Goal: Task Accomplishment & Management: Manage account settings

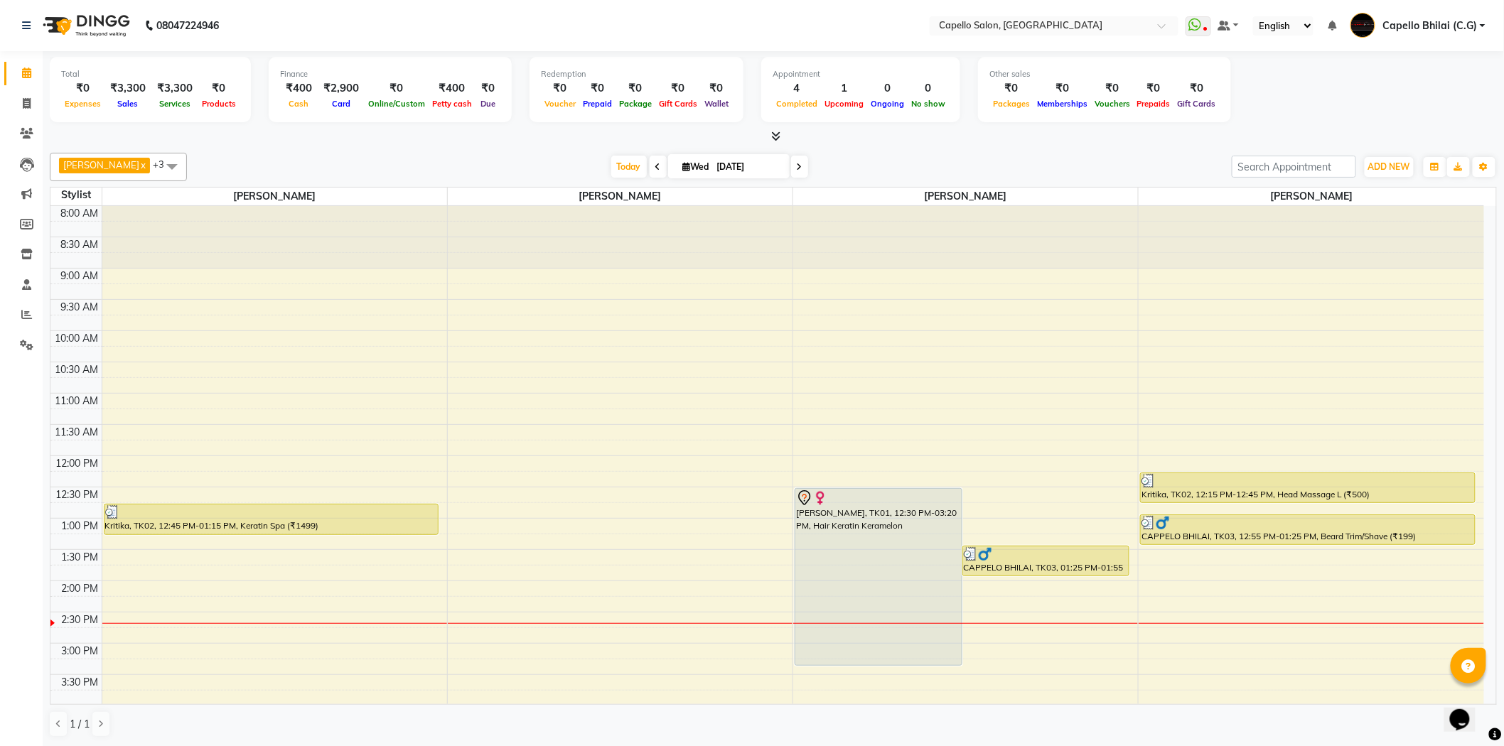
scroll to position [195, 0]
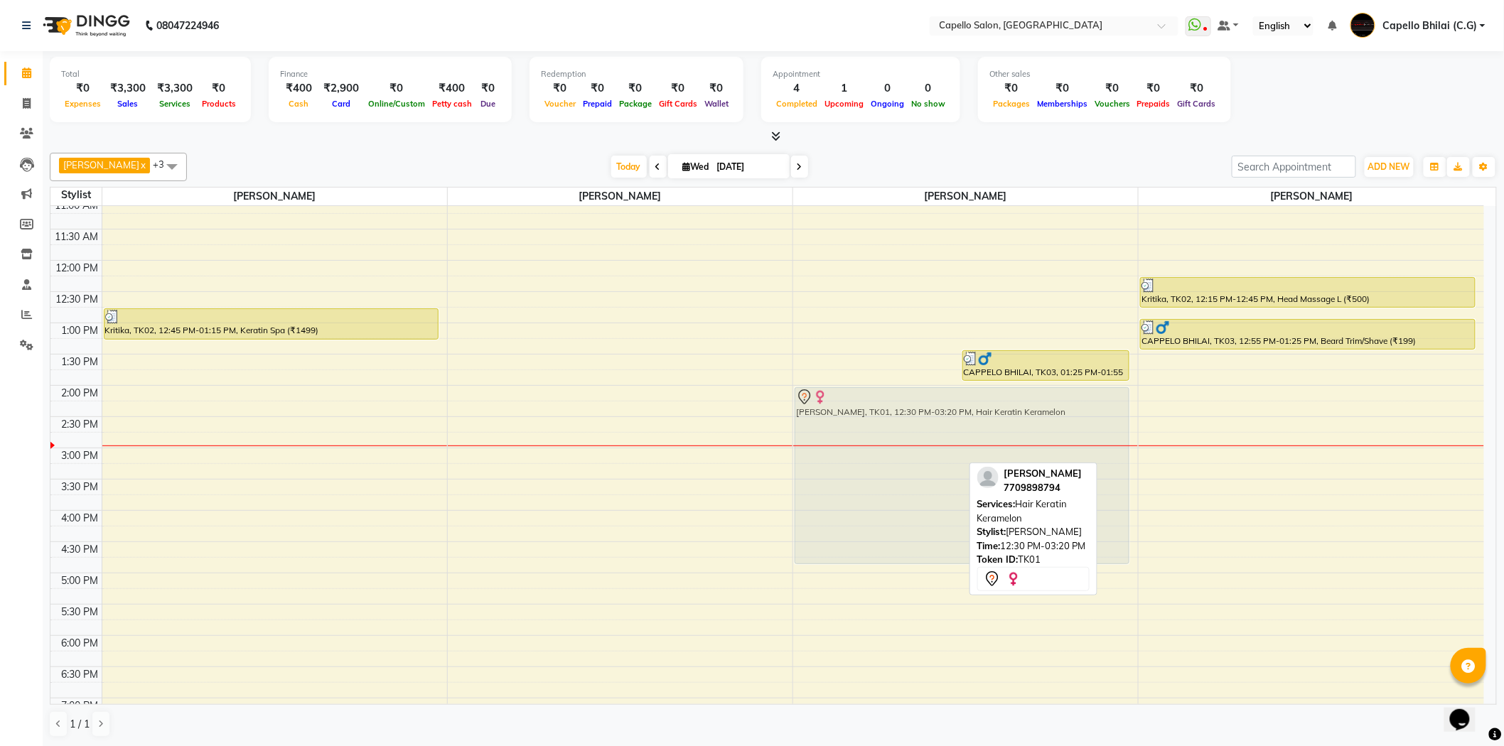
drag, startPoint x: 912, startPoint y: 352, endPoint x: 938, endPoint y: 450, distance: 101.3
click at [938, 450] on div "[PERSON_NAME], TK01, 12:30 PM-03:20 PM, Hair Keratin Keramelon CAPPELO BHILAI, …" at bounding box center [965, 448] width 345 height 875
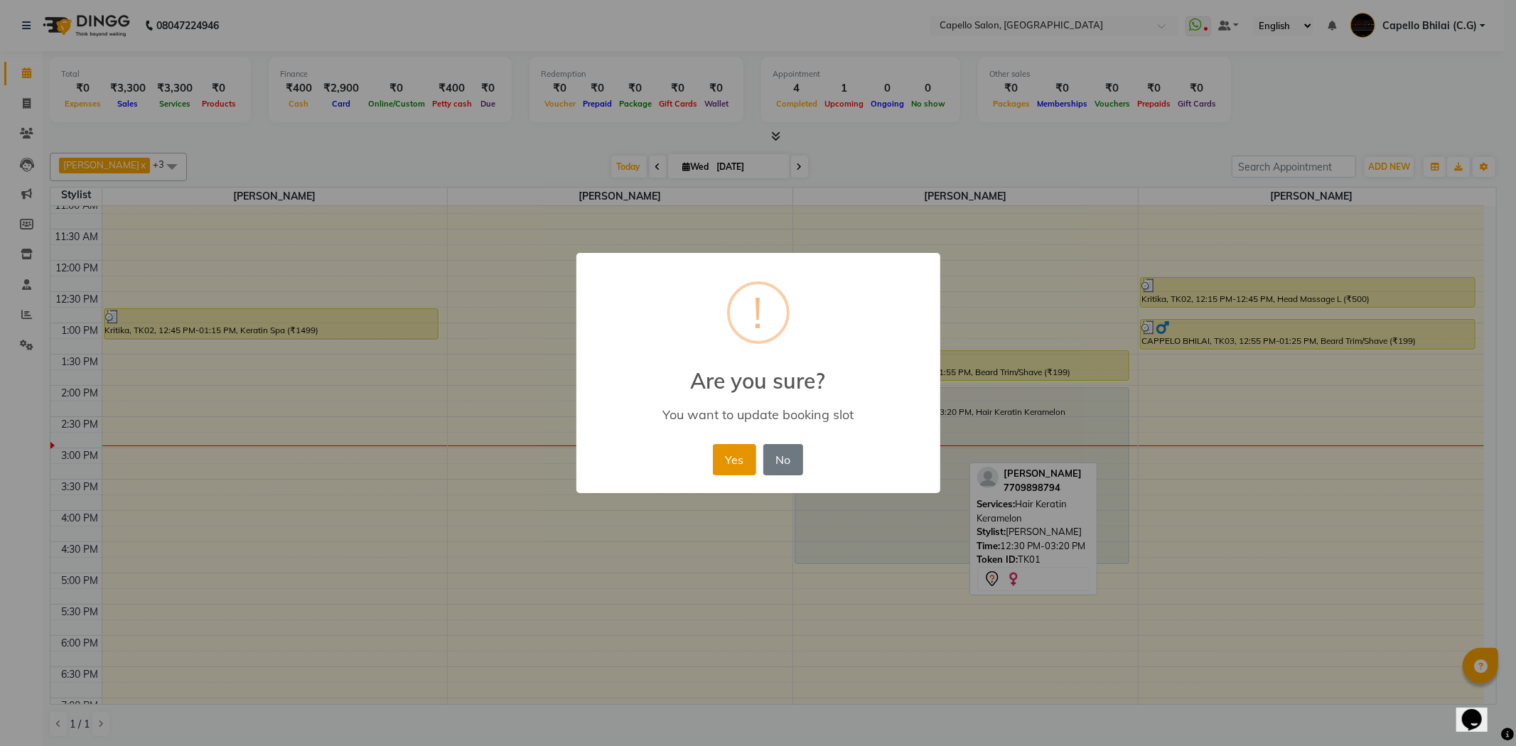
click at [739, 458] on button "Yes" at bounding box center [734, 459] width 43 height 31
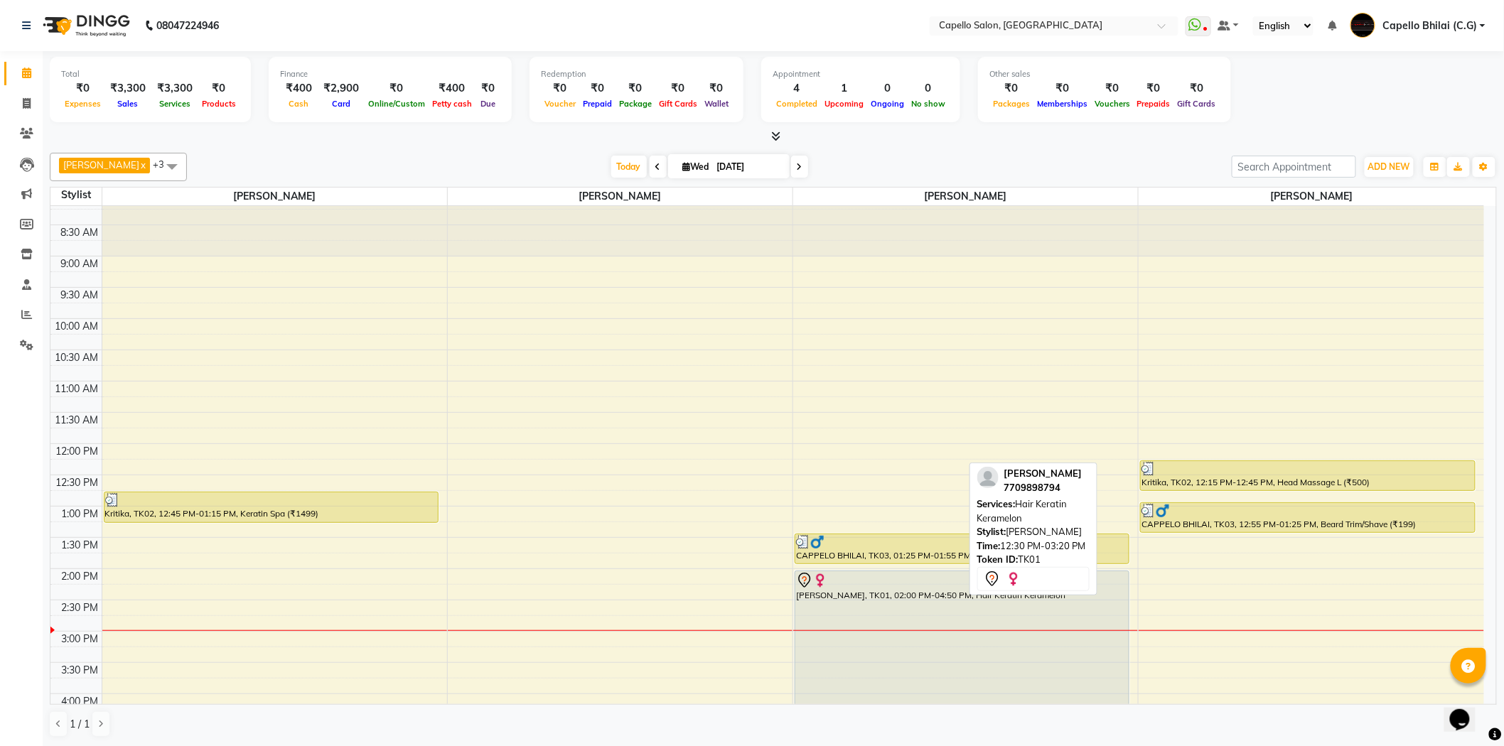
scroll to position [0, 0]
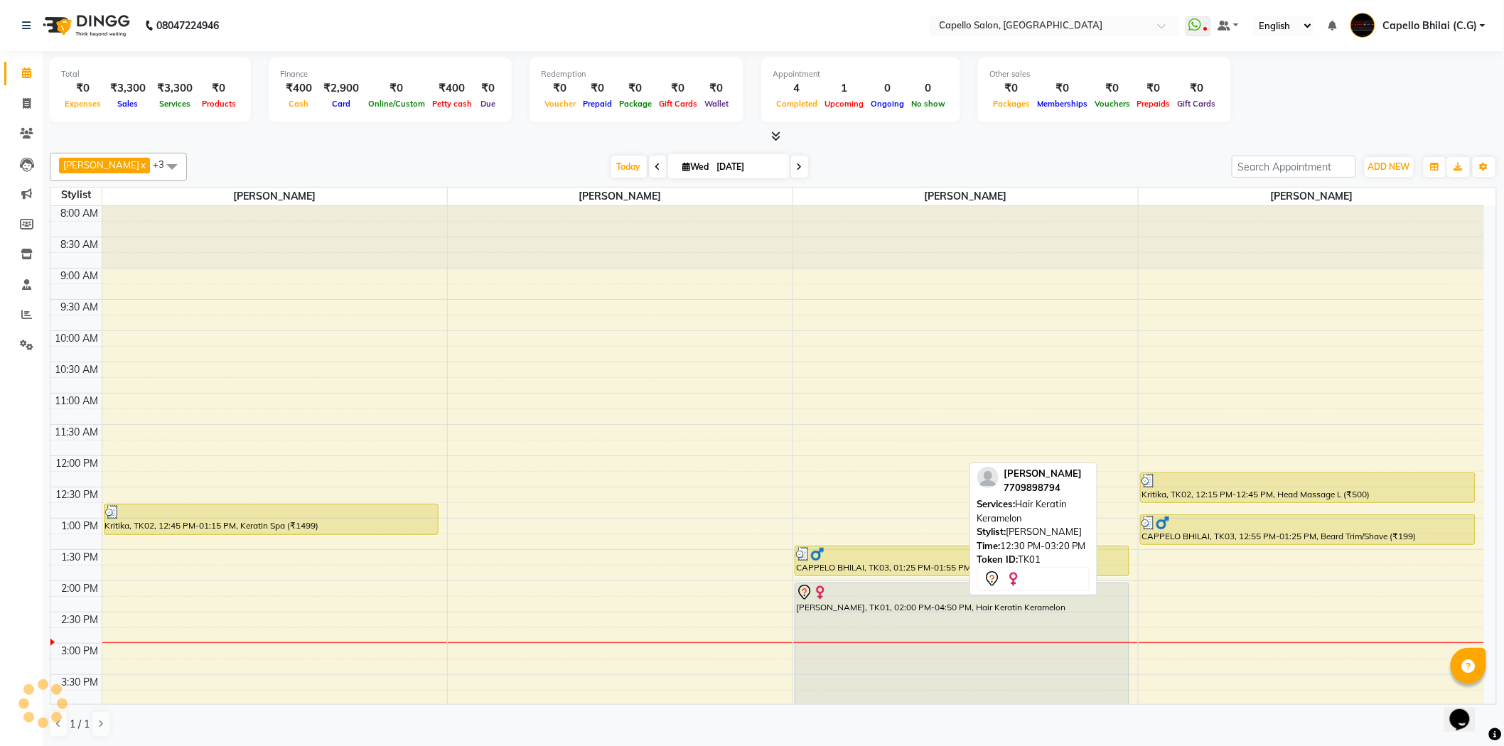
click at [770, 133] on span at bounding box center [773, 136] width 15 height 15
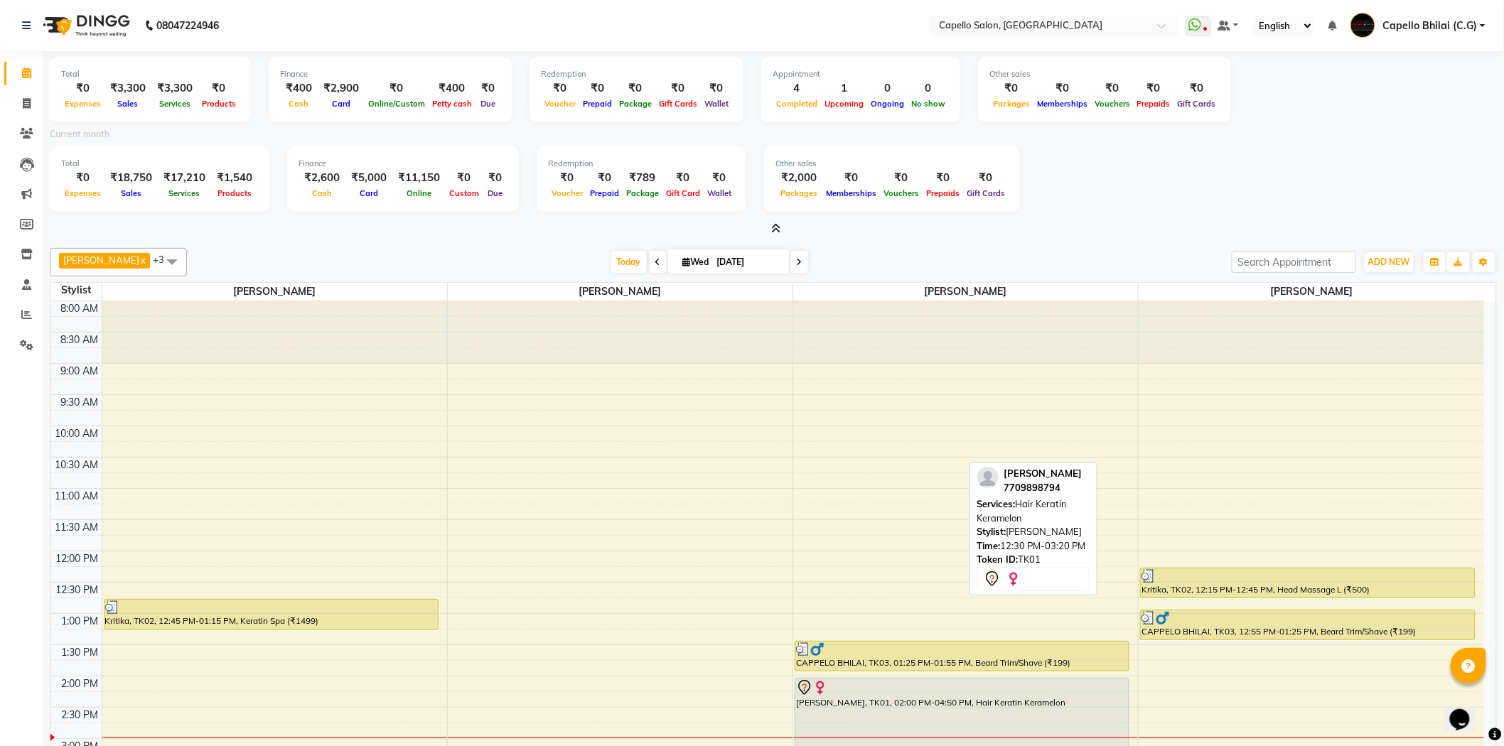
click at [772, 228] on icon at bounding box center [776, 228] width 9 height 11
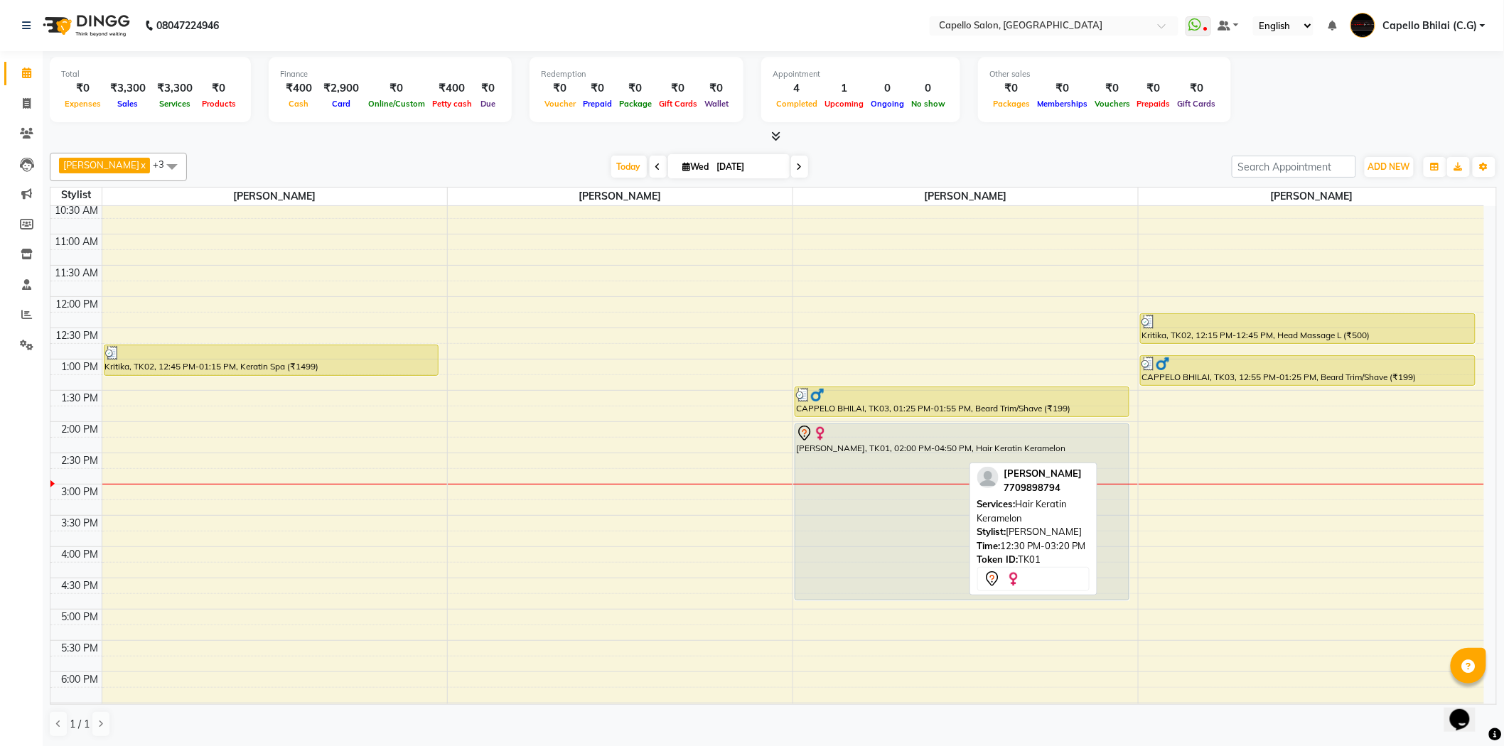
scroll to position [316, 0]
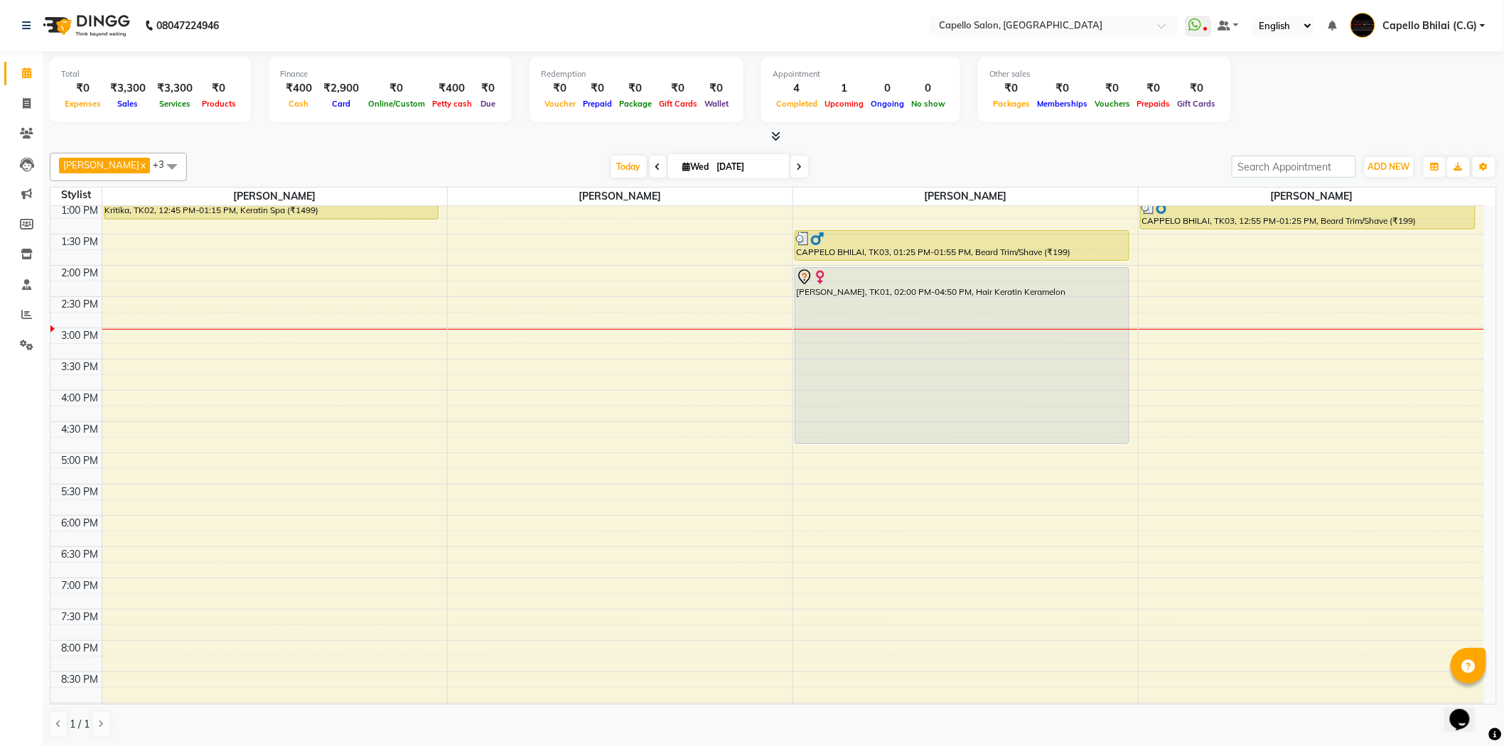
click at [1254, 378] on div "8:00 AM 8:30 AM 9:00 AM 9:30 AM 10:00 AM 10:30 AM 11:00 AM 11:30 AM 12:00 PM 12…" at bounding box center [766, 328] width 1433 height 875
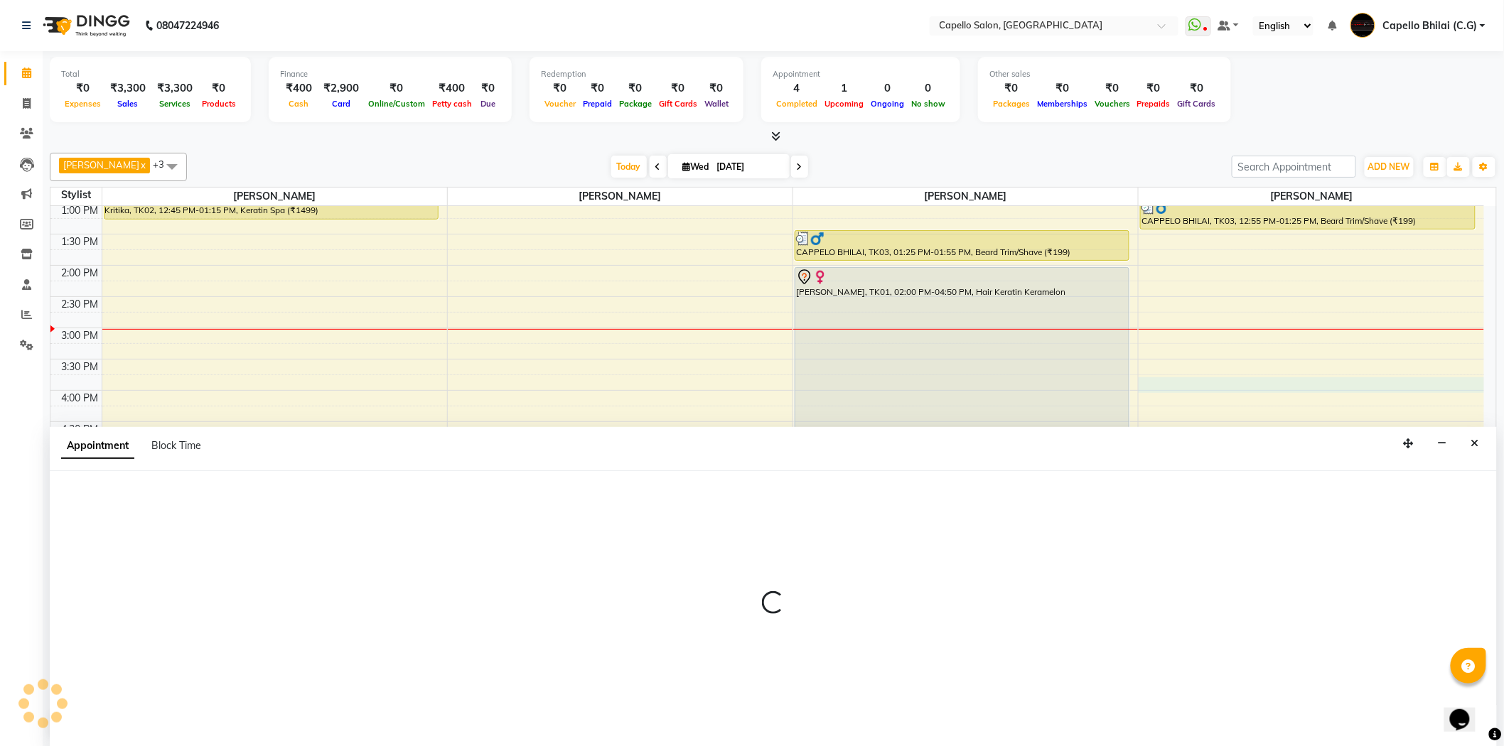
scroll to position [1, 0]
select select "60545"
select select "tentative"
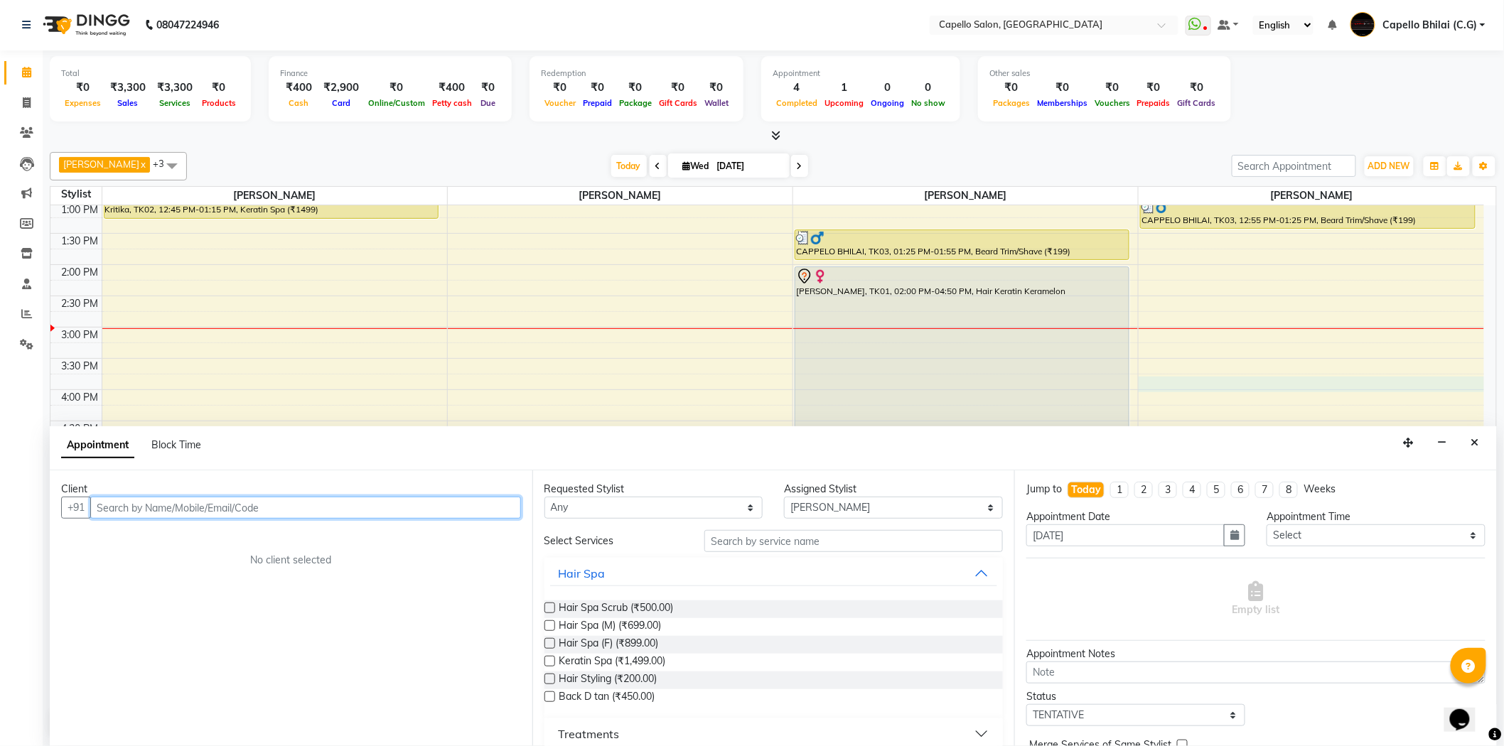
click at [263, 517] on input "text" at bounding box center [305, 508] width 431 height 22
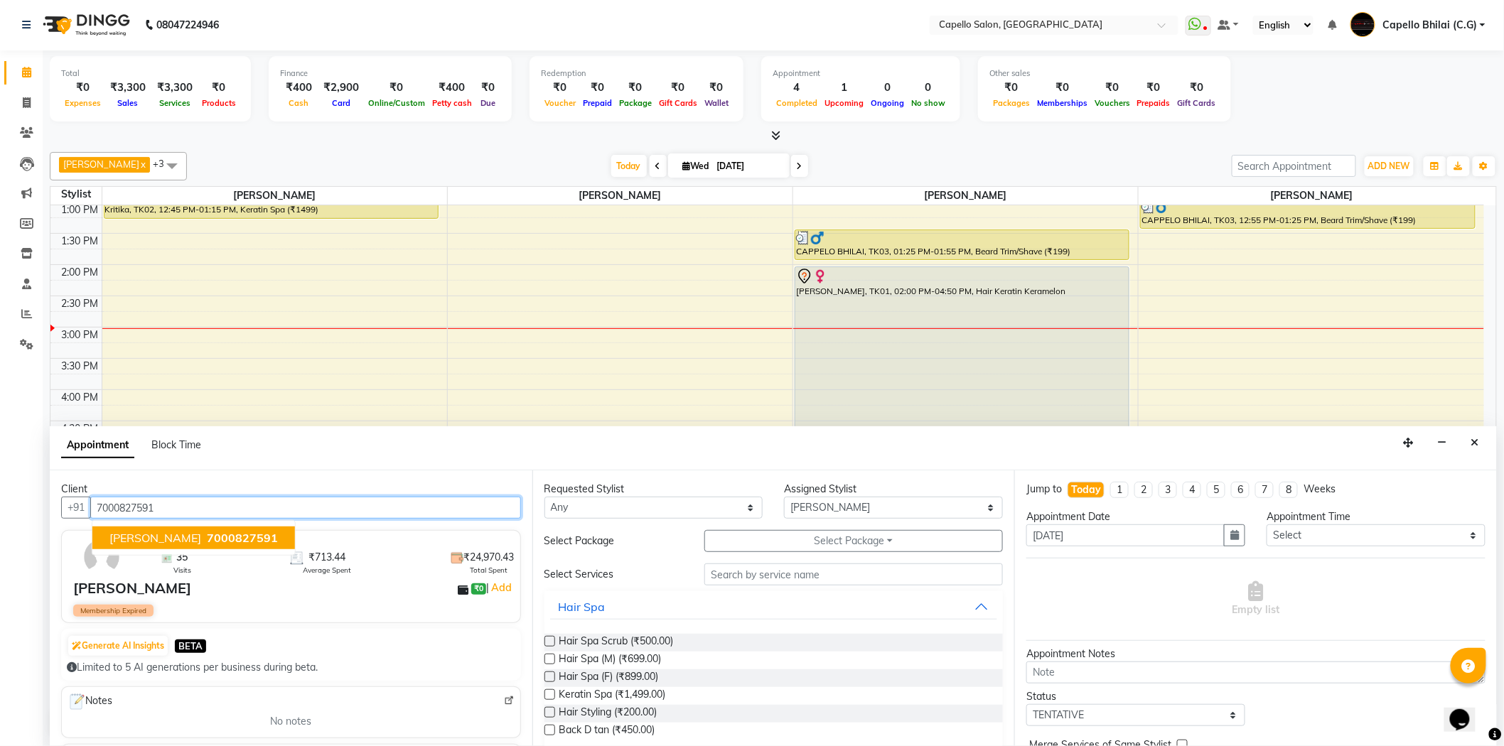
type input "7000827591"
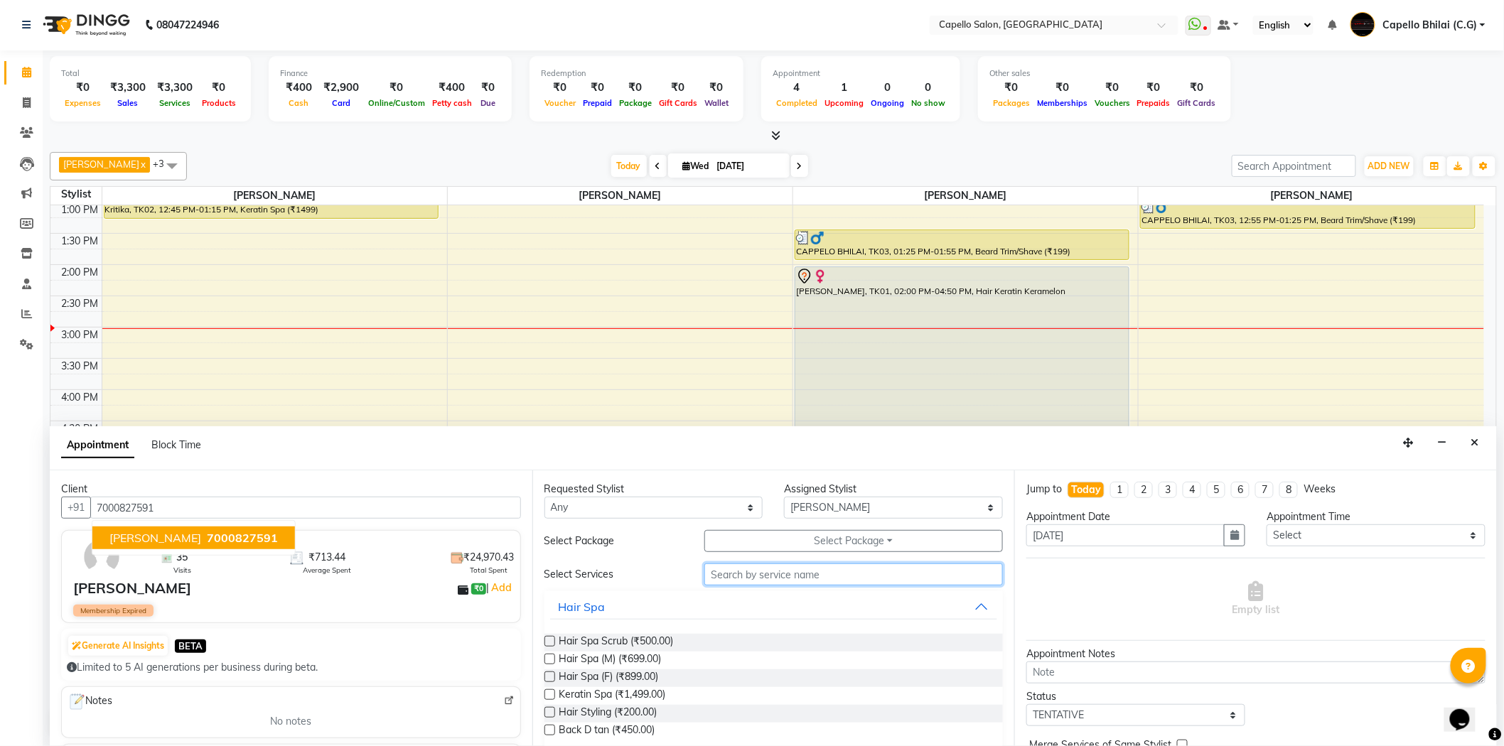
click at [731, 578] on input "text" at bounding box center [853, 575] width 298 height 22
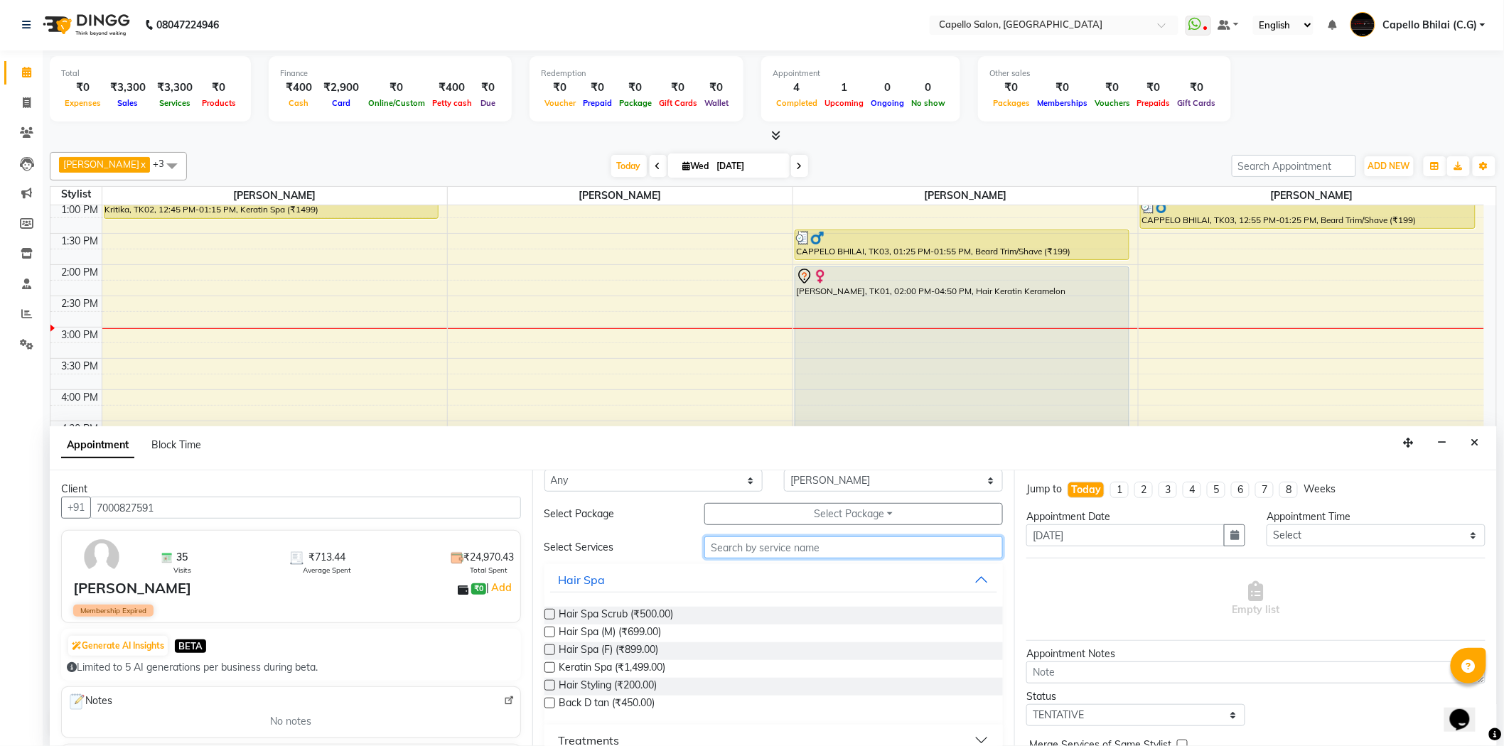
scroll to position [0, 0]
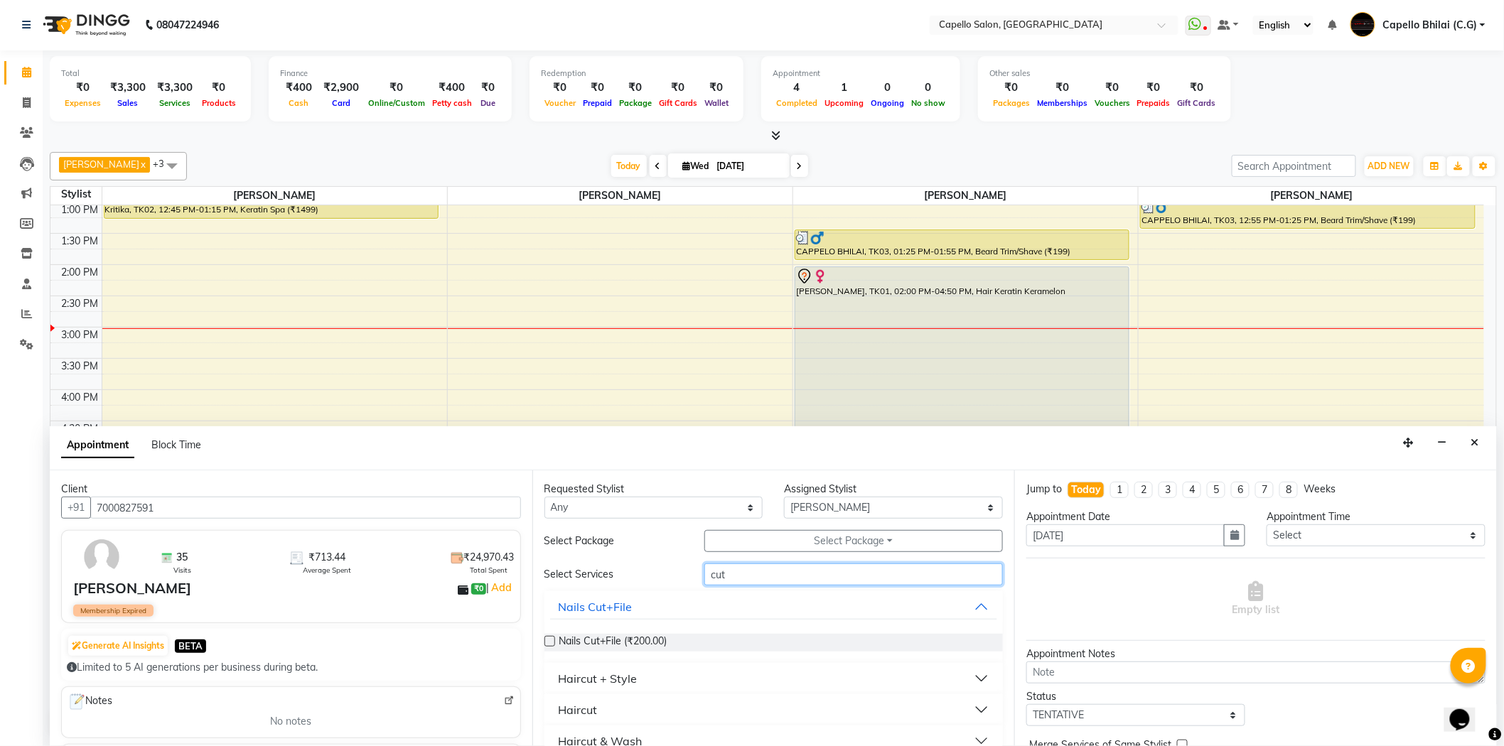
type input "cut"
click at [619, 683] on div "Haircut + Style" at bounding box center [598, 678] width 79 height 17
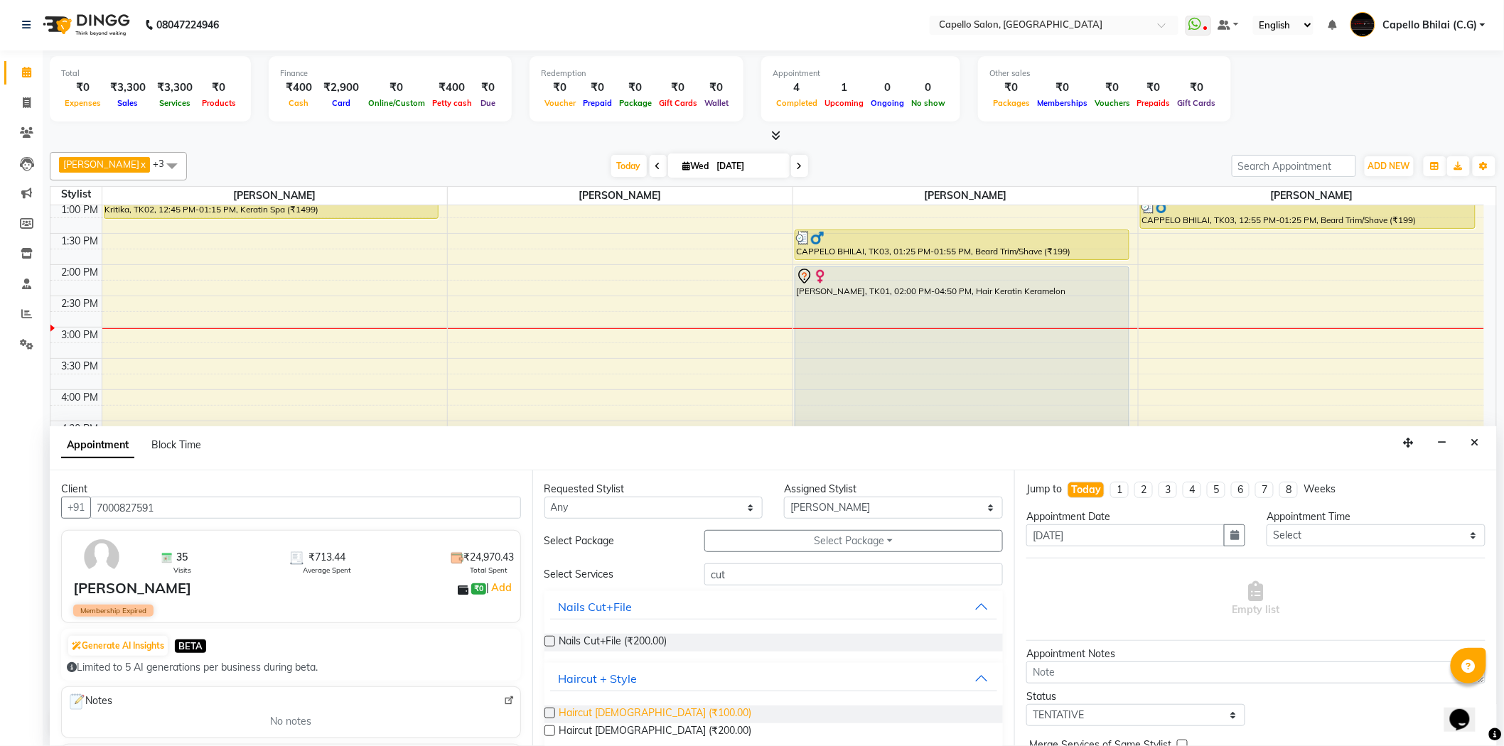
click at [597, 716] on span "Haircut [DEMOGRAPHIC_DATA] (₹100.00)" at bounding box center [655, 715] width 193 height 18
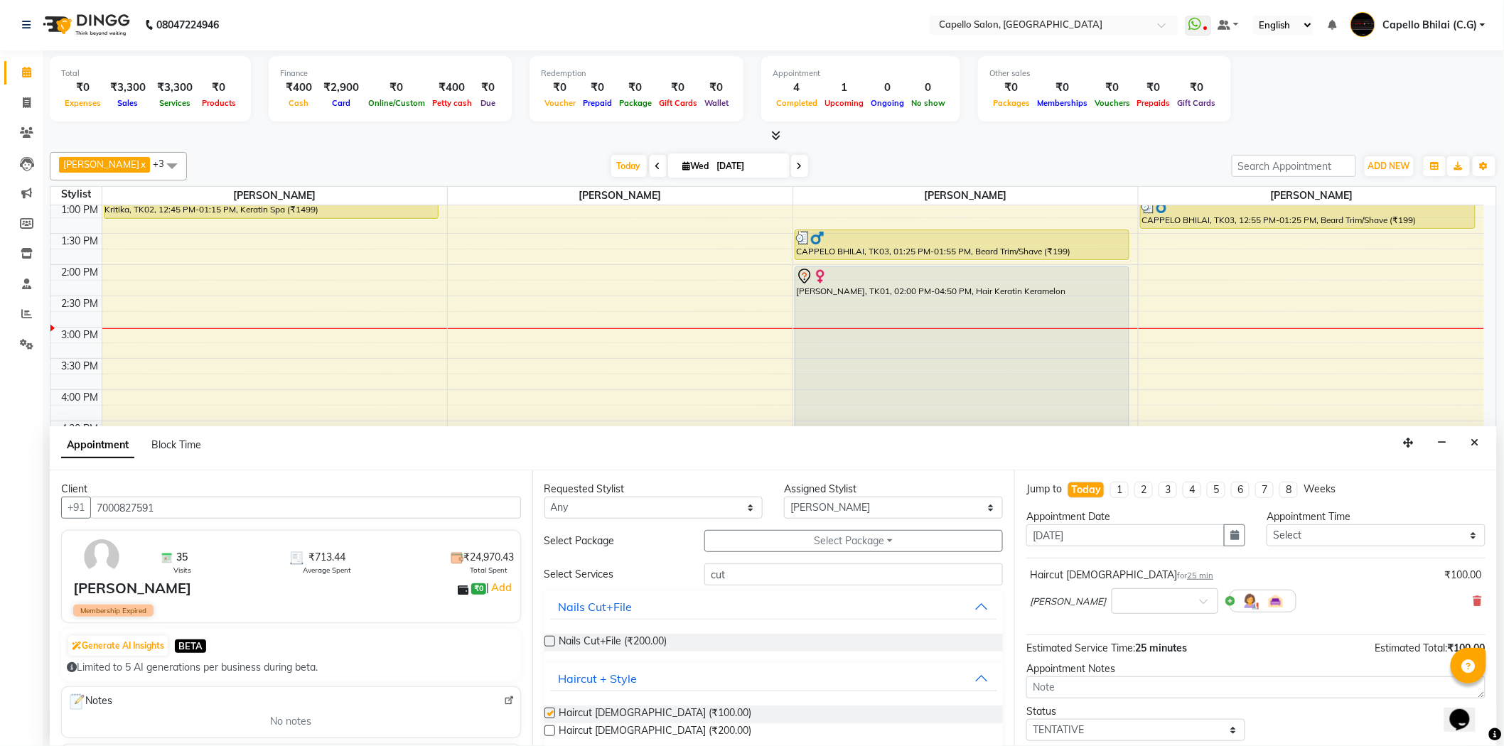
checkbox input "false"
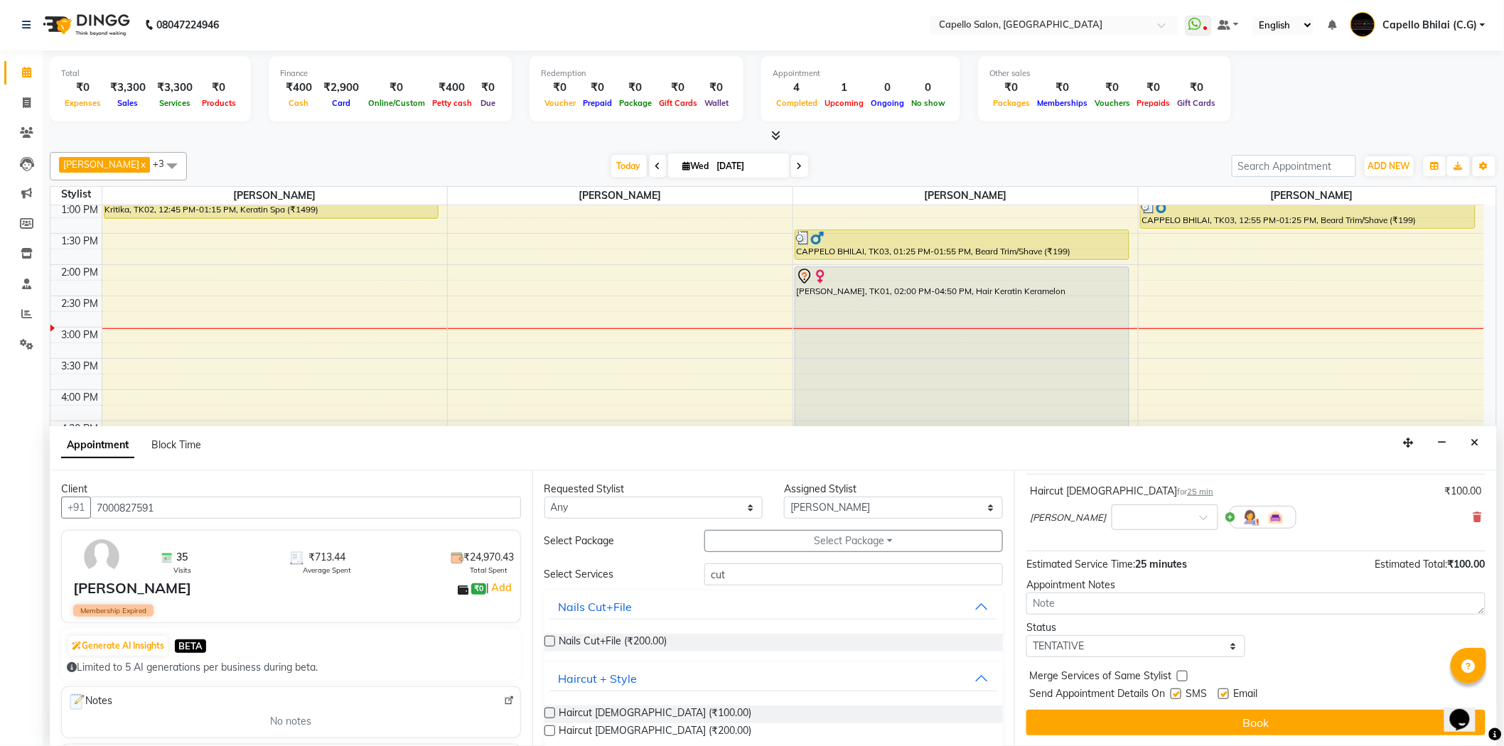
click at [1170, 728] on button "Book" at bounding box center [1255, 723] width 459 height 26
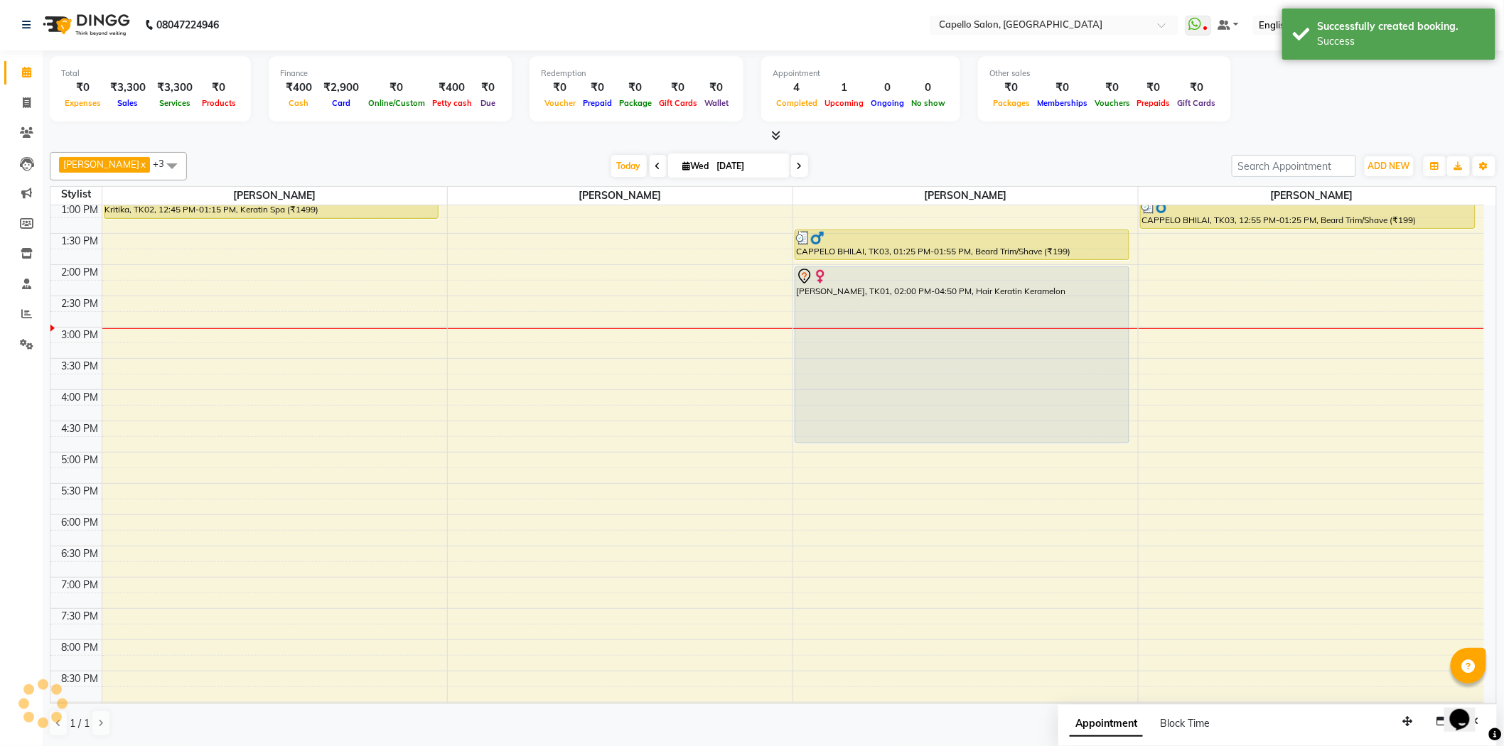
scroll to position [0, 0]
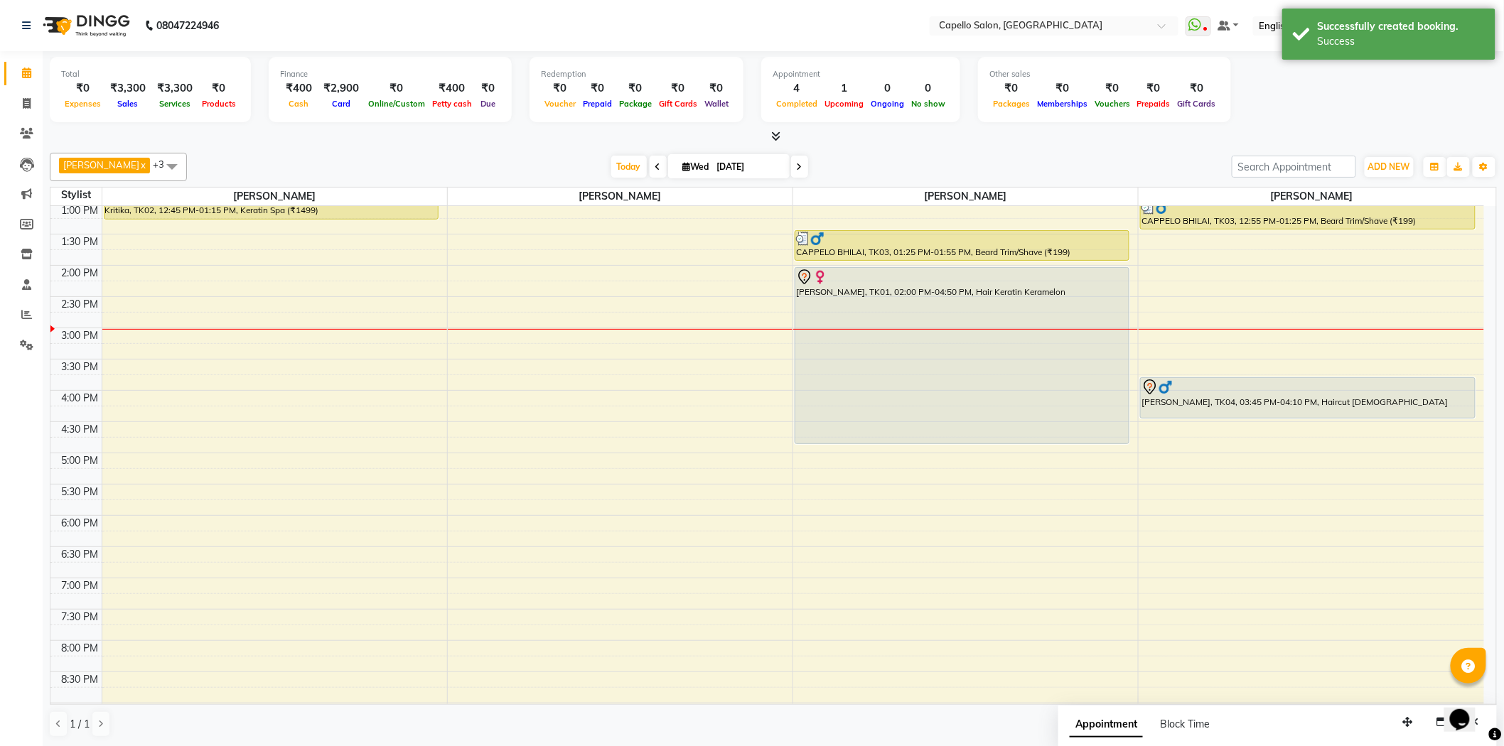
drag, startPoint x: 1248, startPoint y: 399, endPoint x: 1248, endPoint y: 412, distance: 12.8
click at [1249, 414] on div "[PERSON_NAME], TK02, 12:15 PM-12:45 PM, Head Massage L (₹500) CAPPELO BHILAI, T…" at bounding box center [1310, 328] width 345 height 875
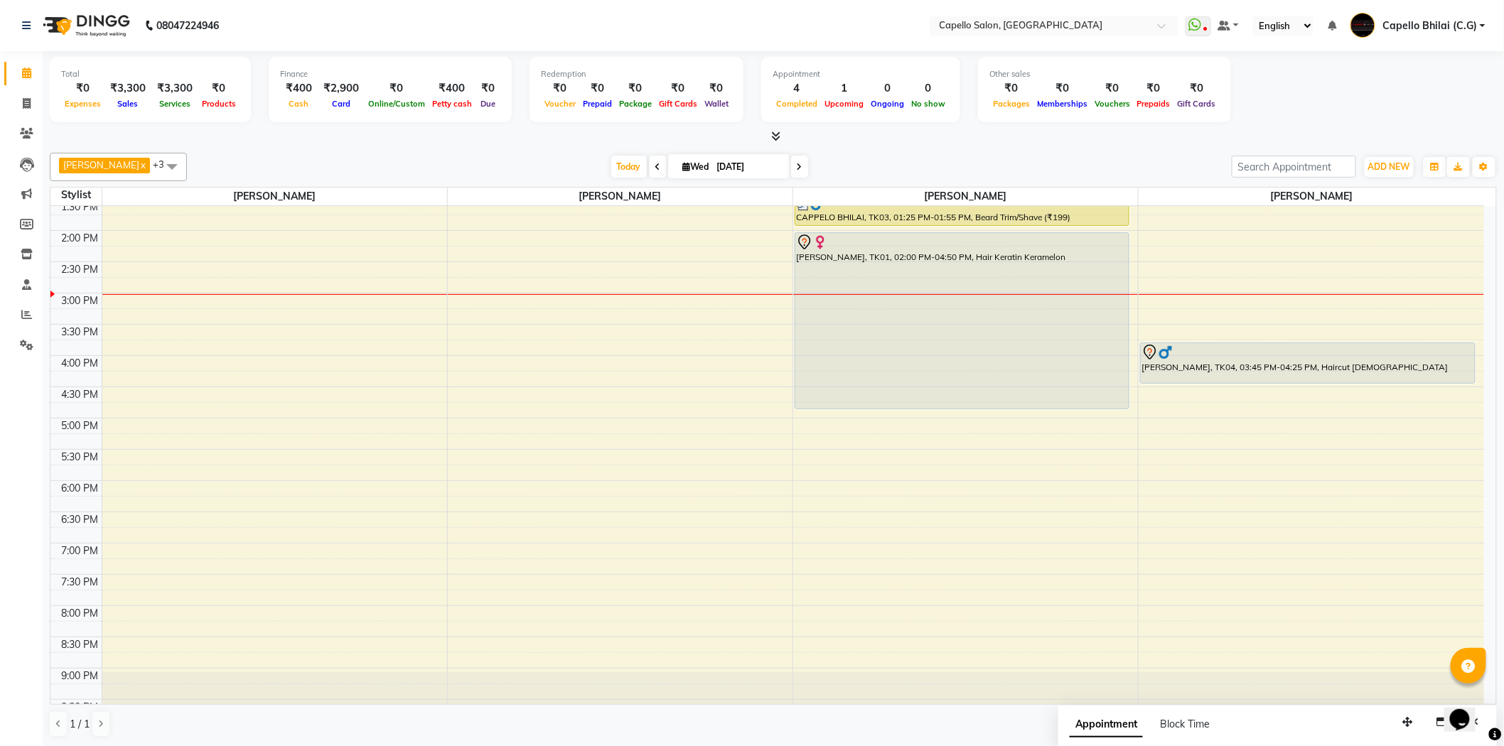
scroll to position [380, 0]
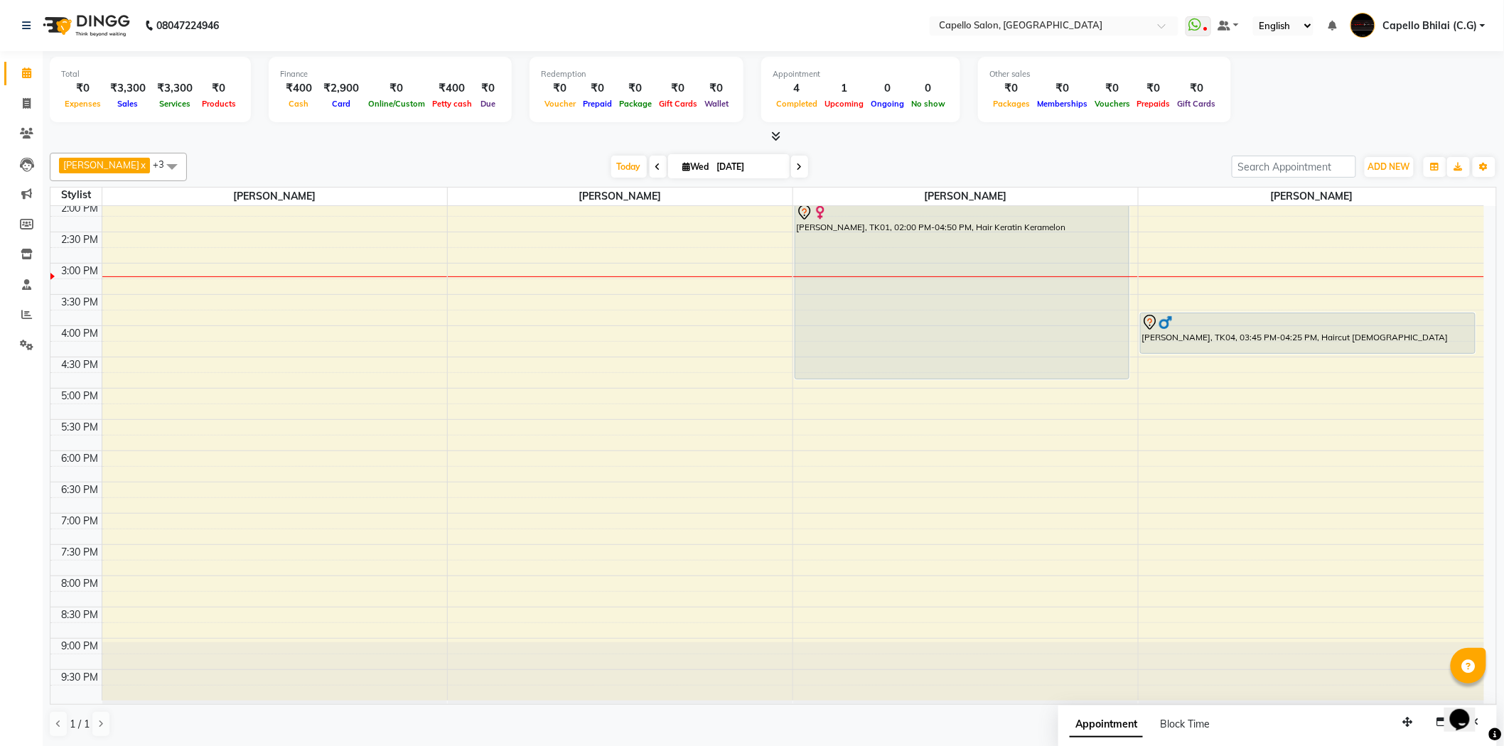
click at [553, 313] on div "8:00 AM 8:30 AM 9:00 AM 9:30 AM 10:00 AM 10:30 AM 11:00 AM 11:30 AM 12:00 PM 12…" at bounding box center [766, 263] width 1433 height 875
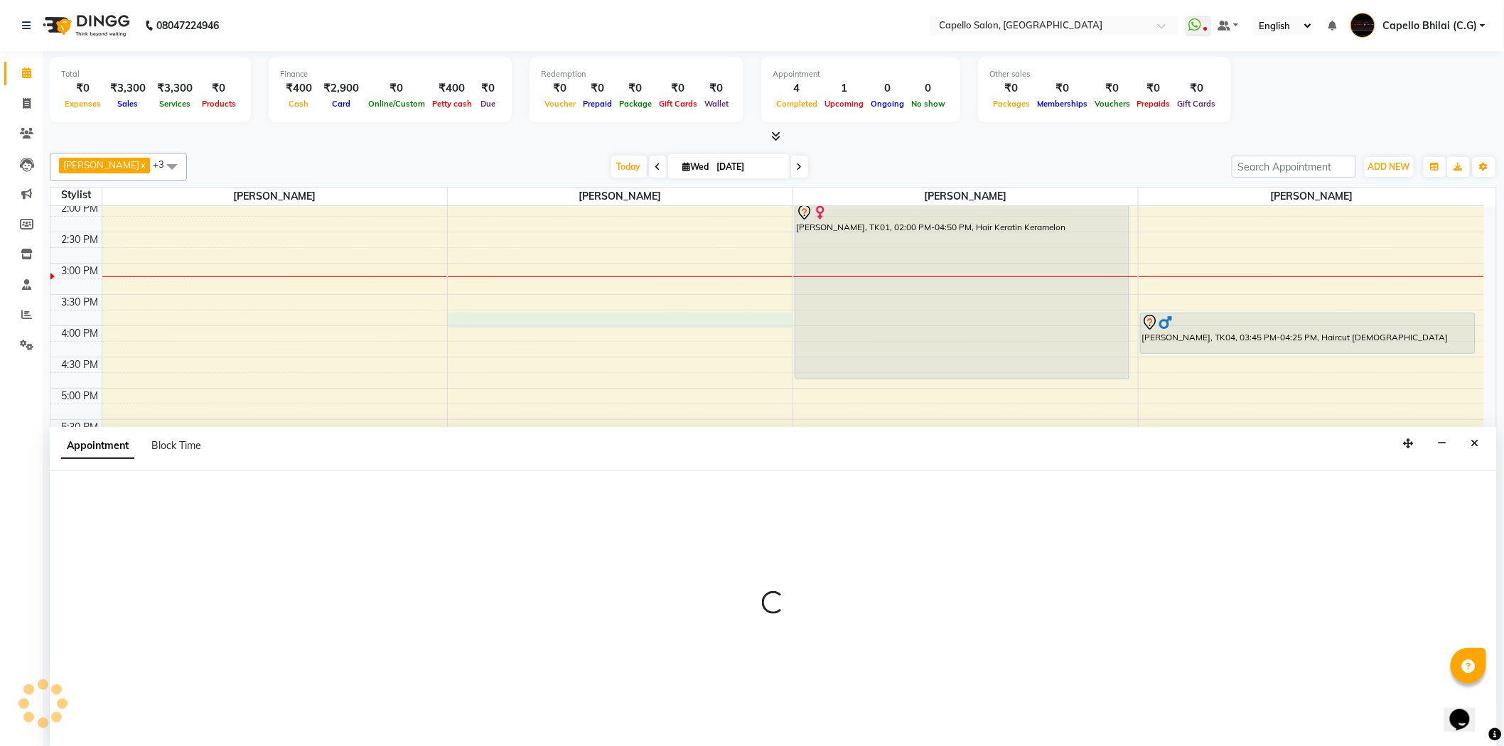
scroll to position [1, 0]
select select "49122"
select select "tentative"
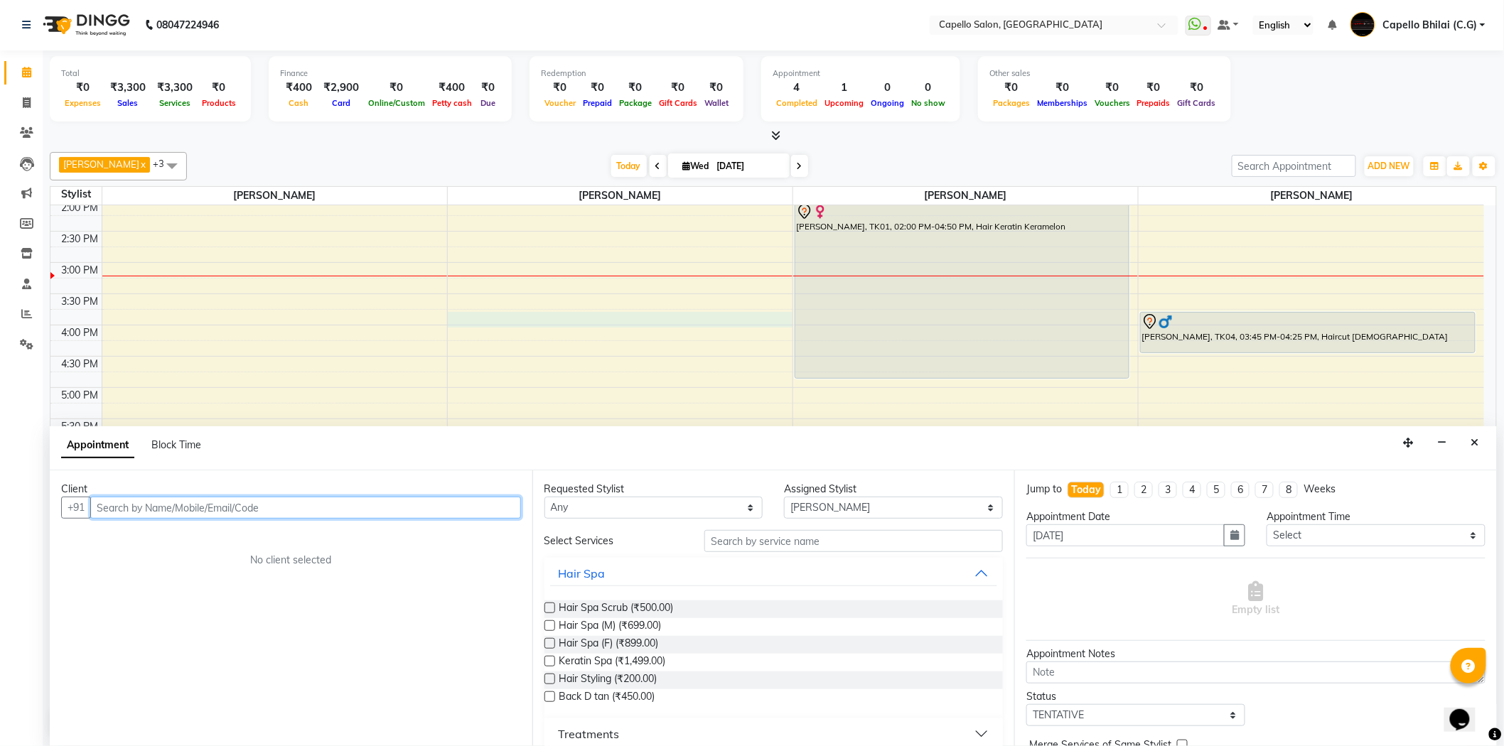
click at [238, 512] on input "text" at bounding box center [305, 508] width 431 height 22
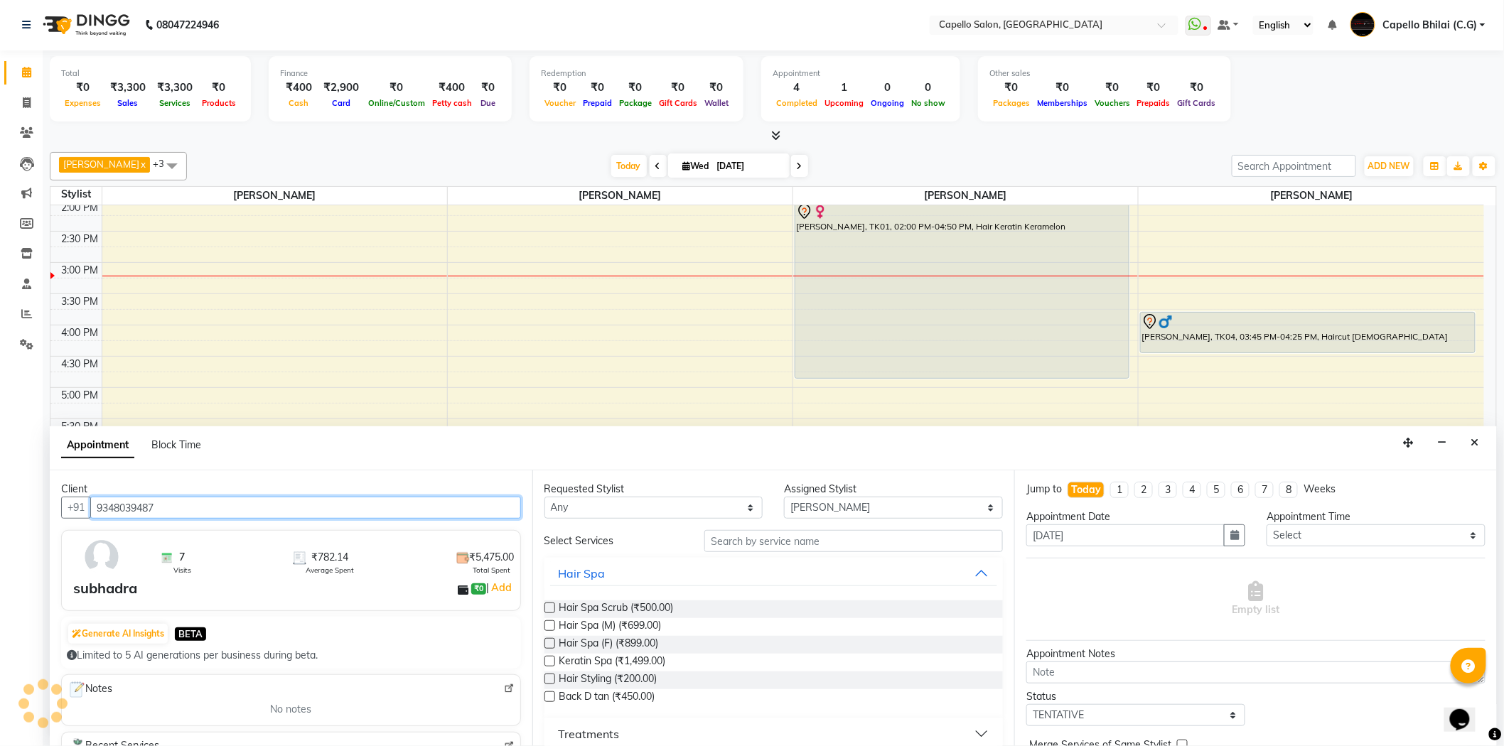
type input "9348039487"
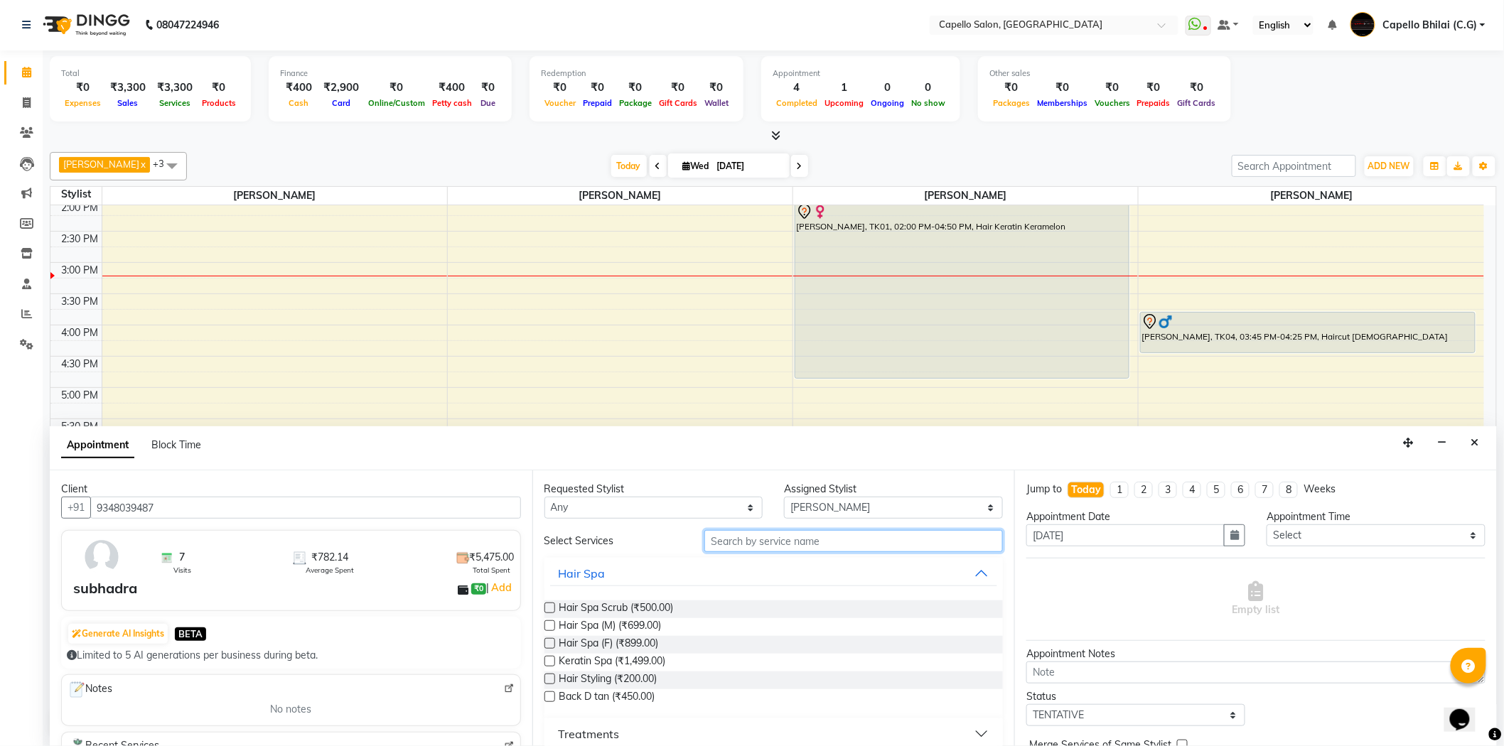
click at [737, 545] on input "text" at bounding box center [853, 541] width 298 height 22
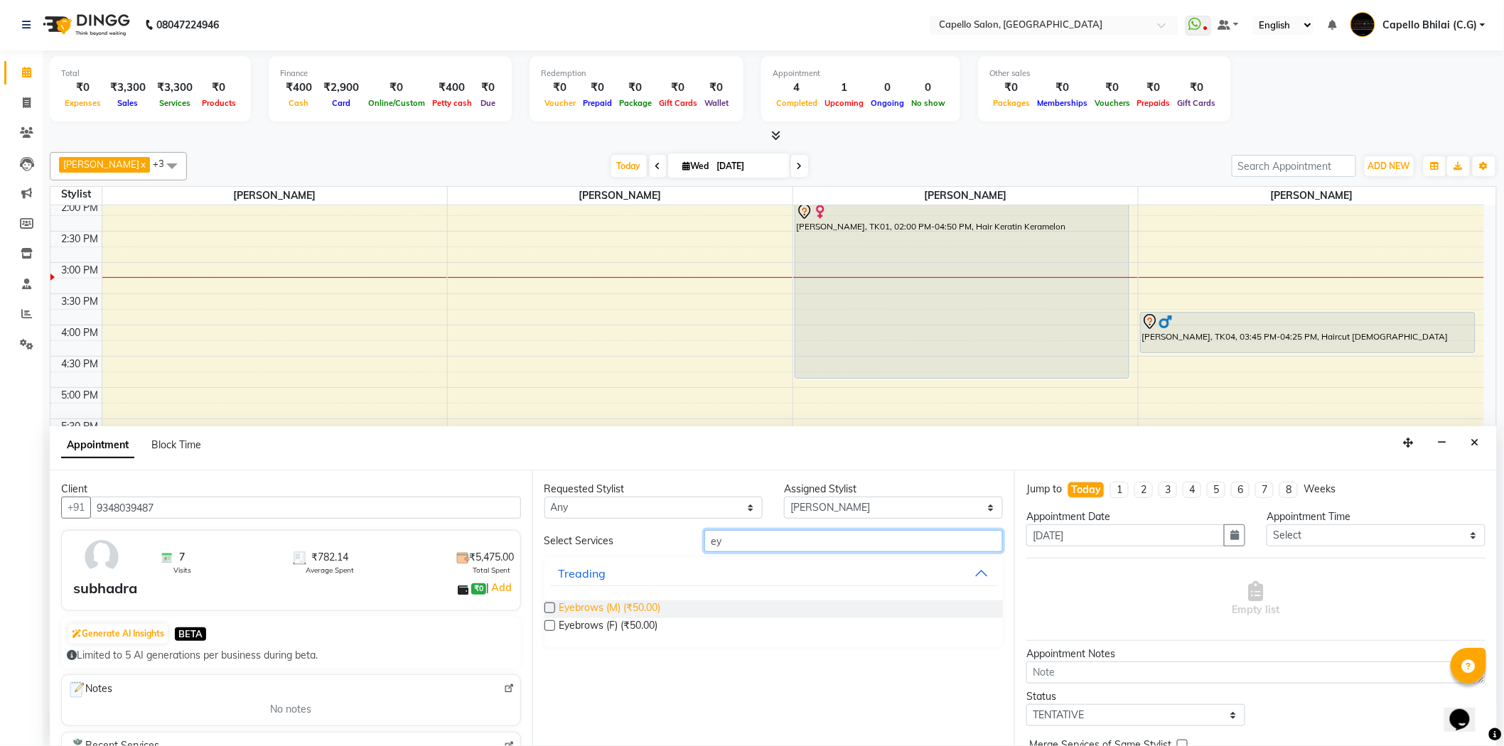
type input "ey"
click at [585, 611] on span "Eyebrows (M) (₹50.00)" at bounding box center [610, 609] width 102 height 18
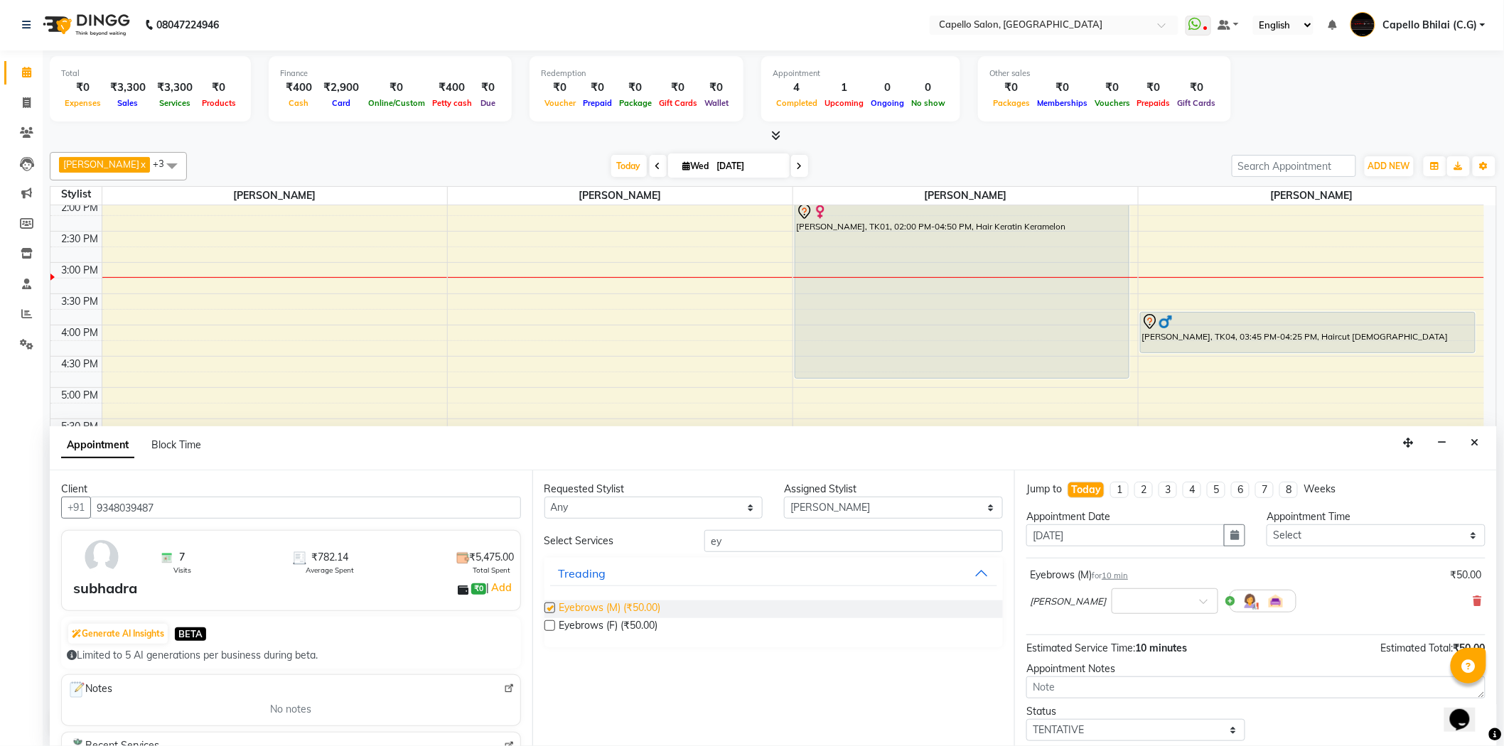
checkbox input "false"
click at [607, 626] on span "Eyebrows (F) (₹50.00)" at bounding box center [608, 627] width 99 height 18
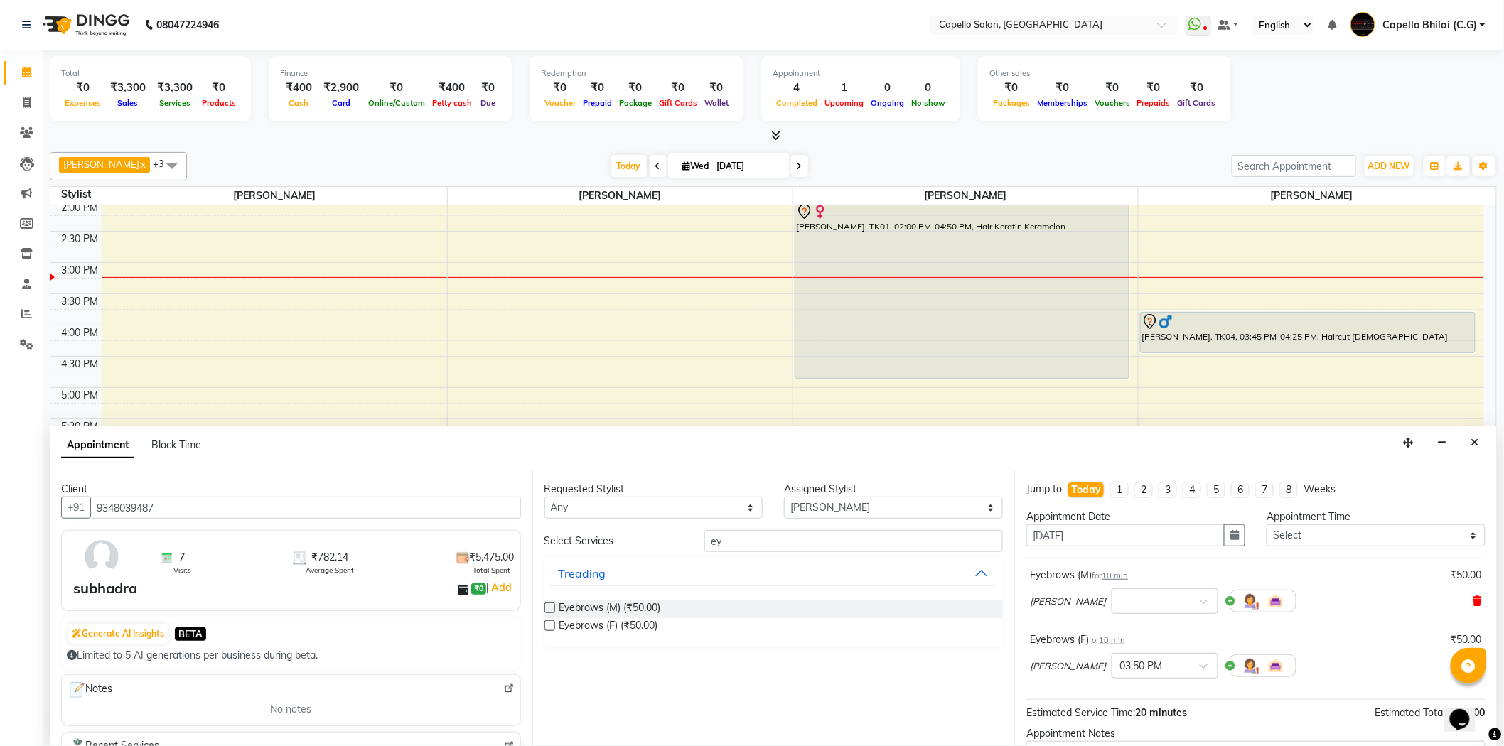
click at [1473, 598] on icon at bounding box center [1477, 601] width 9 height 10
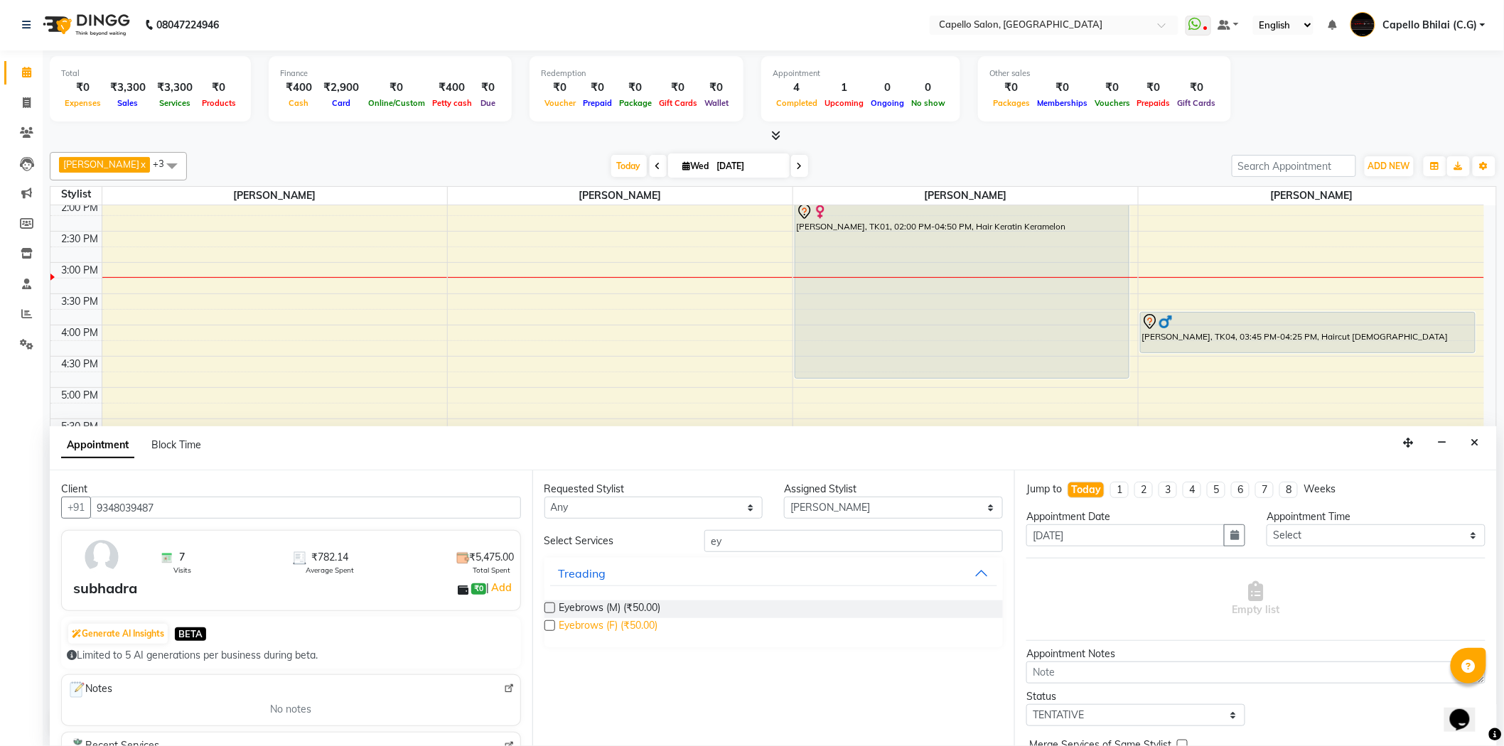
click at [603, 627] on span "Eyebrows (F) (₹50.00)" at bounding box center [608, 627] width 99 height 18
checkbox input "false"
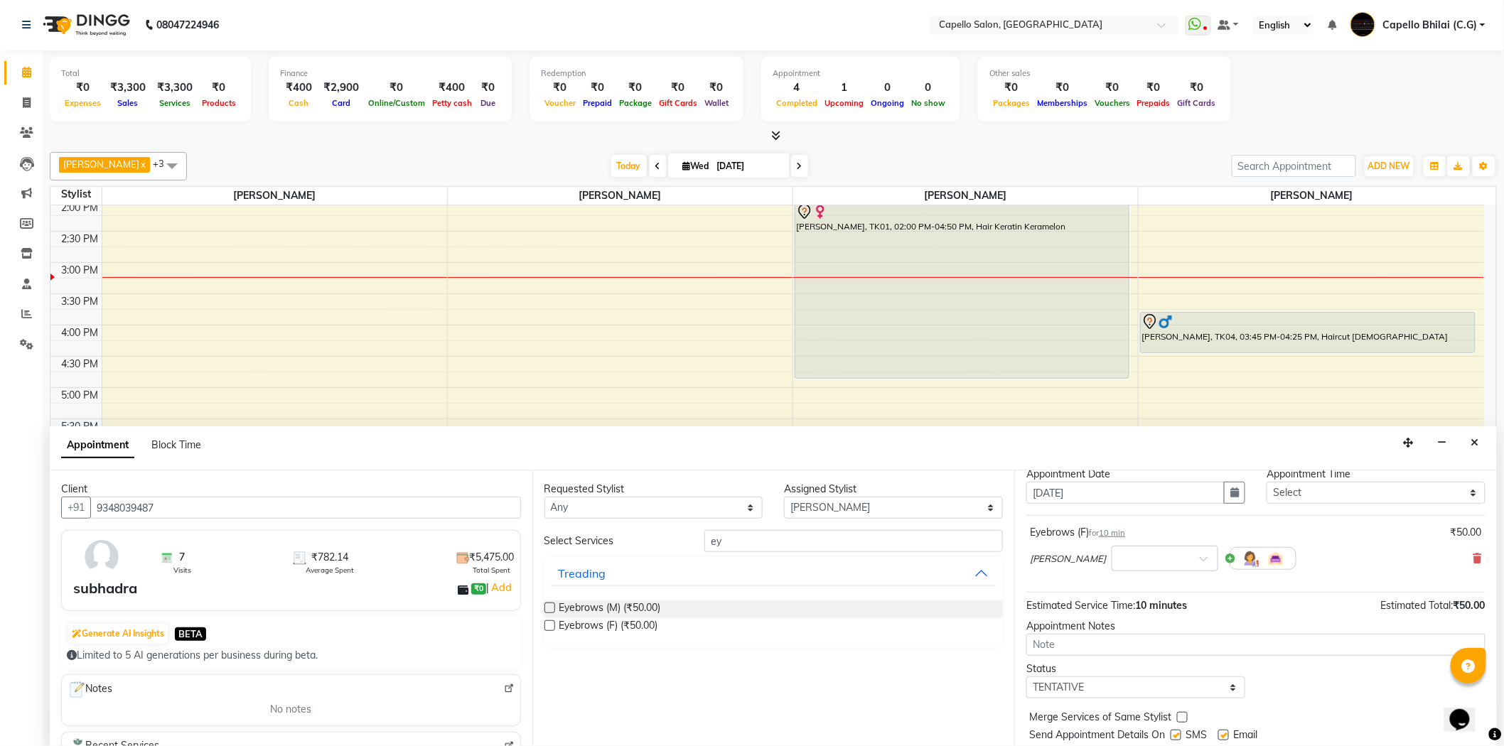
scroll to position [84, 0]
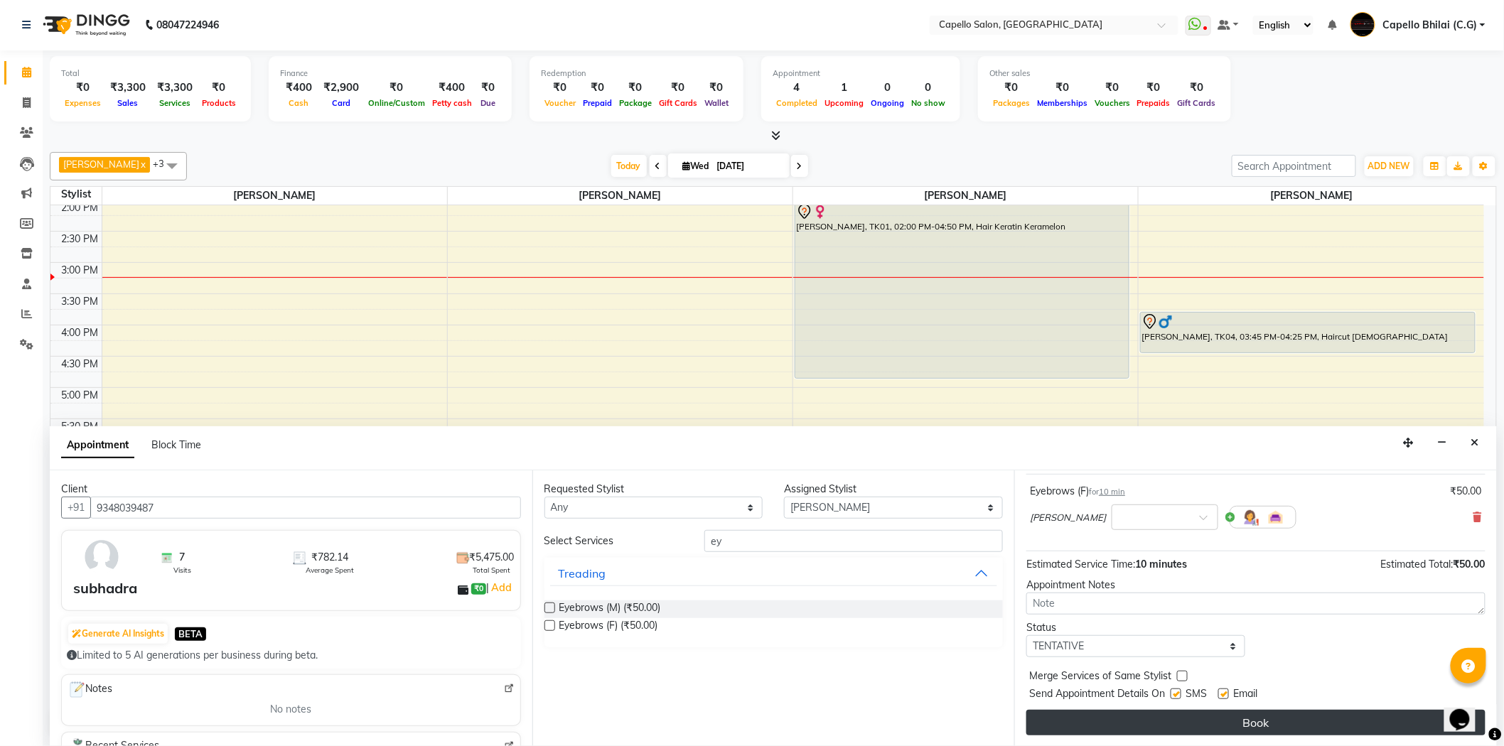
click at [1246, 726] on button "Book" at bounding box center [1255, 723] width 459 height 26
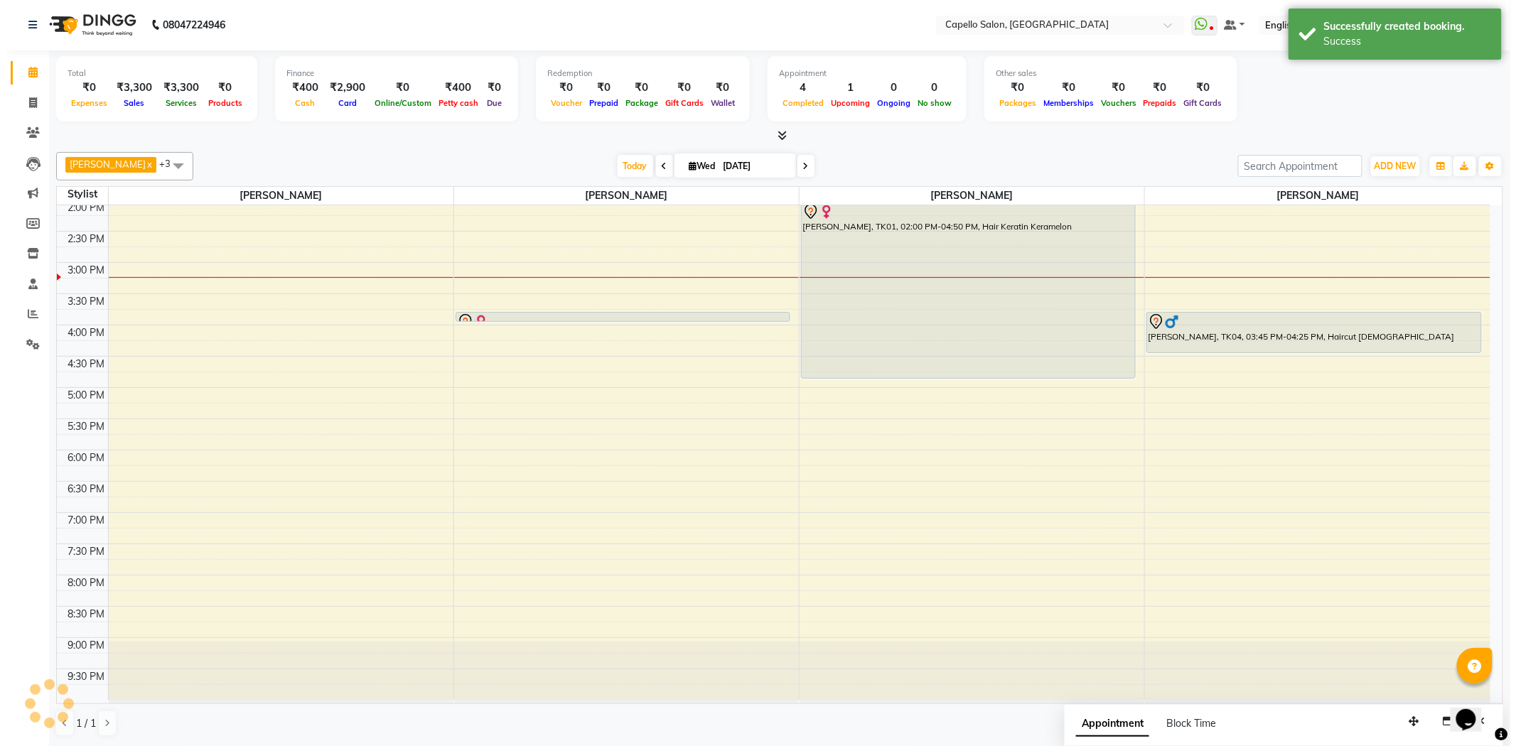
scroll to position [0, 0]
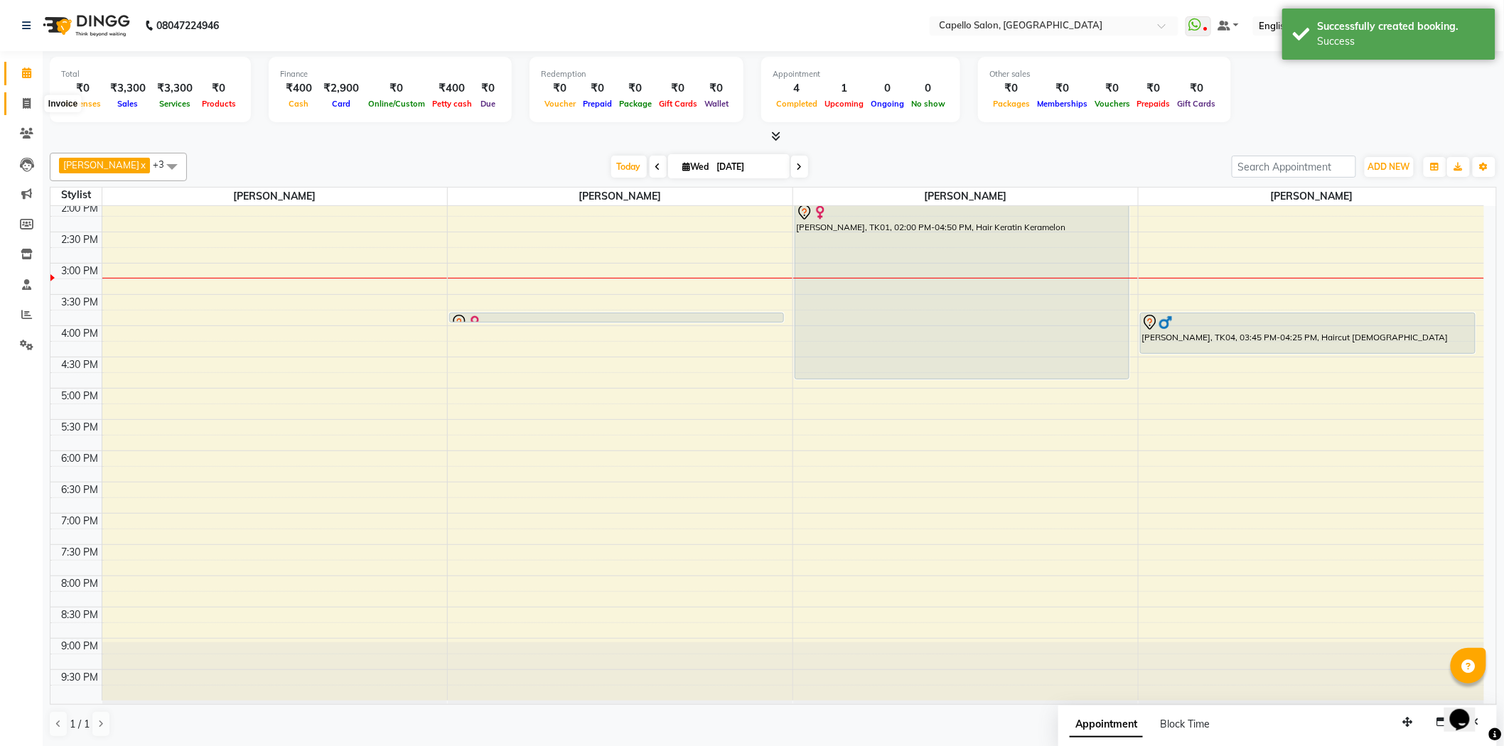
drag, startPoint x: 17, startPoint y: 103, endPoint x: 4, endPoint y: 109, distance: 14.3
click at [17, 103] on span at bounding box center [26, 104] width 25 height 16
select select "service"
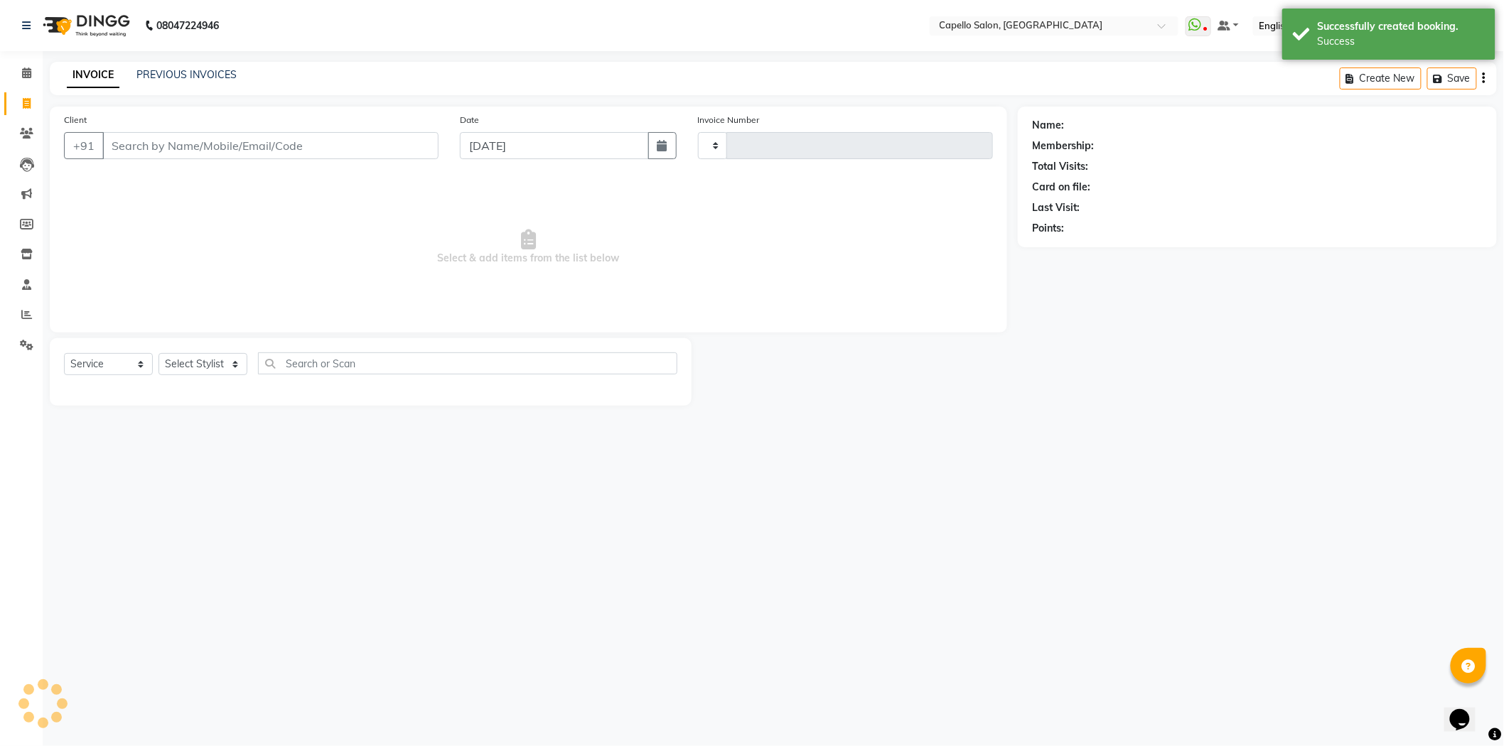
type input "2219"
select select "809"
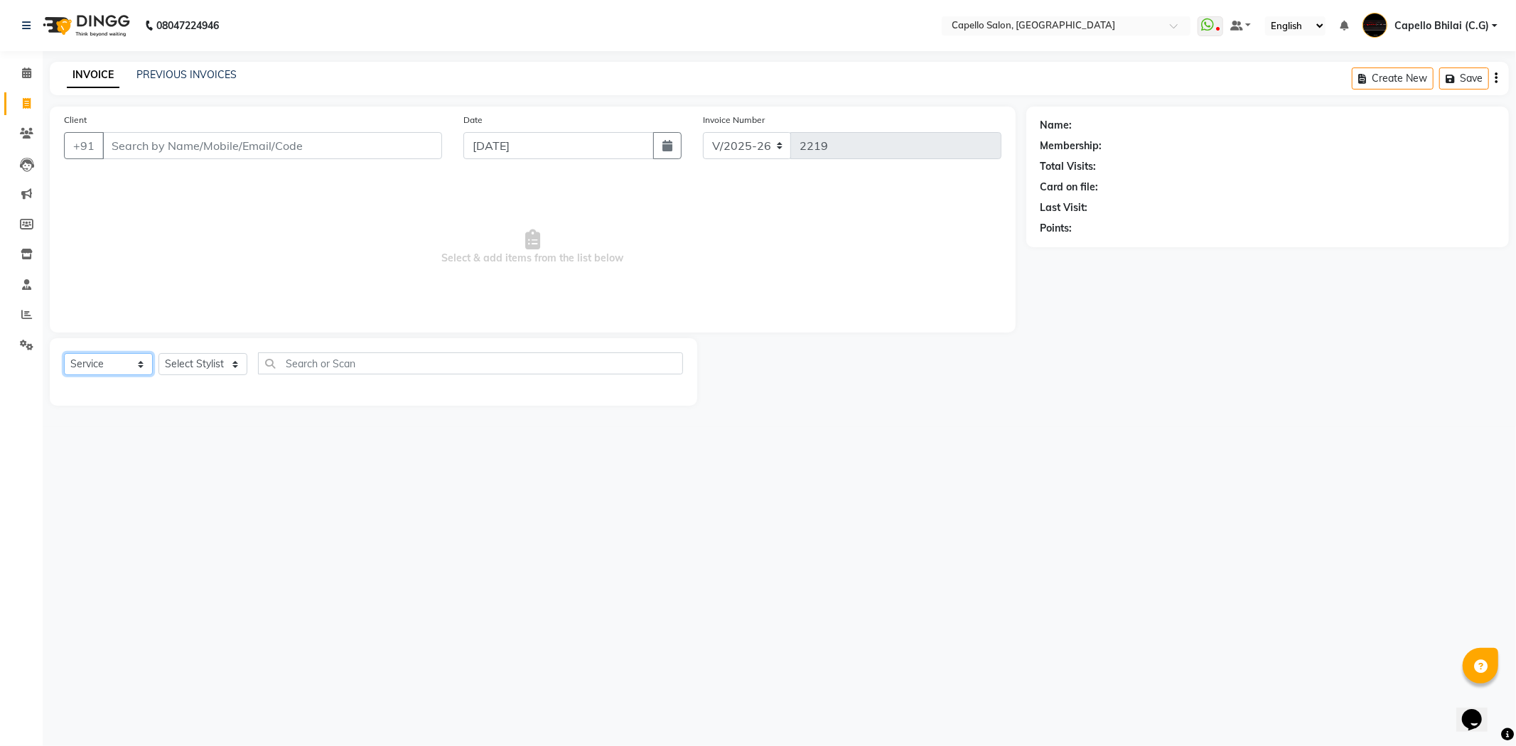
drag, startPoint x: 121, startPoint y: 362, endPoint x: 102, endPoint y: 374, distance: 22.1
click at [121, 362] on select "Select Service Product Membership Package Voucher Prepaid Gift Card" at bounding box center [108, 364] width 89 height 22
select select "package"
click at [64, 354] on select "Select Service Product Membership Package Voucher Prepaid Gift Card" at bounding box center [108, 364] width 89 height 22
click at [220, 372] on select "Select Stylist ADMIN [PERSON_NAME] [PERSON_NAME] [PERSON_NAME] Bhilai (C.G) [PE…" at bounding box center [202, 364] width 89 height 22
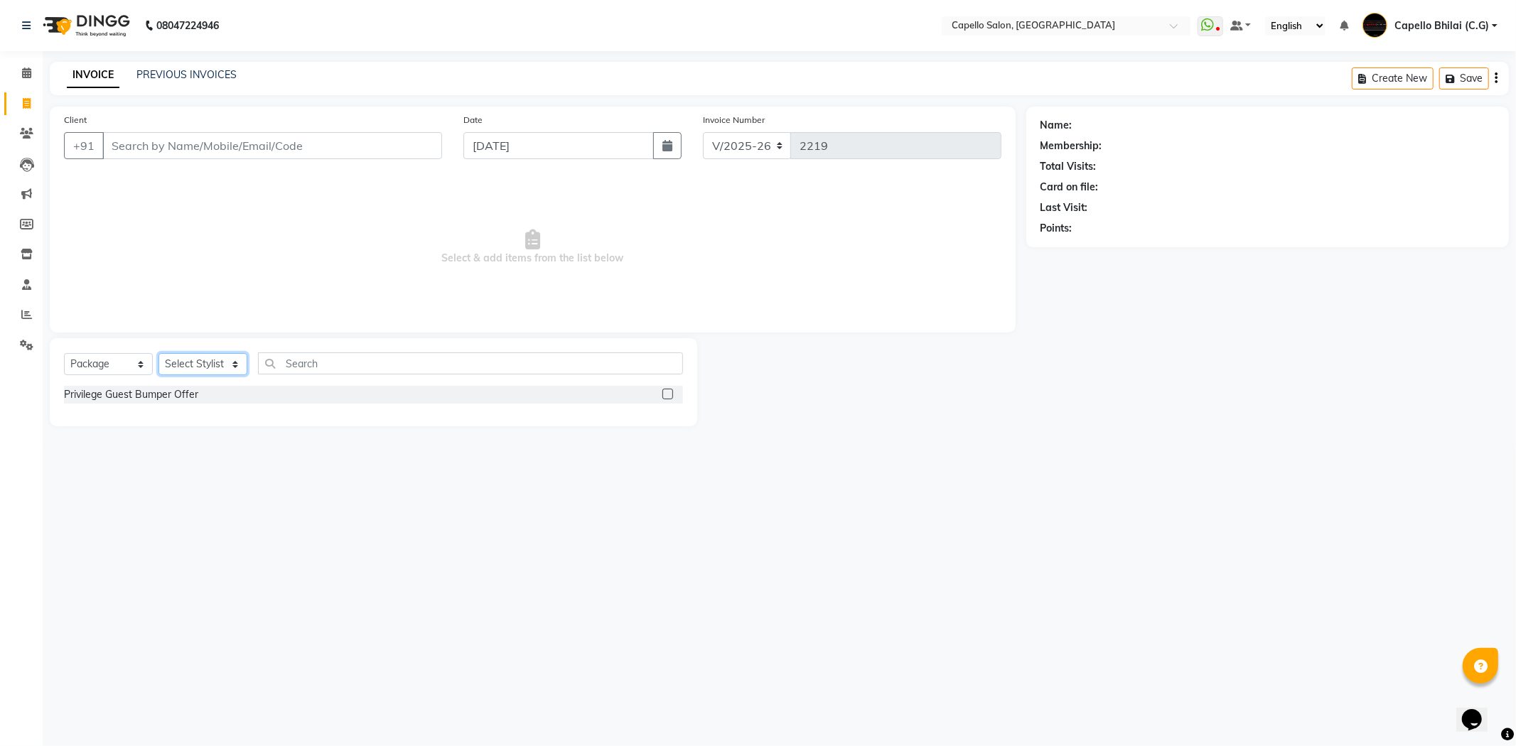
select select "60545"
click at [158, 354] on select "Select Stylist ADMIN [PERSON_NAME] [PERSON_NAME] [PERSON_NAME] Bhilai (C.G) [PE…" at bounding box center [202, 364] width 89 height 22
click at [153, 395] on div "Privilege Guest Bumper Offer" at bounding box center [131, 394] width 134 height 15
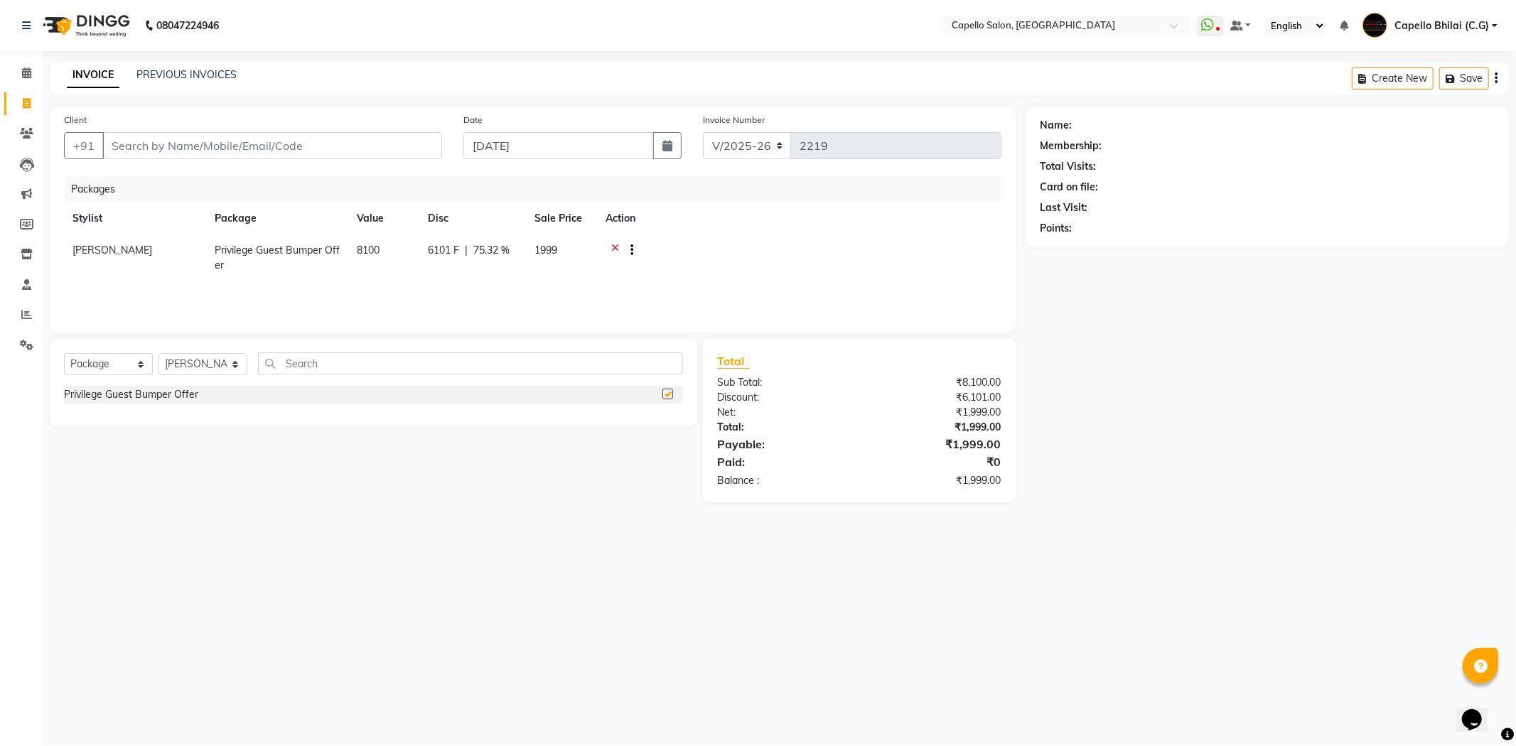
checkbox input "false"
click at [211, 146] on input "Client" at bounding box center [272, 145] width 340 height 27
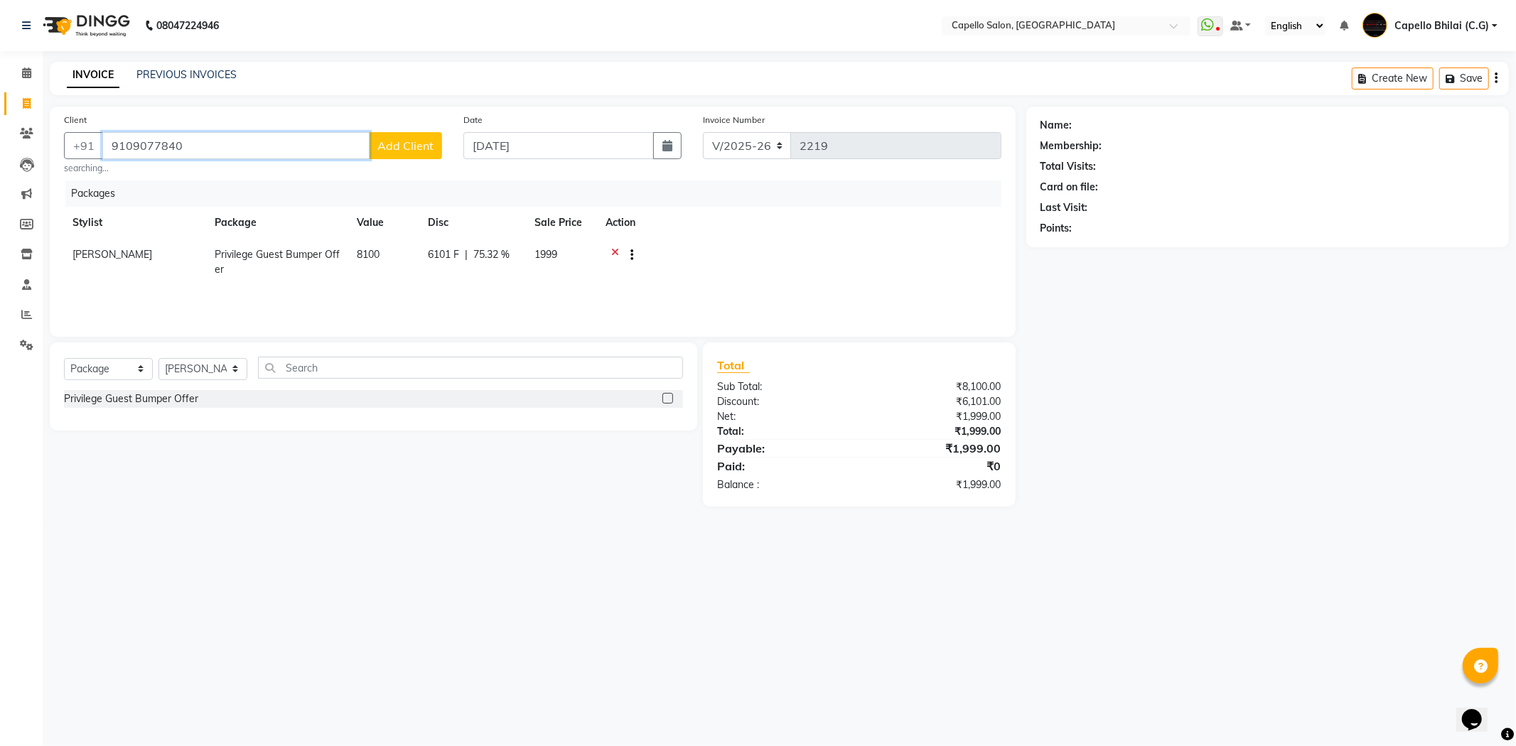
type input "9109077840"
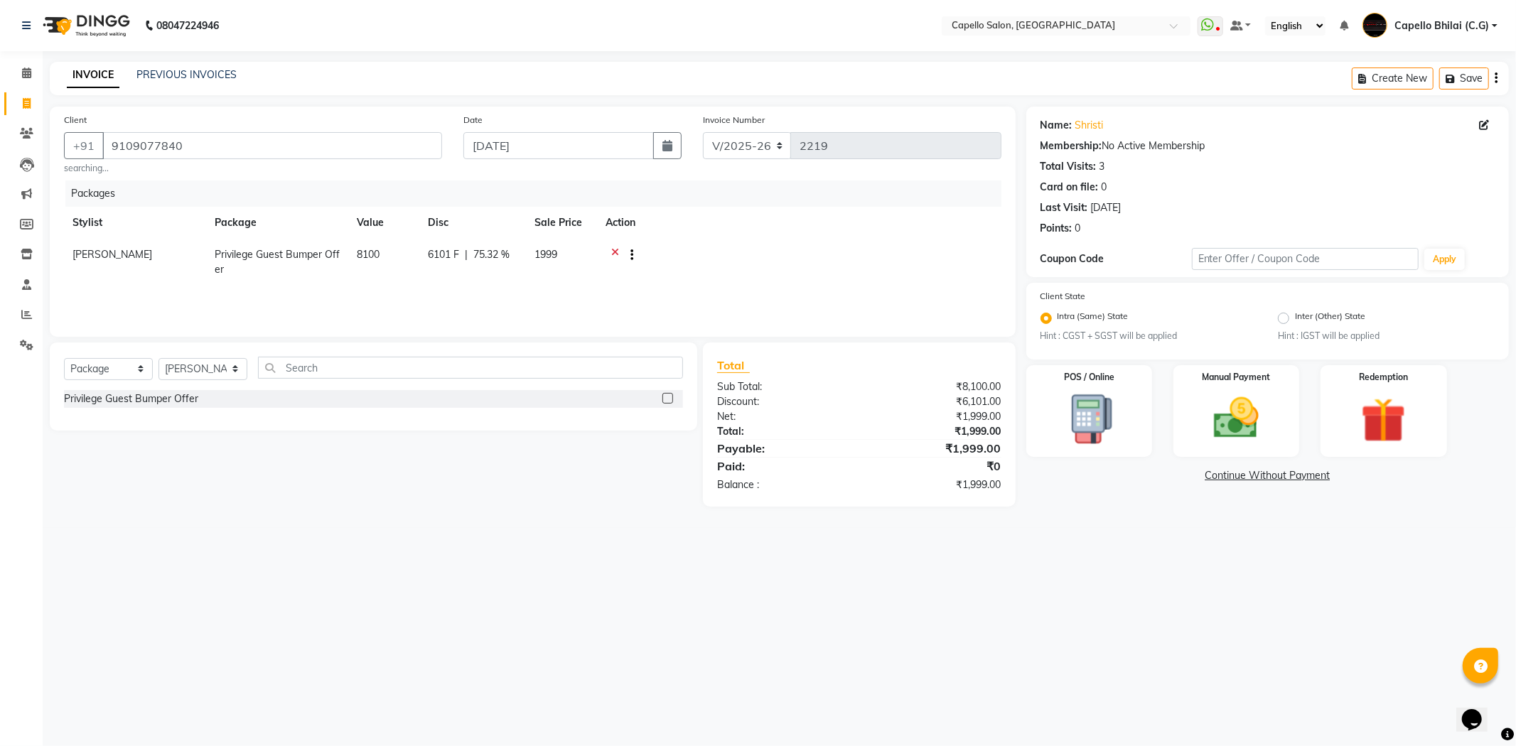
click at [464, 257] on div "6101 F | 75.32 %" at bounding box center [473, 254] width 90 height 15
select select "60545"
drag, startPoint x: 495, startPoint y: 257, endPoint x: 482, endPoint y: 263, distance: 14.3
click at [482, 263] on input "6101" at bounding box center [480, 258] width 43 height 22
type input "6"
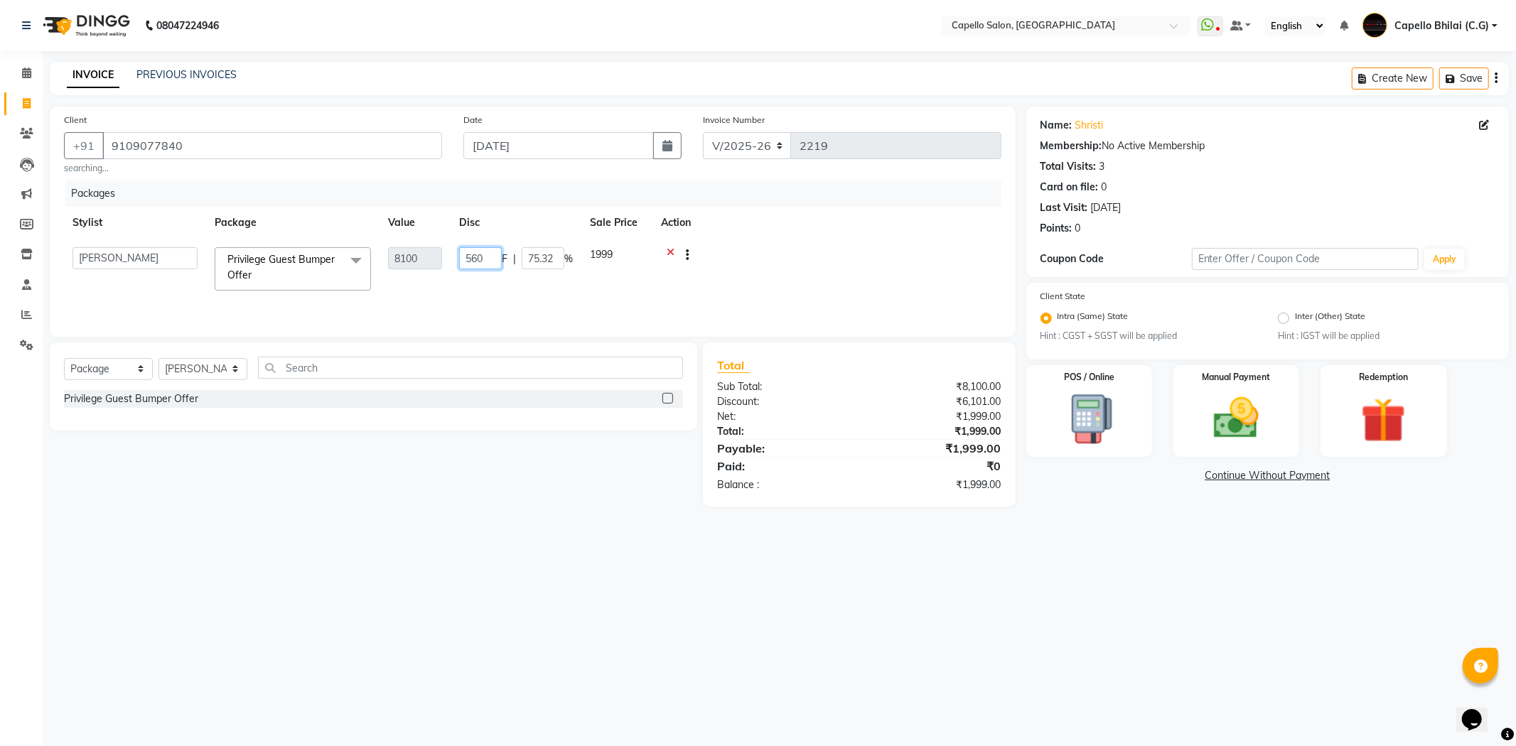
type input "5600"
click at [936, 540] on div "08047224946 Select Location × Capello Salon, Bhilai WhatsApp Status ✕ Status: D…" at bounding box center [758, 373] width 1516 height 746
click at [1273, 424] on img at bounding box center [1236, 419] width 76 height 54
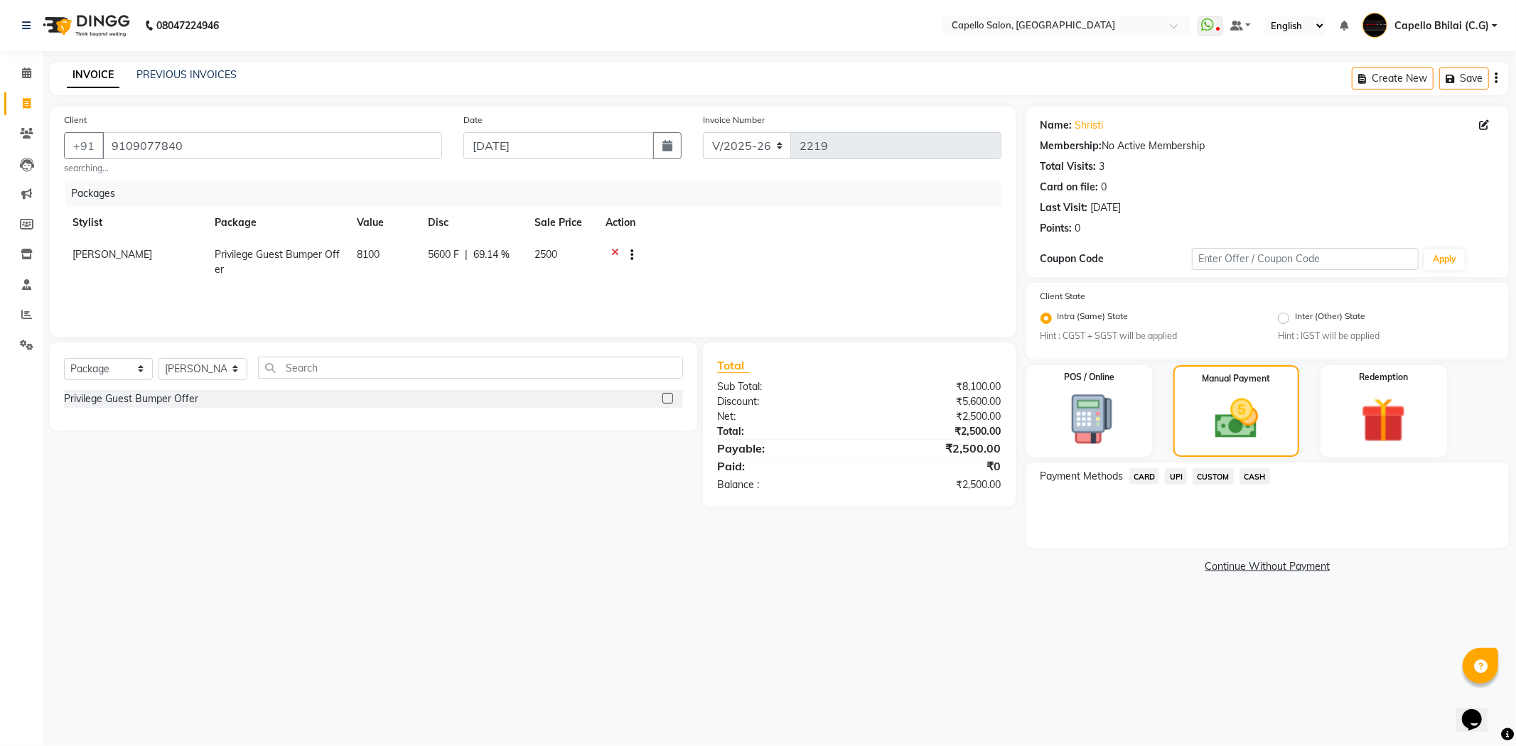
click at [1182, 483] on span "UPI" at bounding box center [1176, 476] width 22 height 16
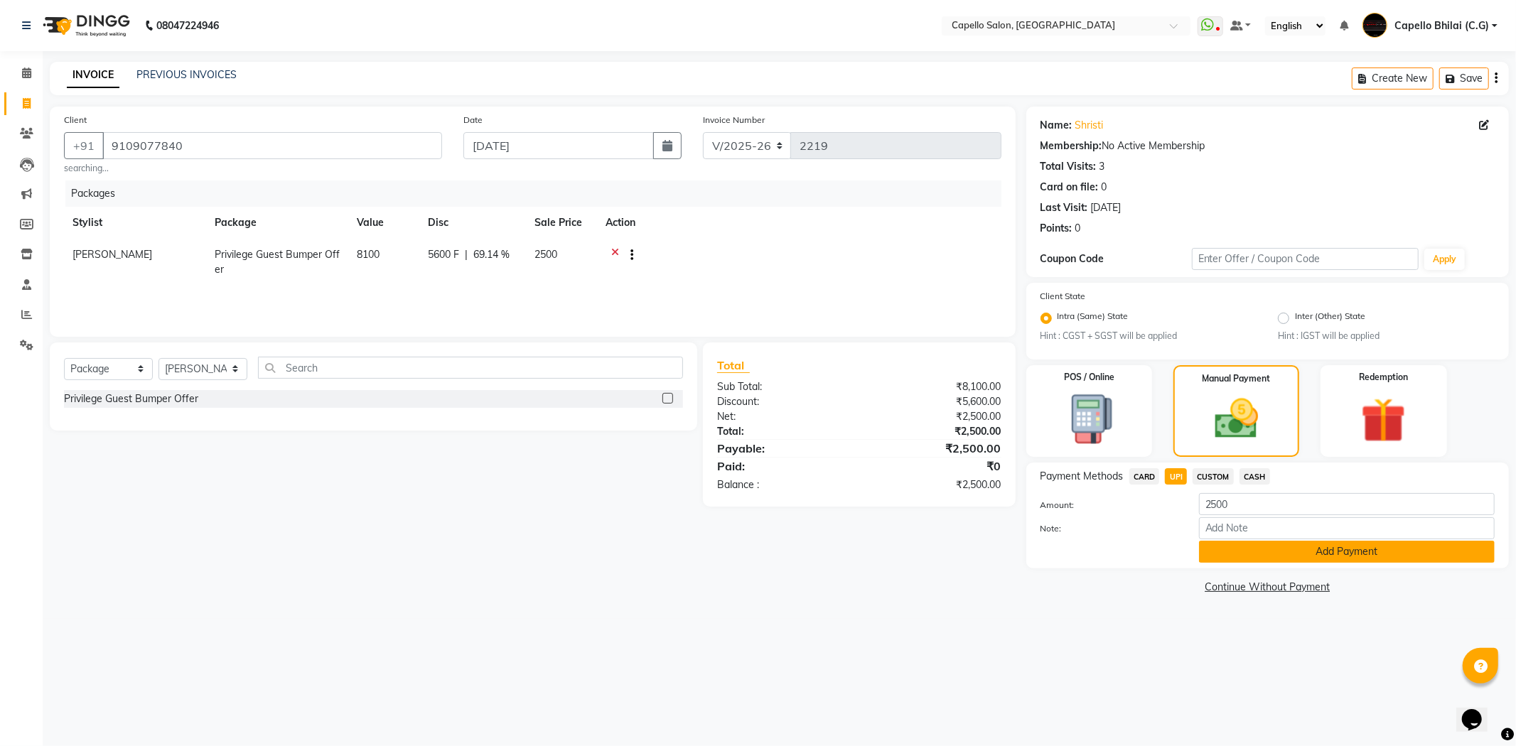
click at [1222, 546] on button "Add Payment" at bounding box center [1347, 552] width 296 height 22
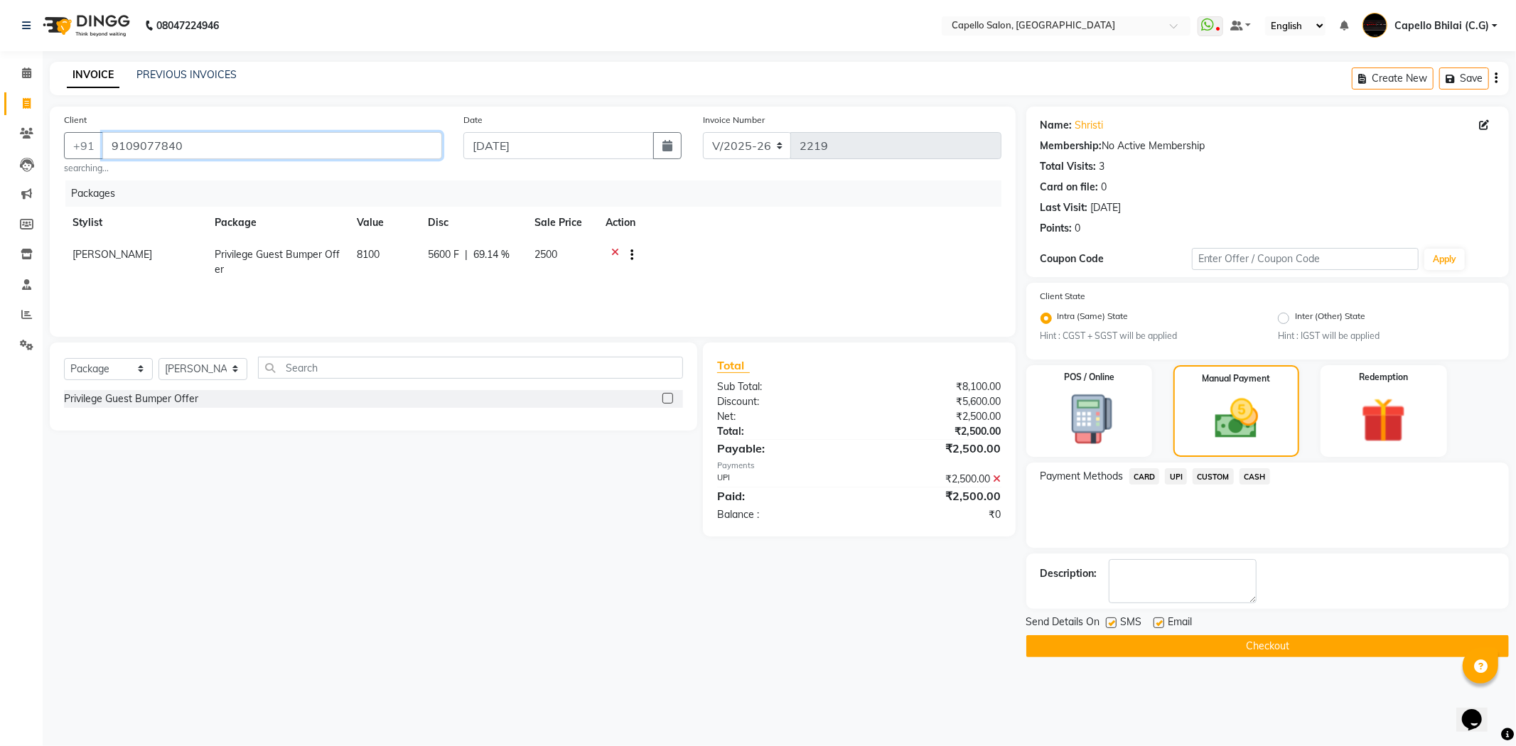
click at [211, 151] on input "9109077840" at bounding box center [272, 145] width 340 height 27
click at [1109, 645] on button "Checkout" at bounding box center [1267, 646] width 483 height 22
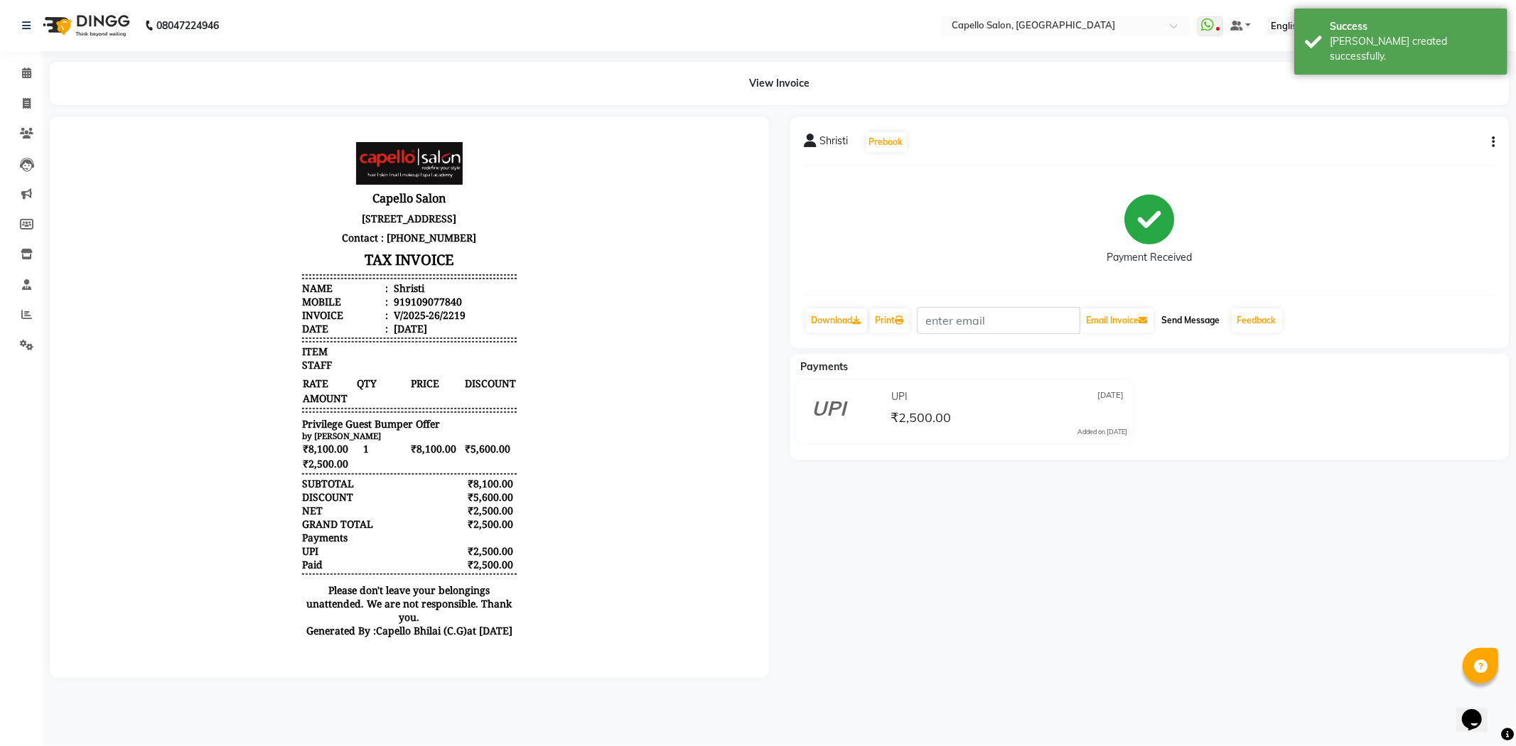
click at [1190, 320] on button "Send Message" at bounding box center [1191, 320] width 70 height 24
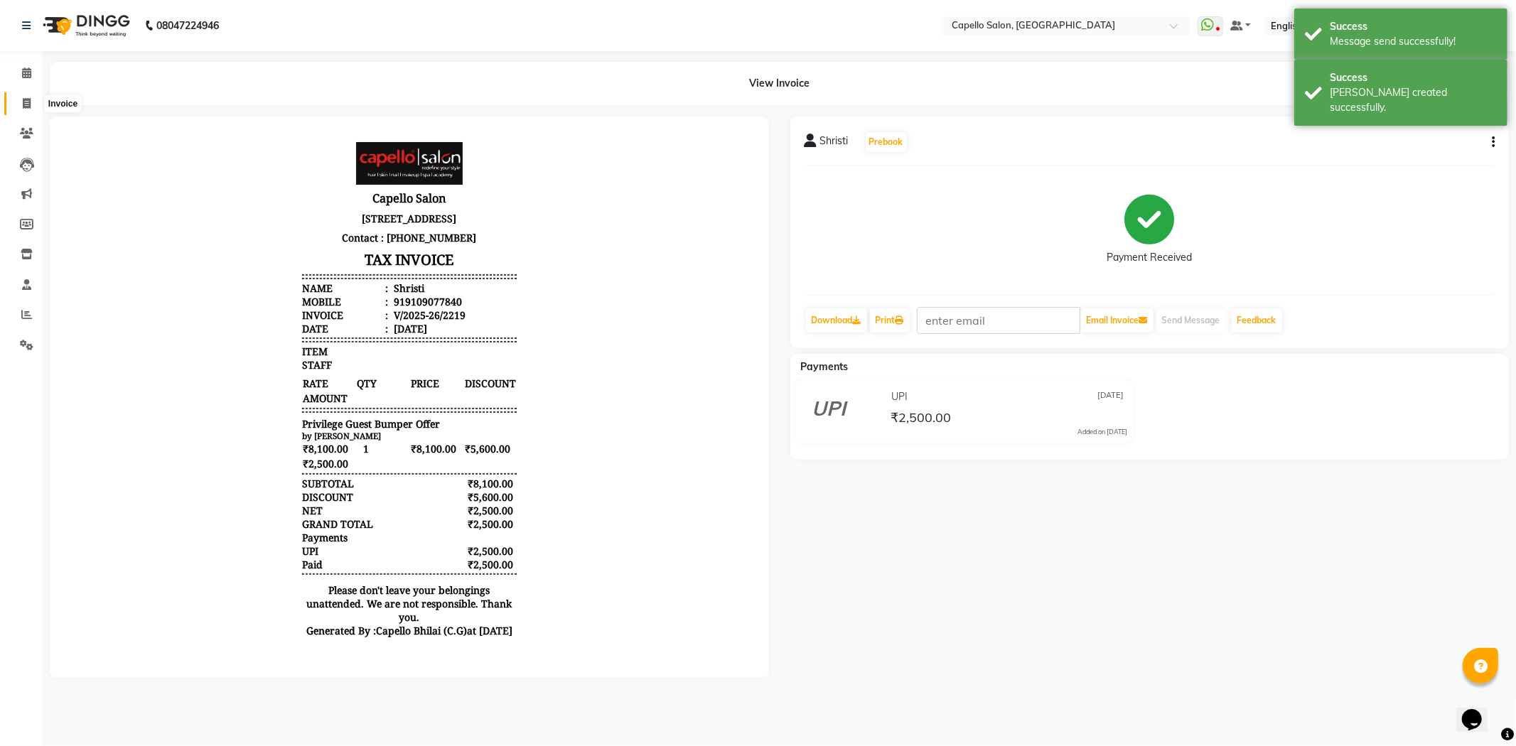
click at [26, 103] on icon at bounding box center [27, 103] width 8 height 11
select select "service"
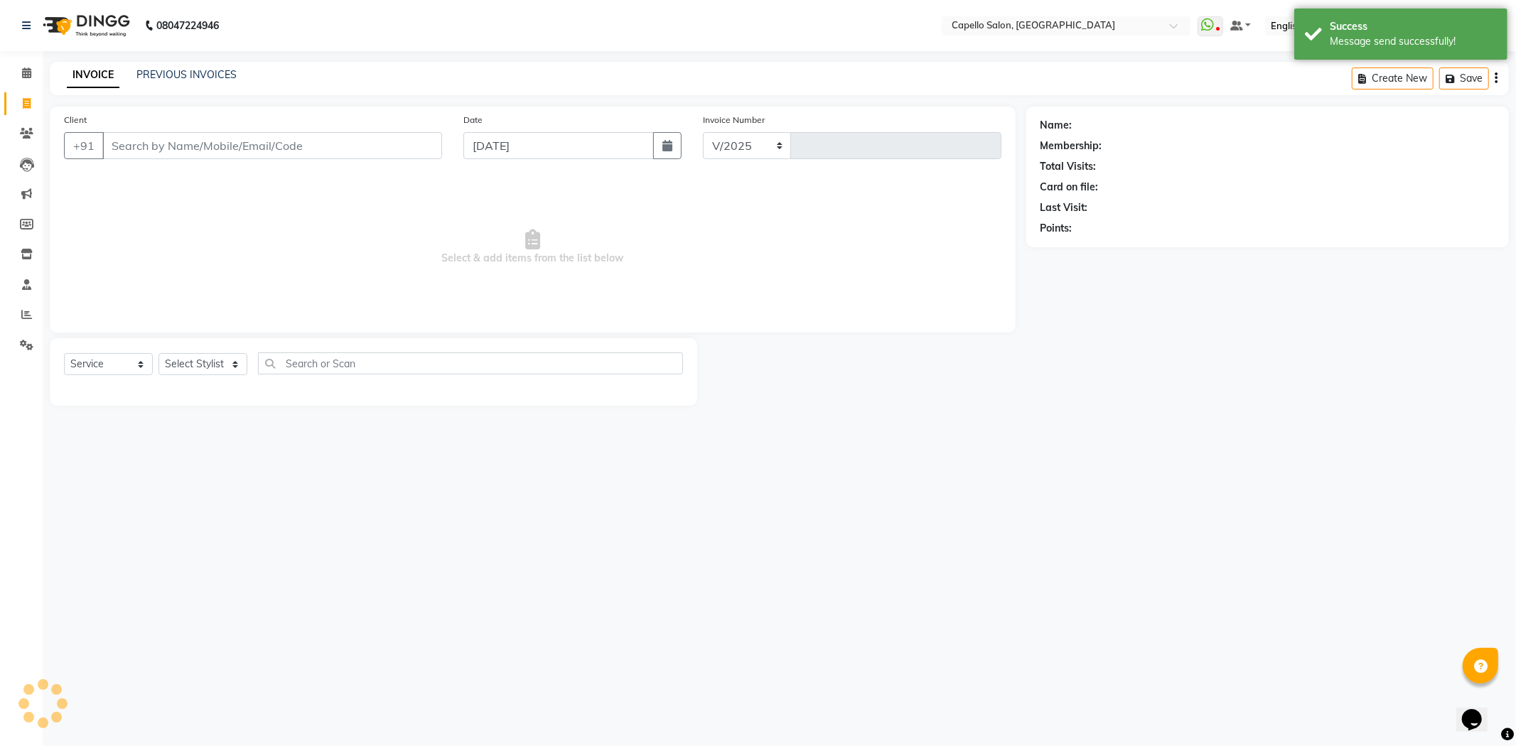
select select "809"
type input "2220"
click at [189, 137] on input "Client" at bounding box center [272, 145] width 340 height 27
type input "9109077840"
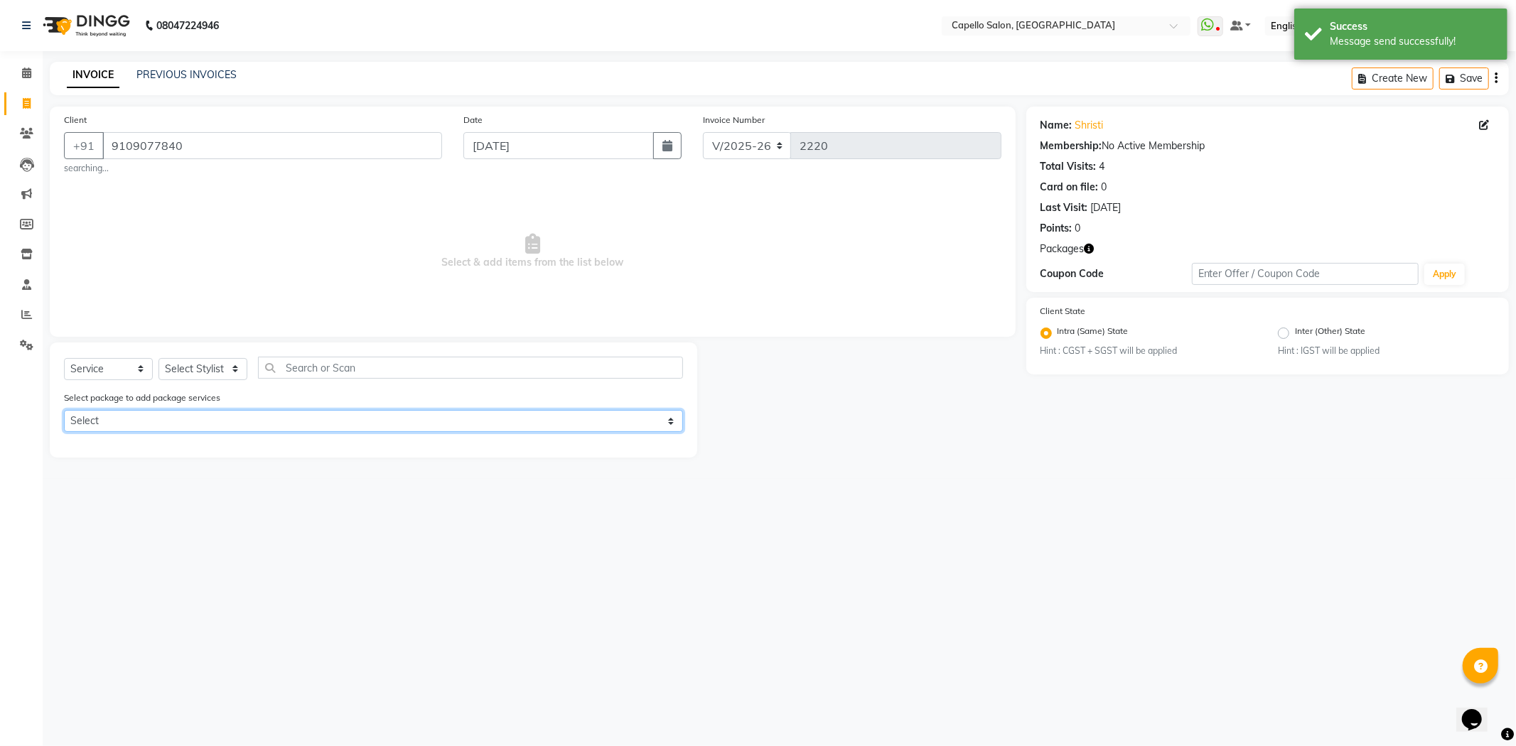
click at [125, 421] on select "Select Privilege Guest Bumper Offer" at bounding box center [373, 421] width 619 height 22
select select "1: Object"
click at [64, 411] on select "Select Privilege Guest Bumper Offer" at bounding box center [373, 421] width 619 height 22
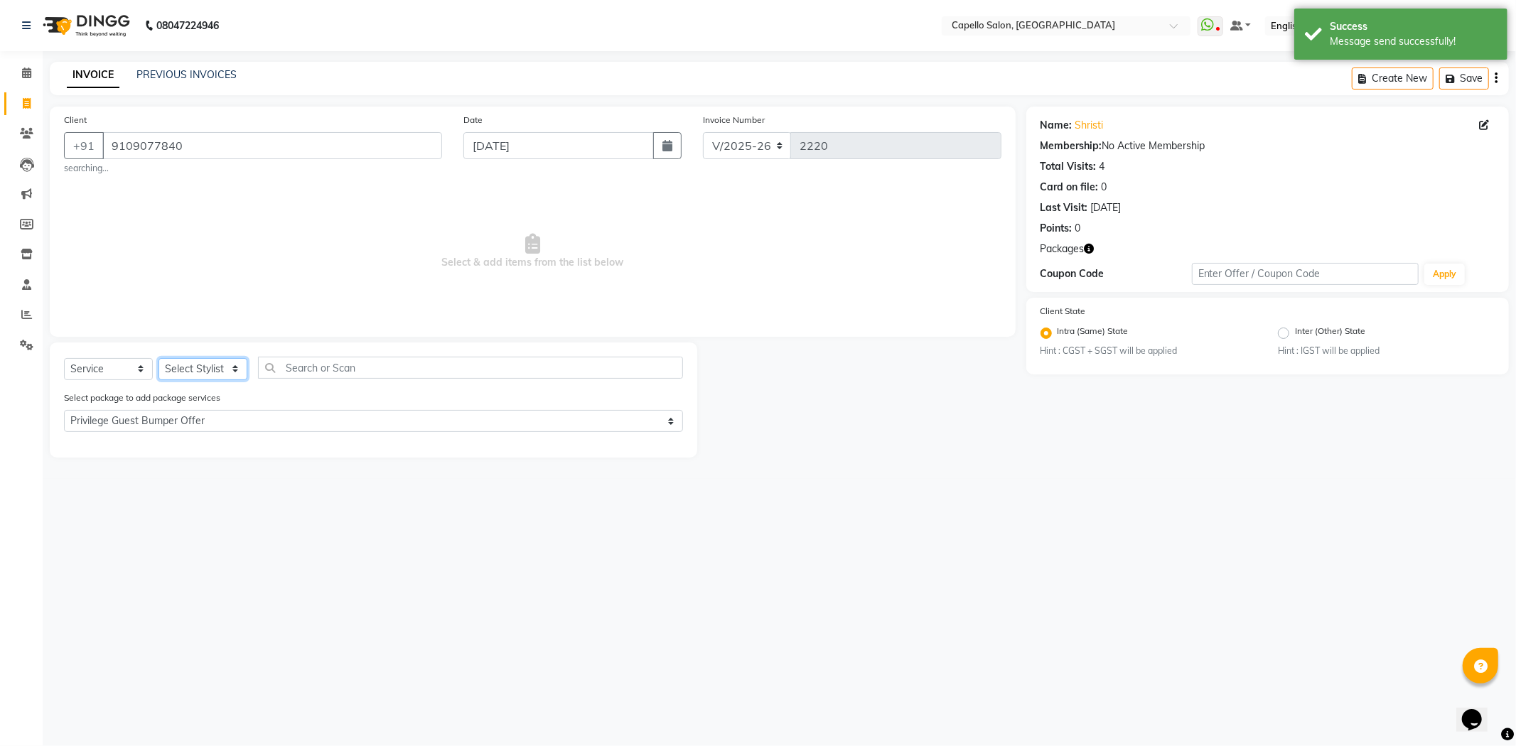
click at [193, 367] on select "Select Stylist ADMIN [PERSON_NAME] [PERSON_NAME] [PERSON_NAME] Bhilai (C.G) [PE…" at bounding box center [202, 369] width 89 height 22
click at [158, 358] on select "Select Stylist ADMIN [PERSON_NAME] [PERSON_NAME] [PERSON_NAME] Bhilai (C.G) [PE…" at bounding box center [202, 369] width 89 height 22
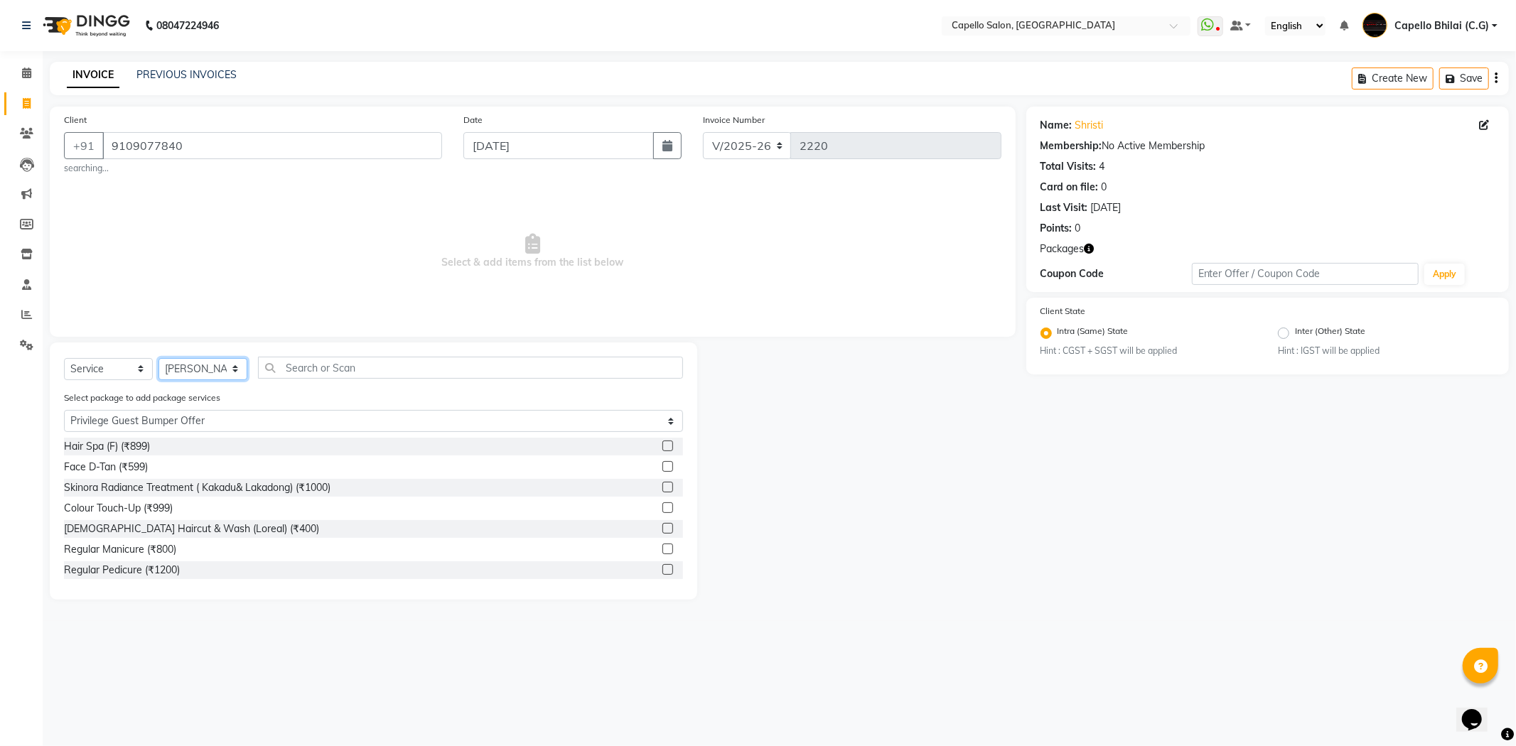
click at [208, 362] on select "Select Stylist ADMIN [PERSON_NAME] [PERSON_NAME] [PERSON_NAME] Bhilai (C.G) [PE…" at bounding box center [202, 369] width 89 height 22
select select "60545"
click at [158, 358] on select "Select Stylist ADMIN [PERSON_NAME] [PERSON_NAME] [PERSON_NAME] Bhilai (C.G) [PE…" at bounding box center [202, 369] width 89 height 22
click at [335, 372] on input "text" at bounding box center [470, 368] width 425 height 22
type input "c"
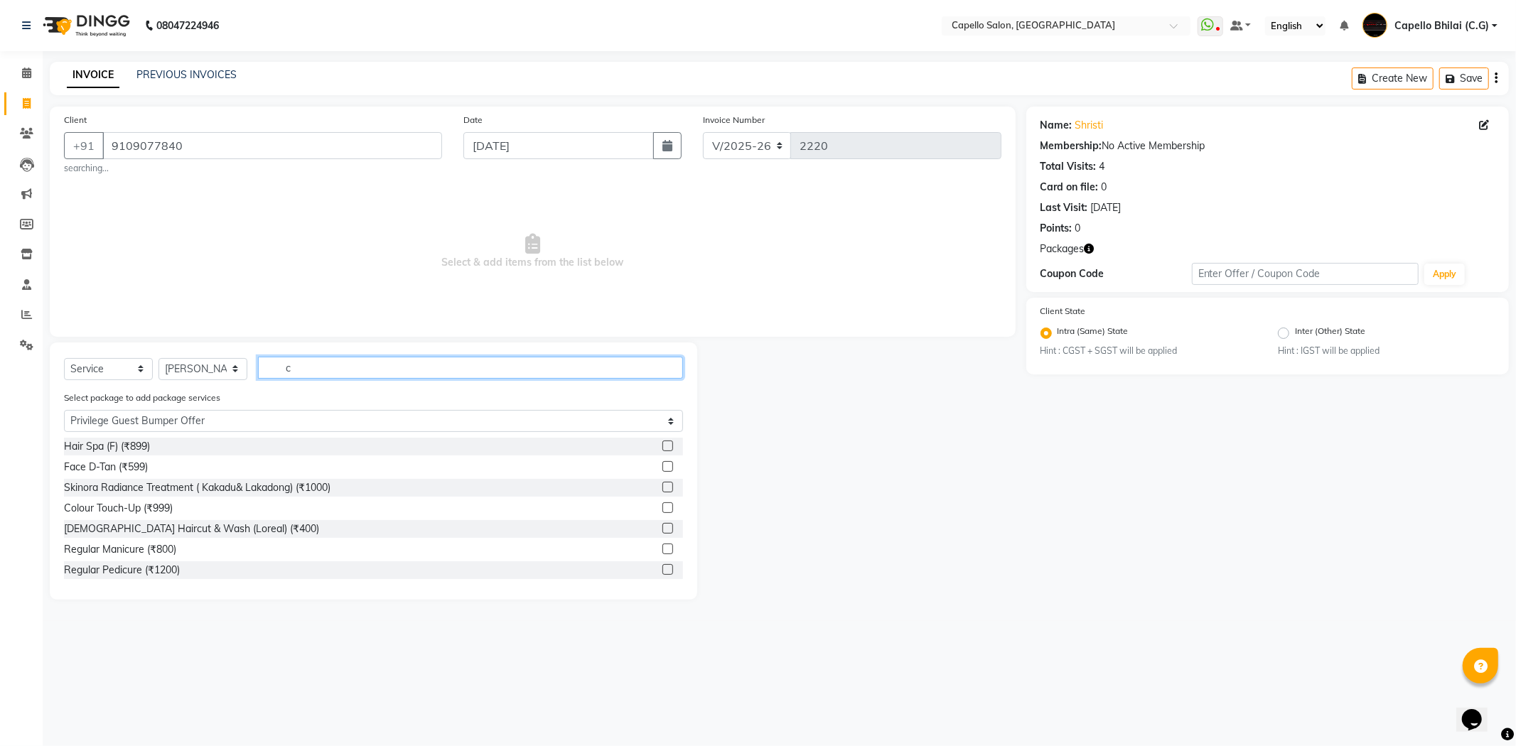
select select "0: undefined"
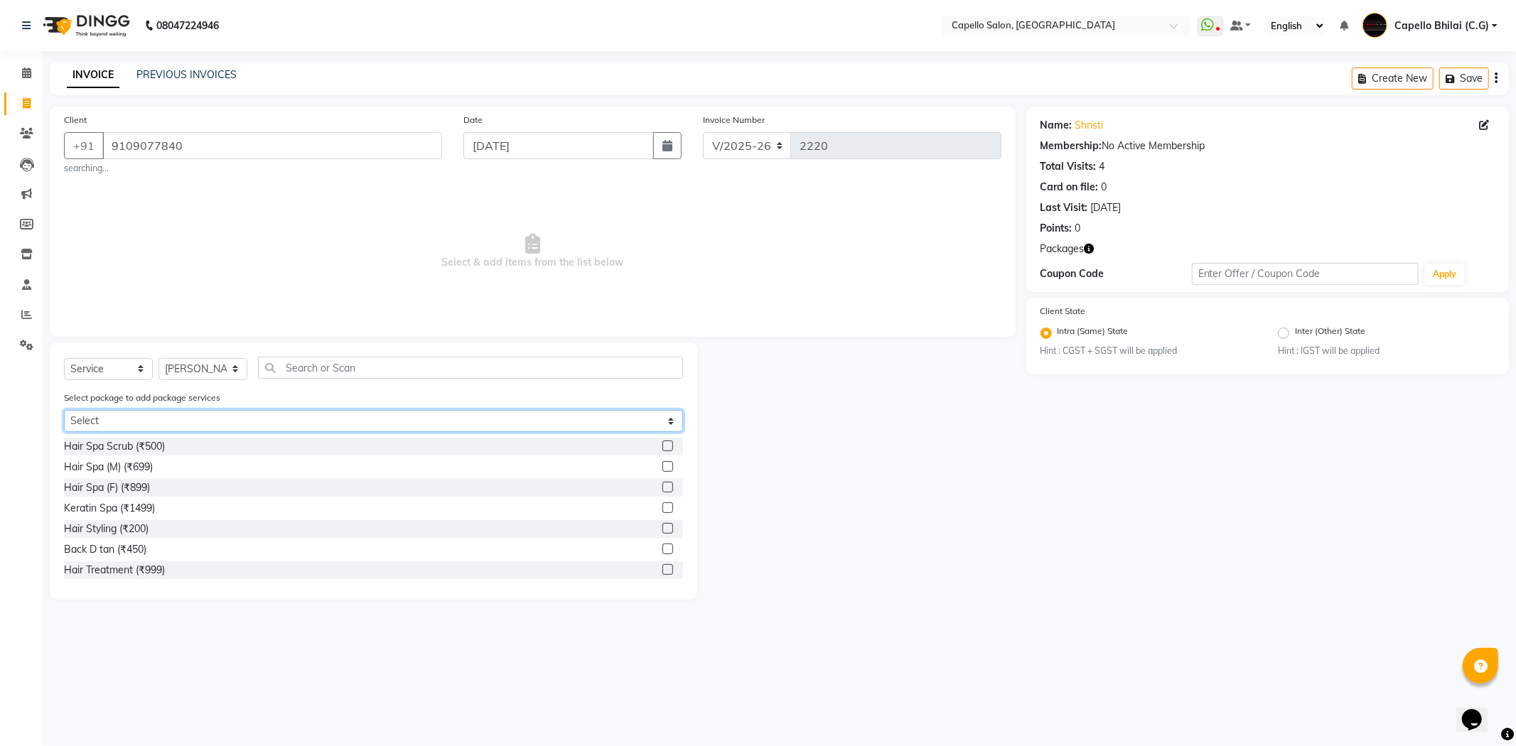
click at [153, 421] on select "Select Privilege Guest Bumper Offer" at bounding box center [373, 421] width 619 height 22
select select "1: Object"
click at [64, 411] on select "Select Privilege Guest Bumper Offer" at bounding box center [373, 421] width 619 height 22
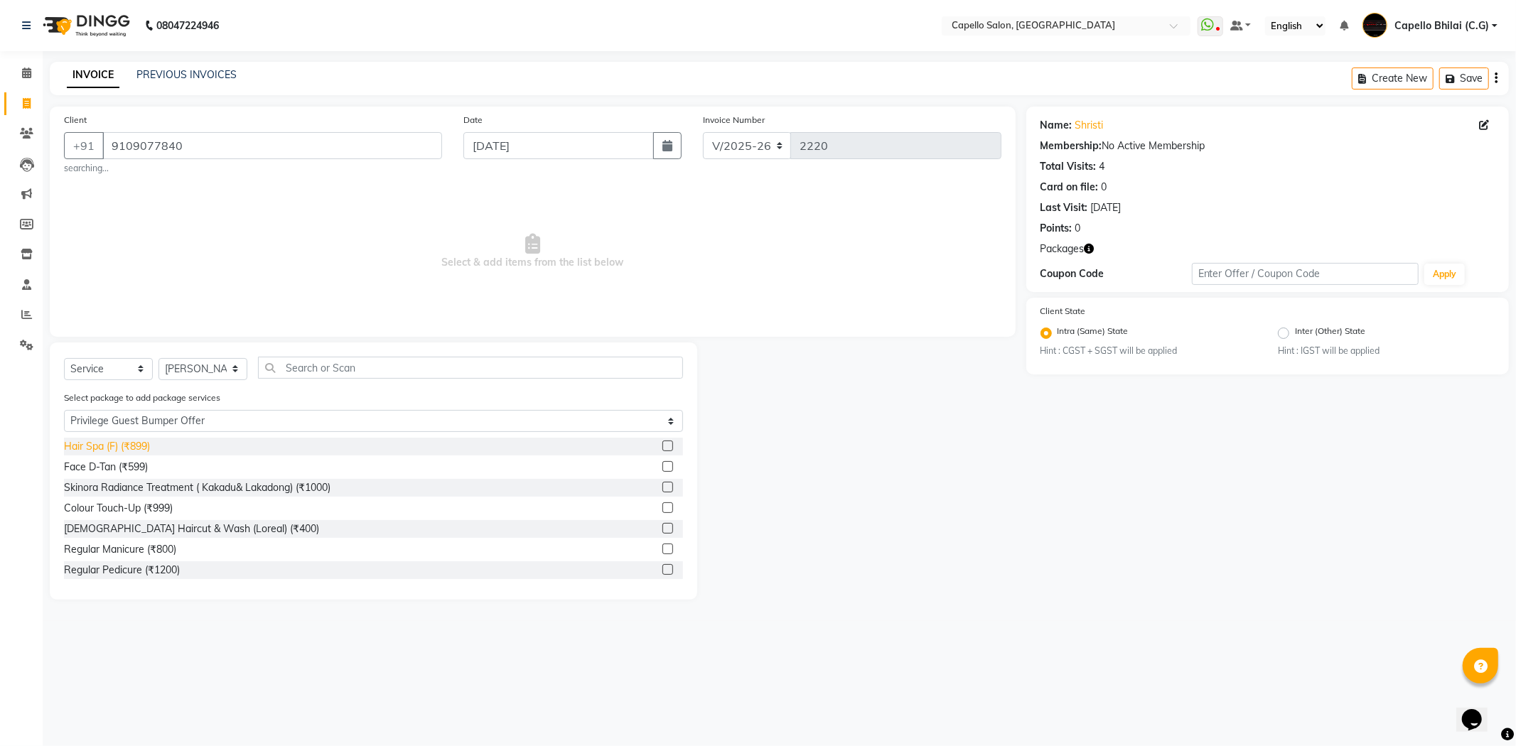
click at [117, 446] on div "Hair Spa (F) (₹899)" at bounding box center [107, 446] width 86 height 15
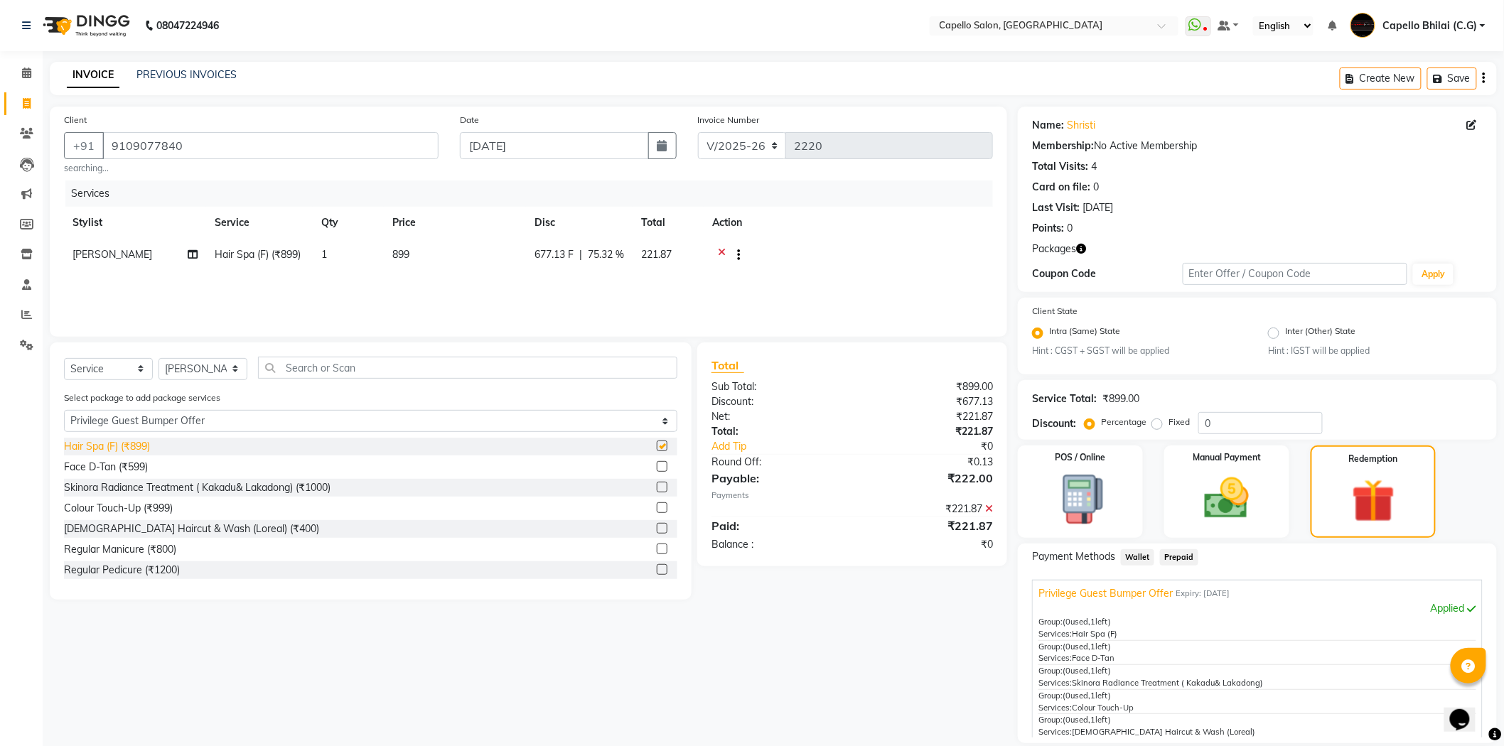
checkbox input "false"
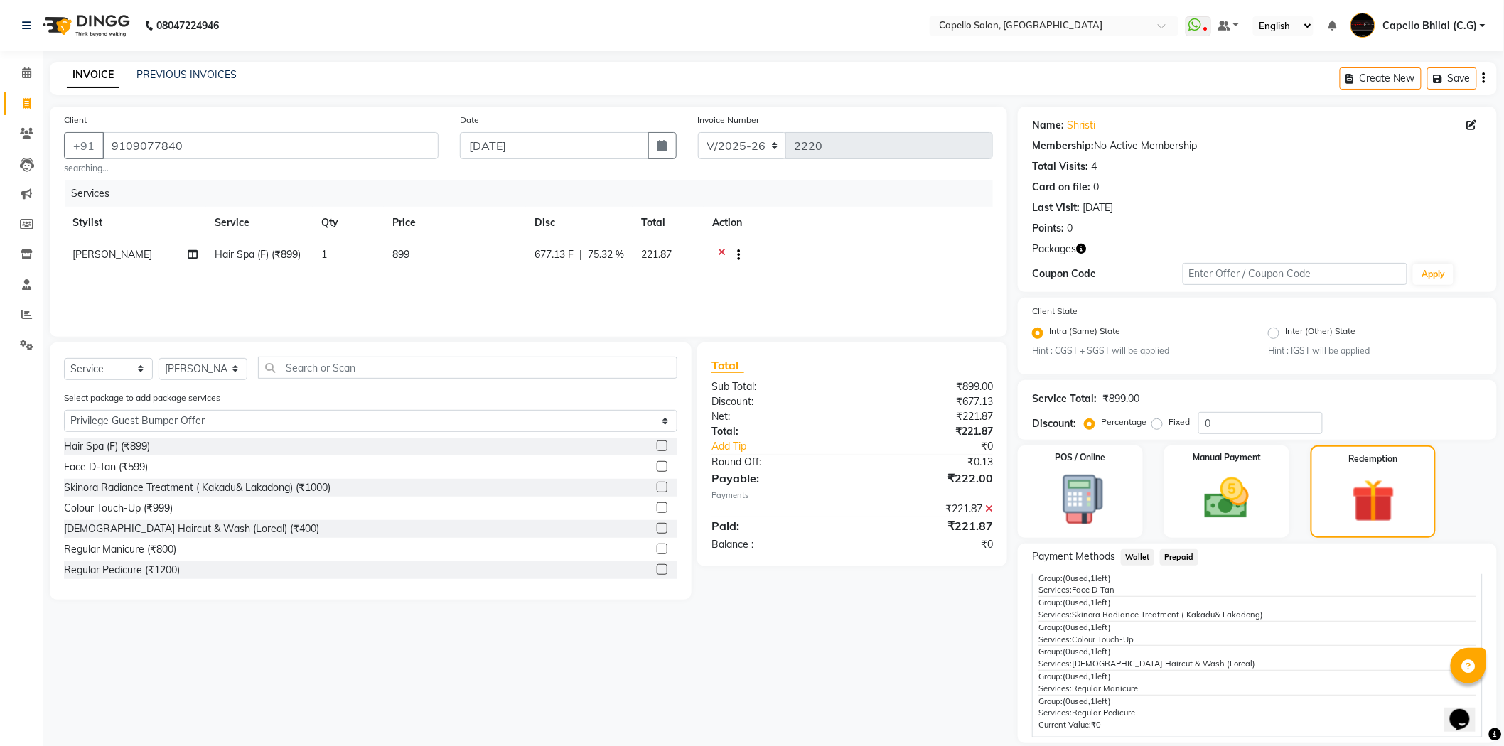
scroll to position [128, 0]
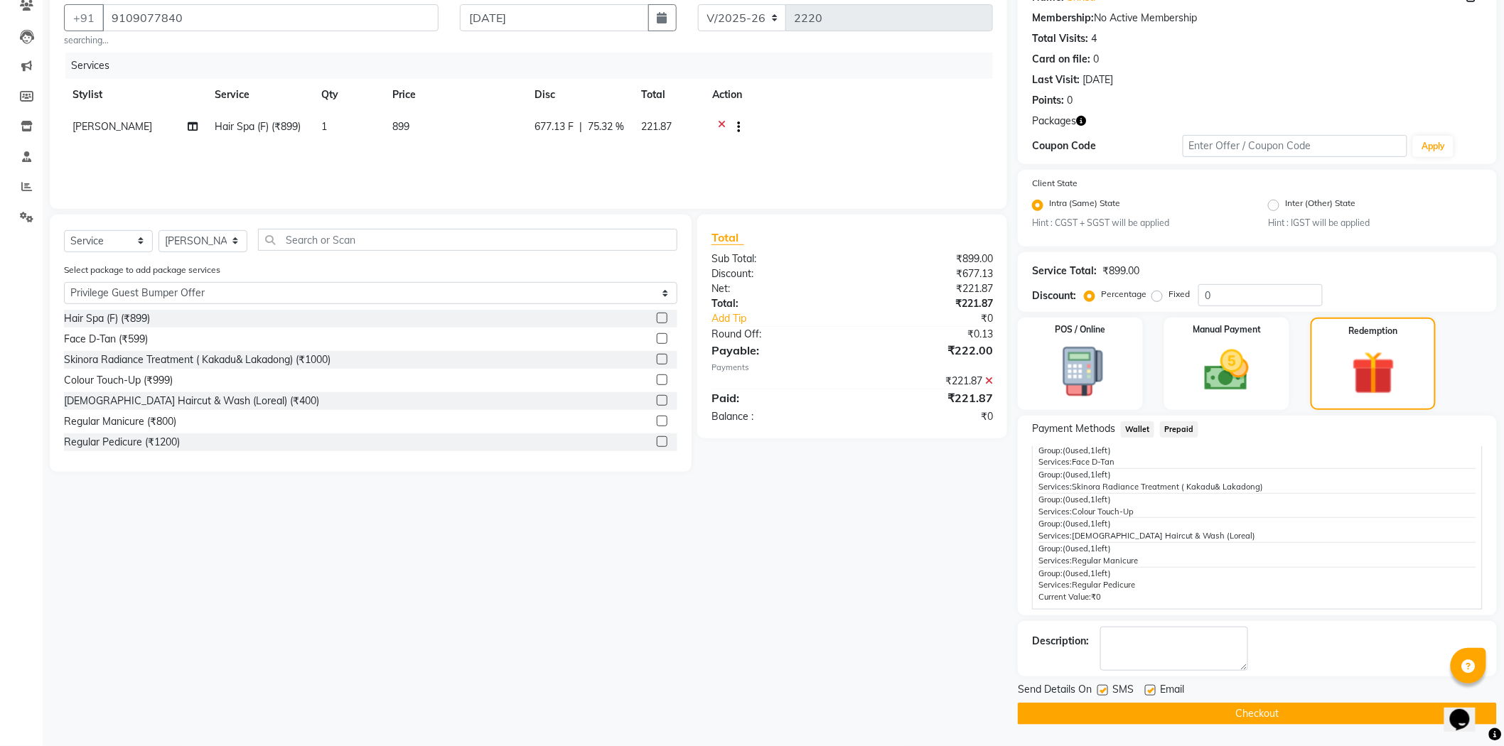
click at [1237, 713] on button "Checkout" at bounding box center [1257, 714] width 479 height 22
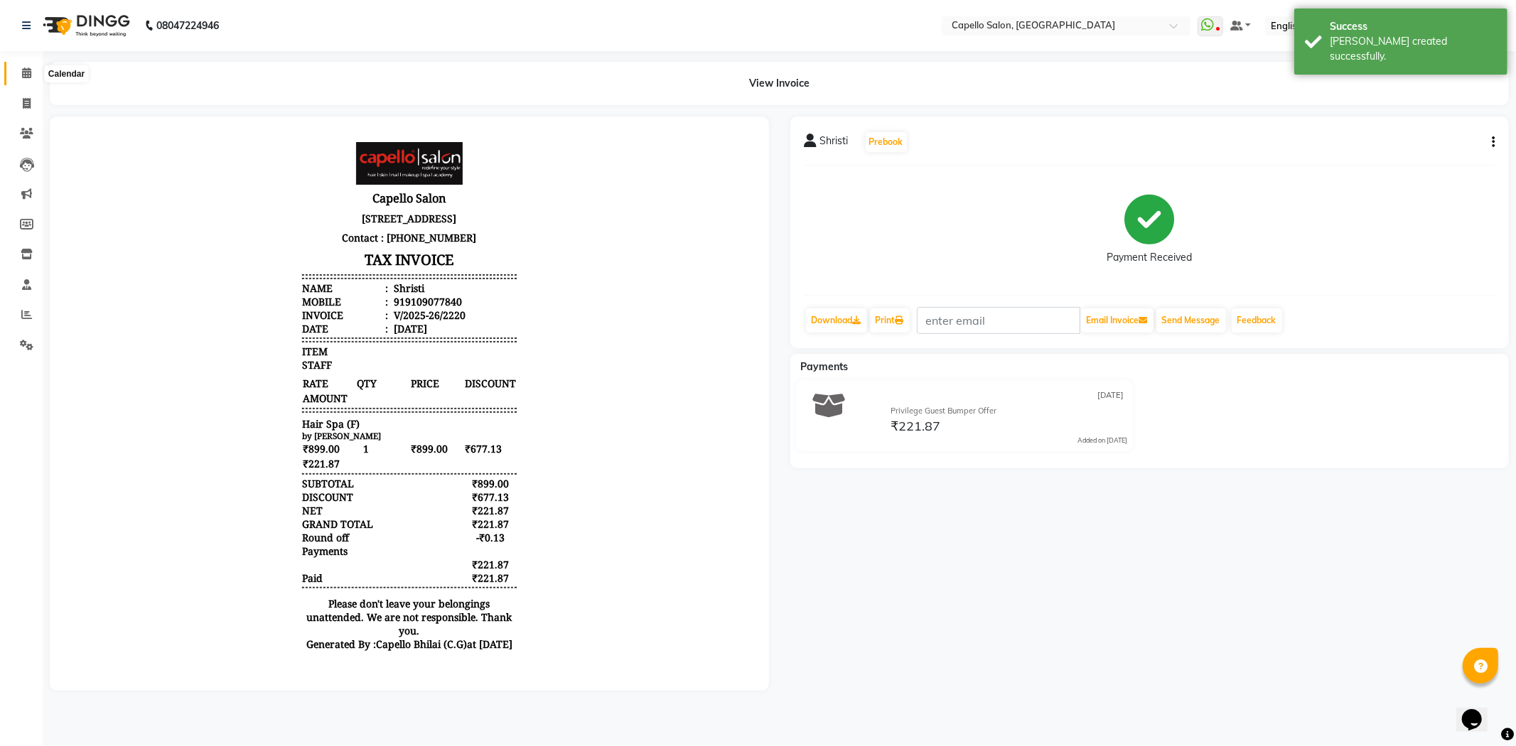
click at [29, 75] on icon at bounding box center [26, 73] width 9 height 11
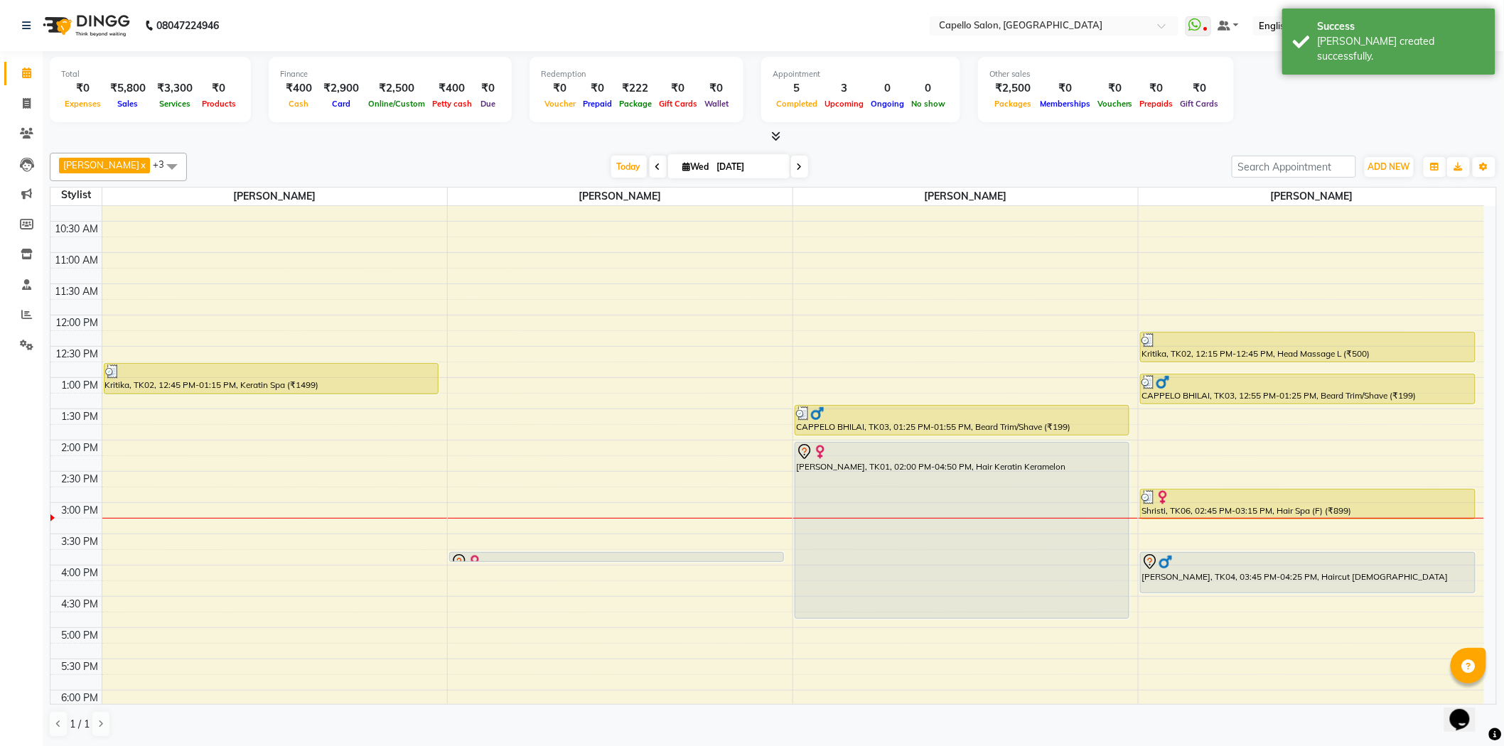
scroll to position [316, 0]
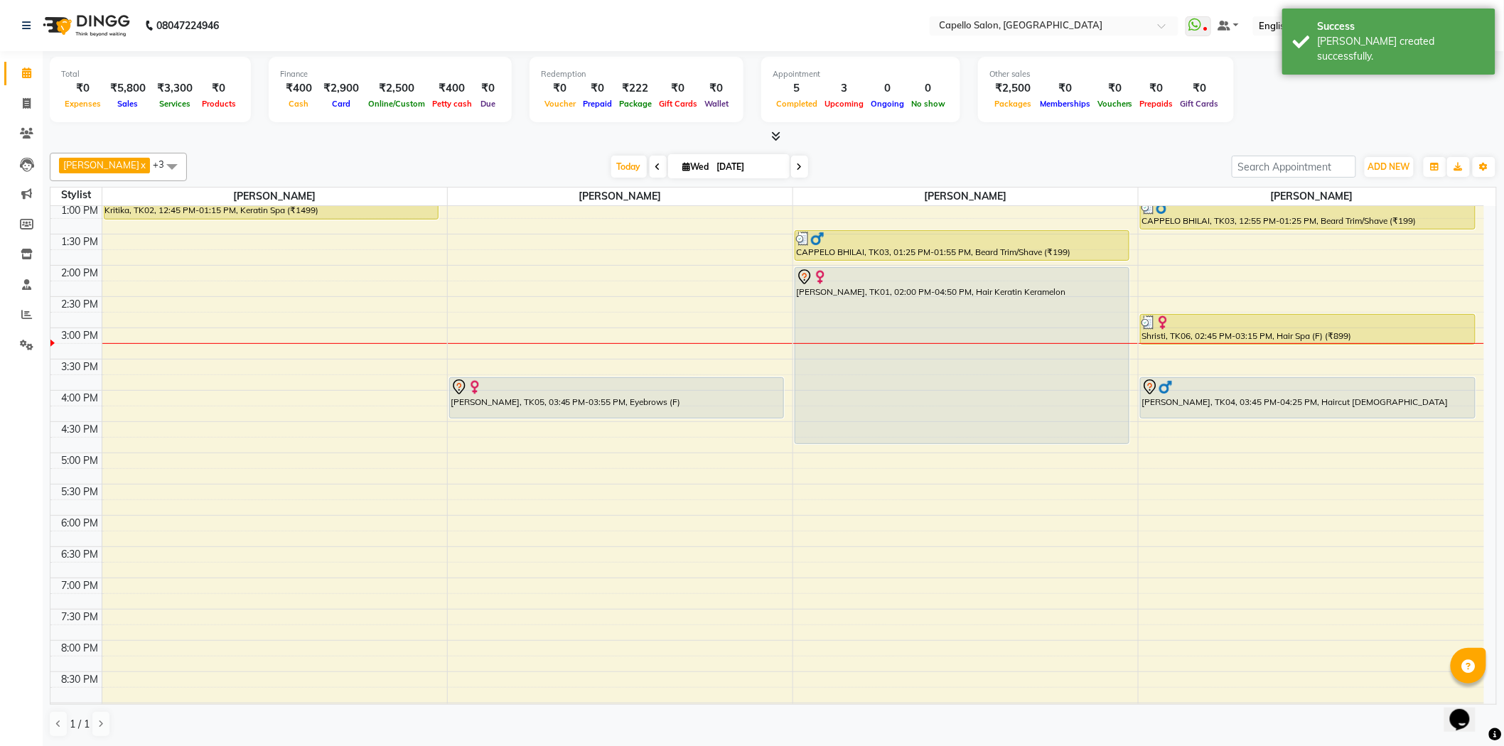
drag, startPoint x: 605, startPoint y: 385, endPoint x: 607, endPoint y: 418, distance: 32.8
click at [607, 418] on div "[PERSON_NAME], TK05, 03:45 PM-03:55 PM, Eyebrows (F) [PERSON_NAME], TK05, 03:45…" at bounding box center [620, 328] width 345 height 875
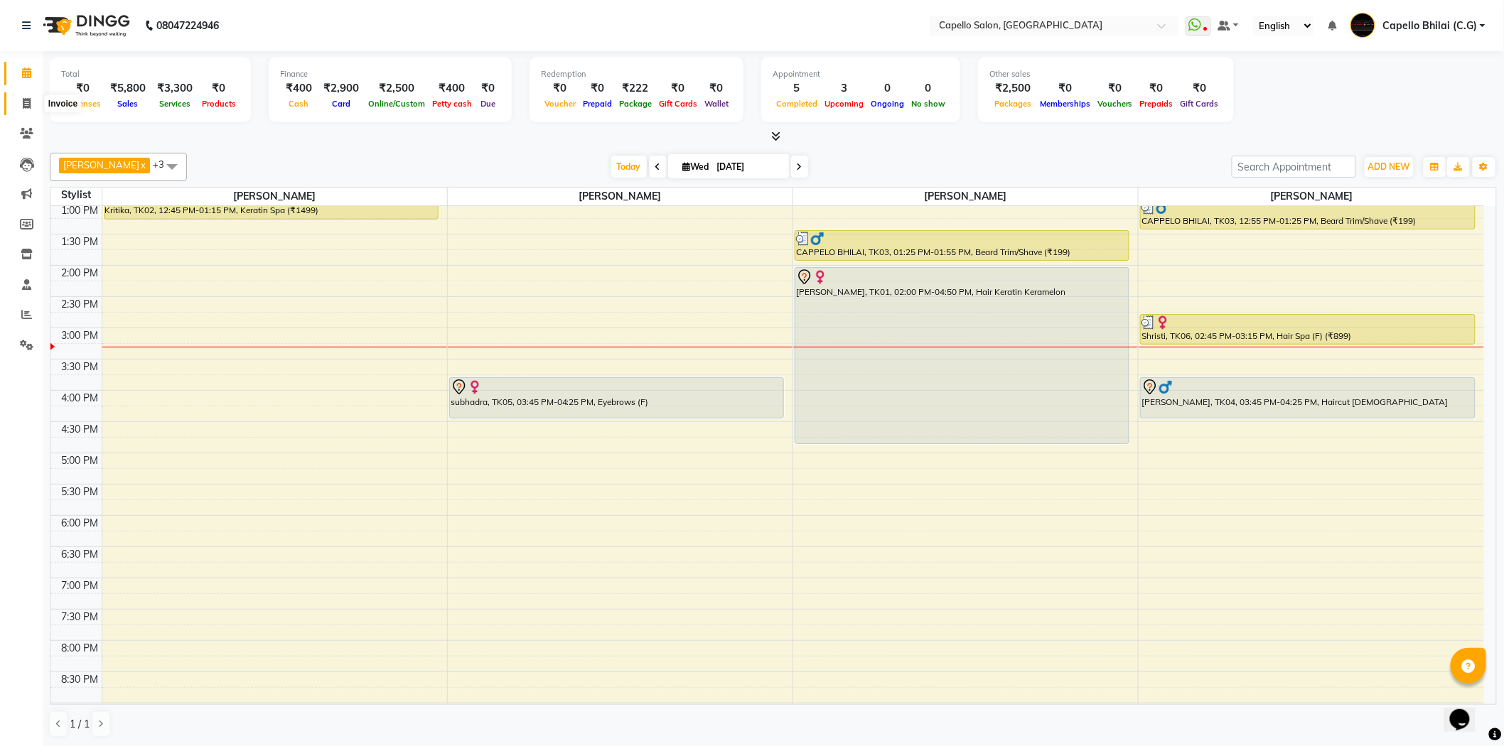
click at [16, 107] on span at bounding box center [26, 104] width 25 height 16
select select "service"
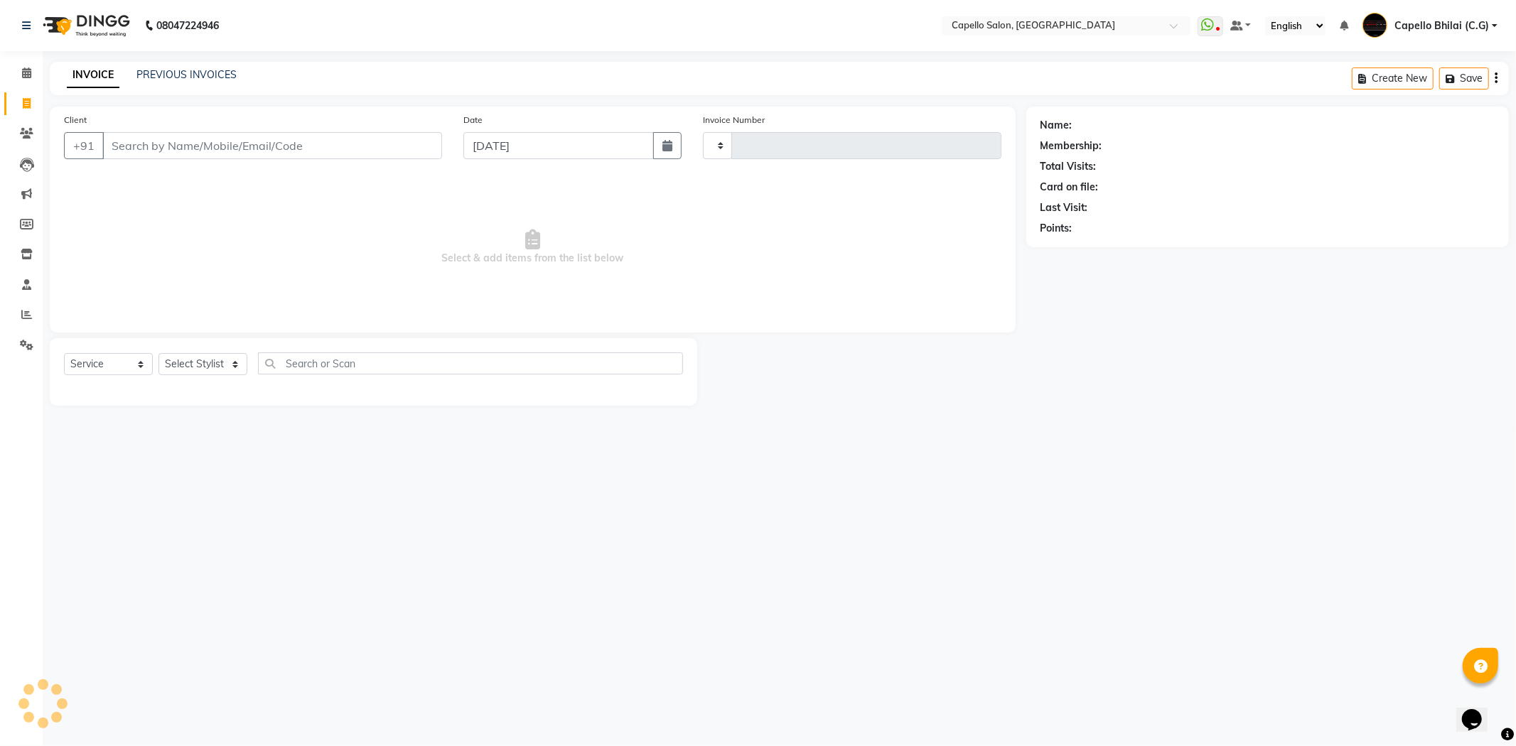
type input "2221"
select select "809"
click at [291, 139] on input "Client" at bounding box center [272, 145] width 340 height 27
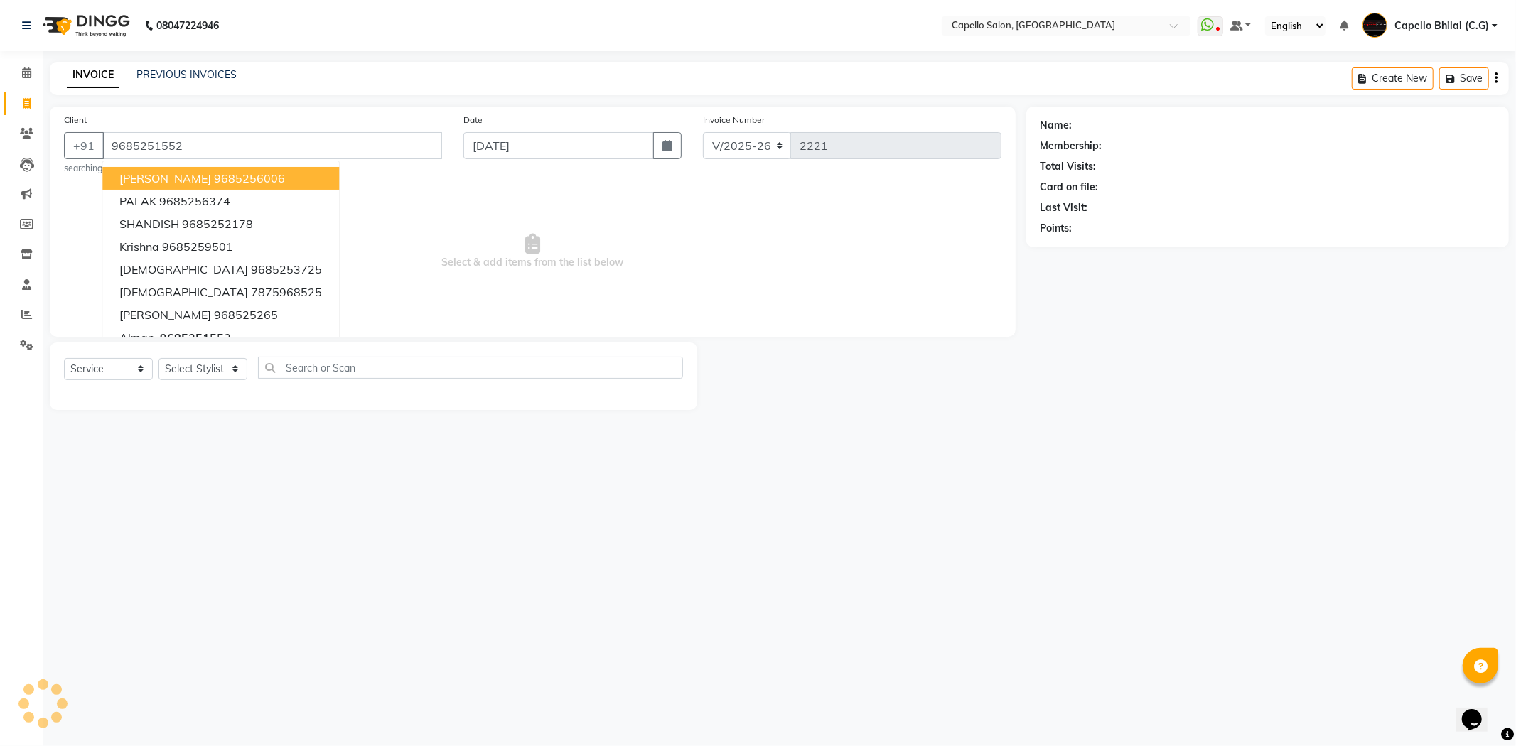
type input "9685251552"
click at [874, 289] on span "Select & add items from the list below" at bounding box center [532, 251] width 937 height 142
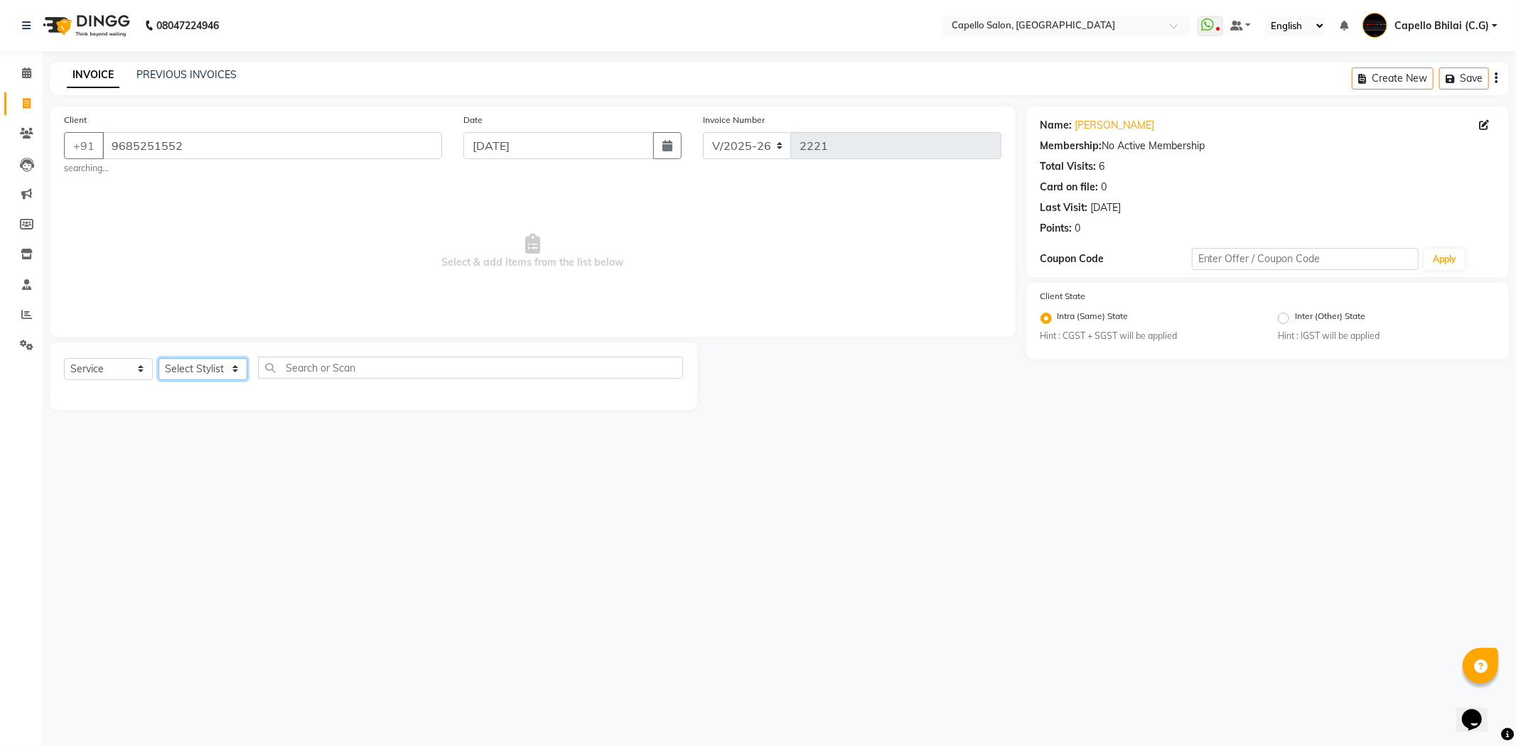
click at [215, 370] on select "Select Stylist ADMIN [PERSON_NAME] [PERSON_NAME] [PERSON_NAME] Bhilai (C.G) [PE…" at bounding box center [202, 369] width 89 height 22
select select "49122"
click at [158, 358] on select "Select Stylist ADMIN [PERSON_NAME] [PERSON_NAME] [PERSON_NAME] Bhilai (C.G) [PE…" at bounding box center [202, 369] width 89 height 22
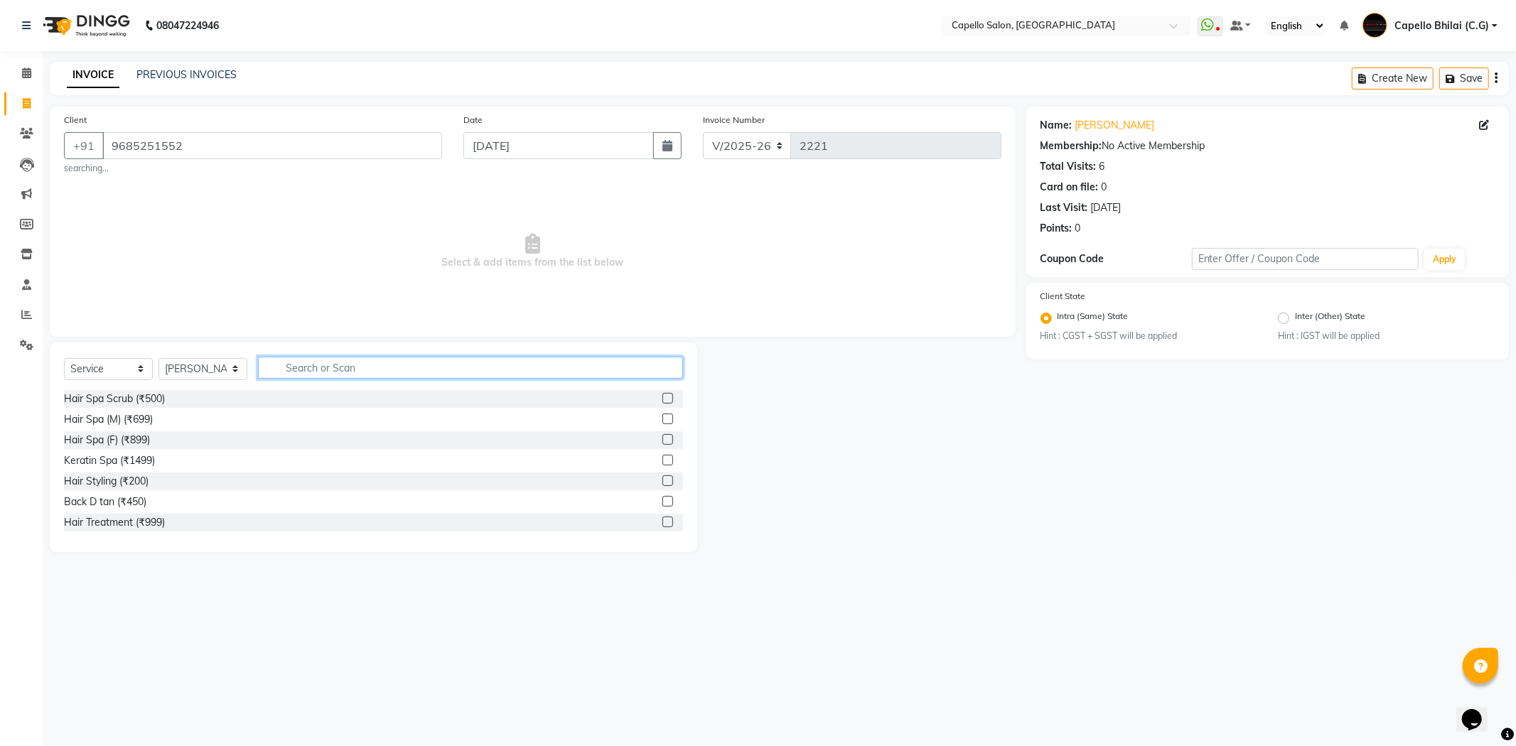
click at [303, 360] on input "text" at bounding box center [470, 368] width 425 height 22
type input "d"
type input "hair"
click at [116, 480] on div "Hair Treatment (₹999)" at bounding box center [114, 481] width 101 height 15
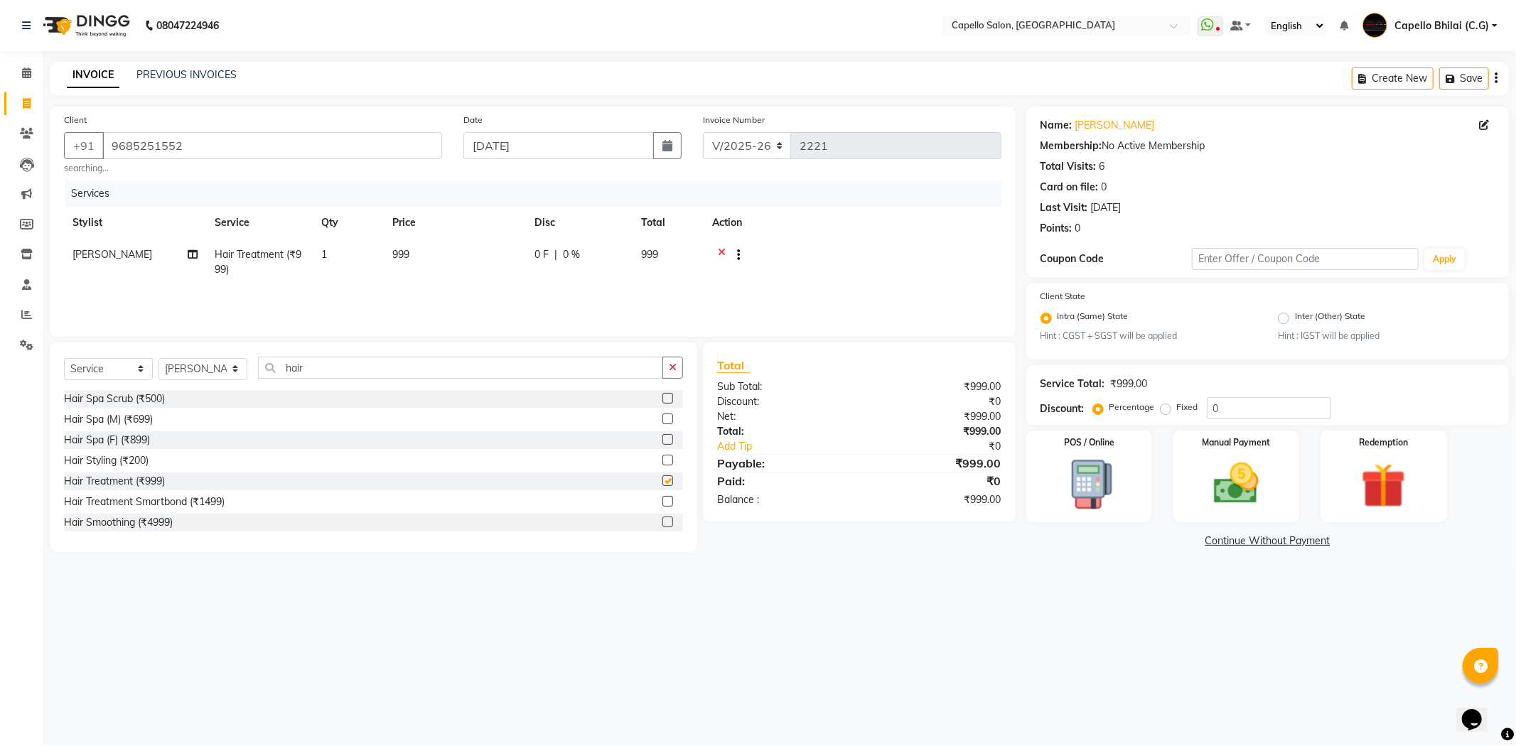
checkbox input "false"
drag, startPoint x: 345, startPoint y: 375, endPoint x: 232, endPoint y: 378, distance: 113.0
click at [232, 378] on div "Select Service Product Membership Package Voucher Prepaid Gift Card Select Styl…" at bounding box center [373, 373] width 619 height 33
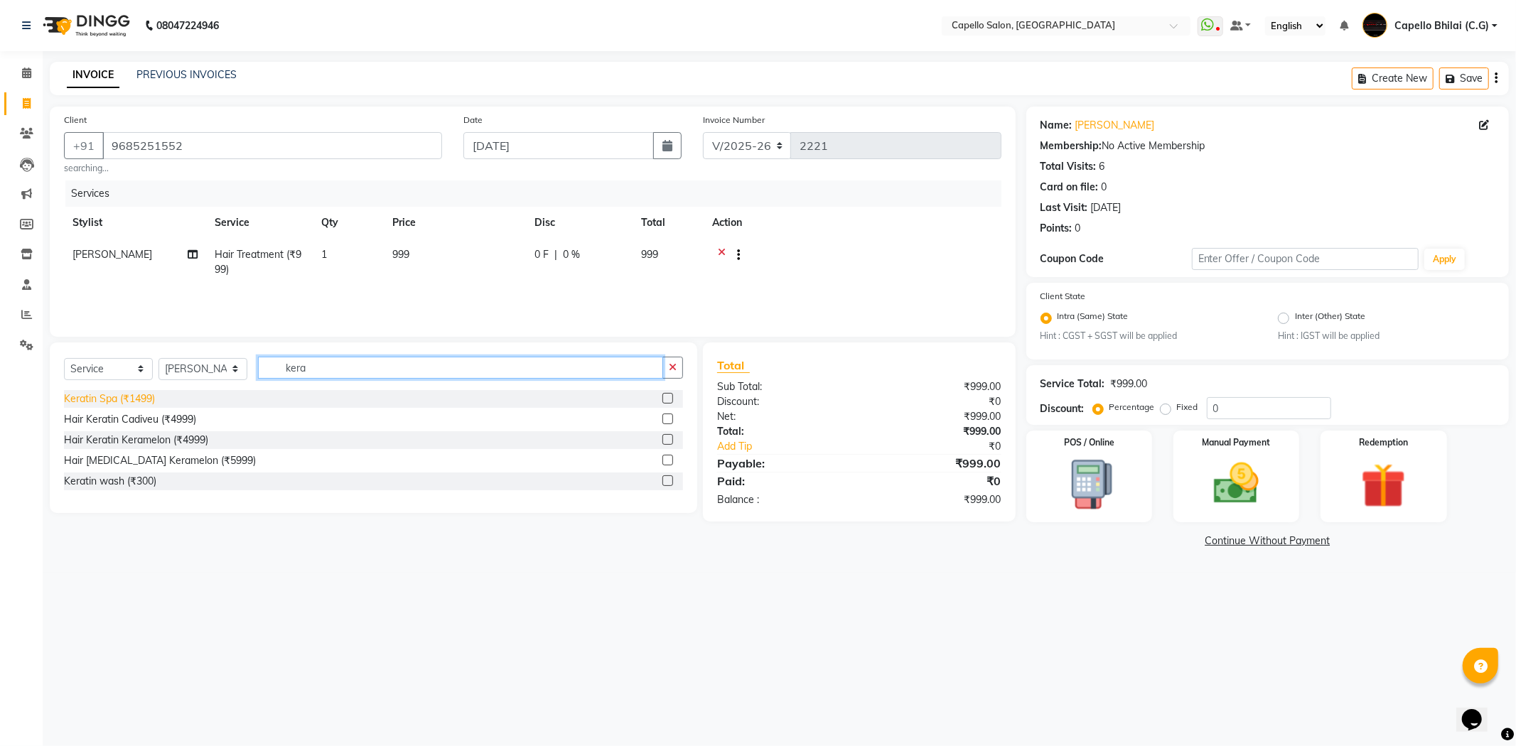
type input "kera"
click at [97, 394] on div "Keratin Spa (₹1499)" at bounding box center [109, 399] width 91 height 15
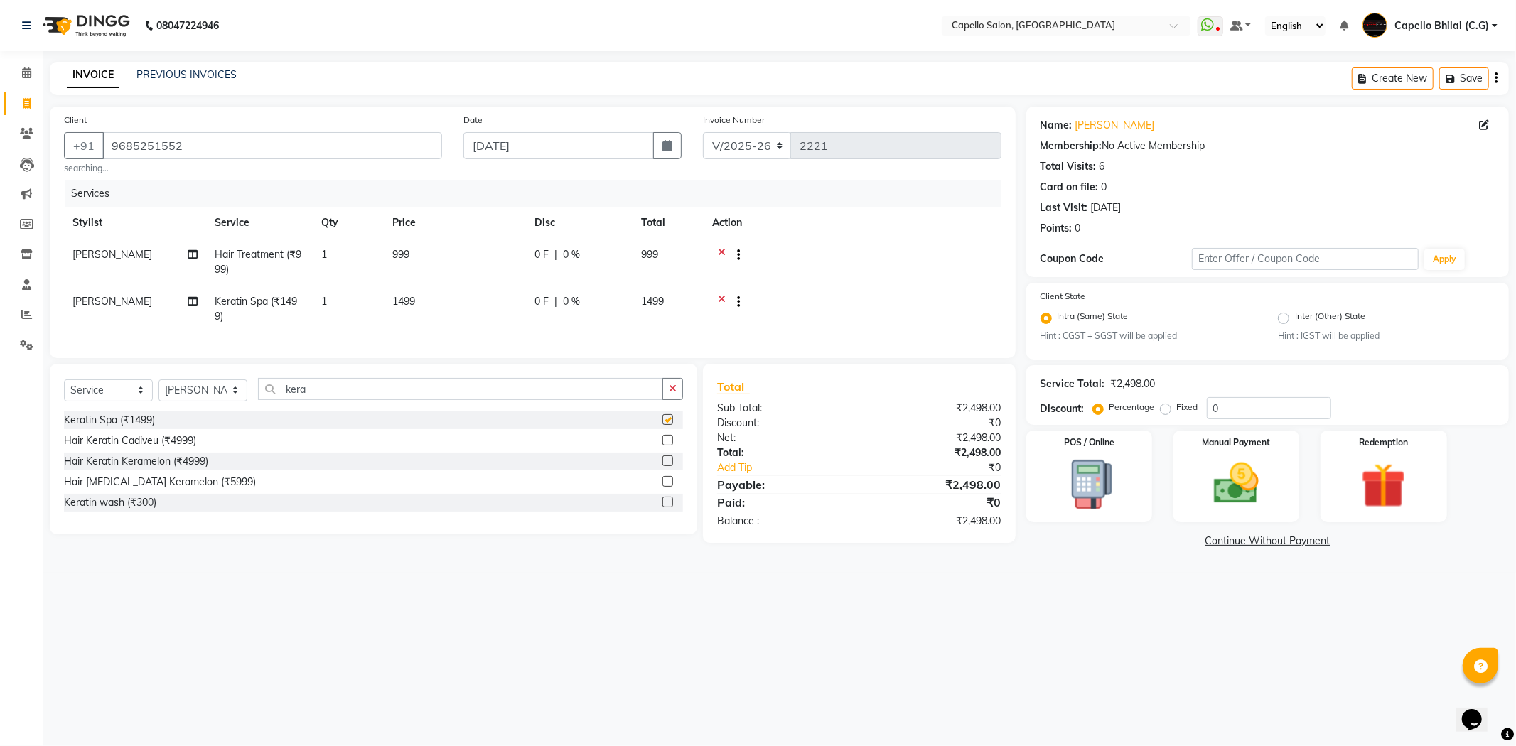
checkbox input "false"
click at [474, 310] on td "1499" at bounding box center [455, 309] width 142 height 47
select select "49122"
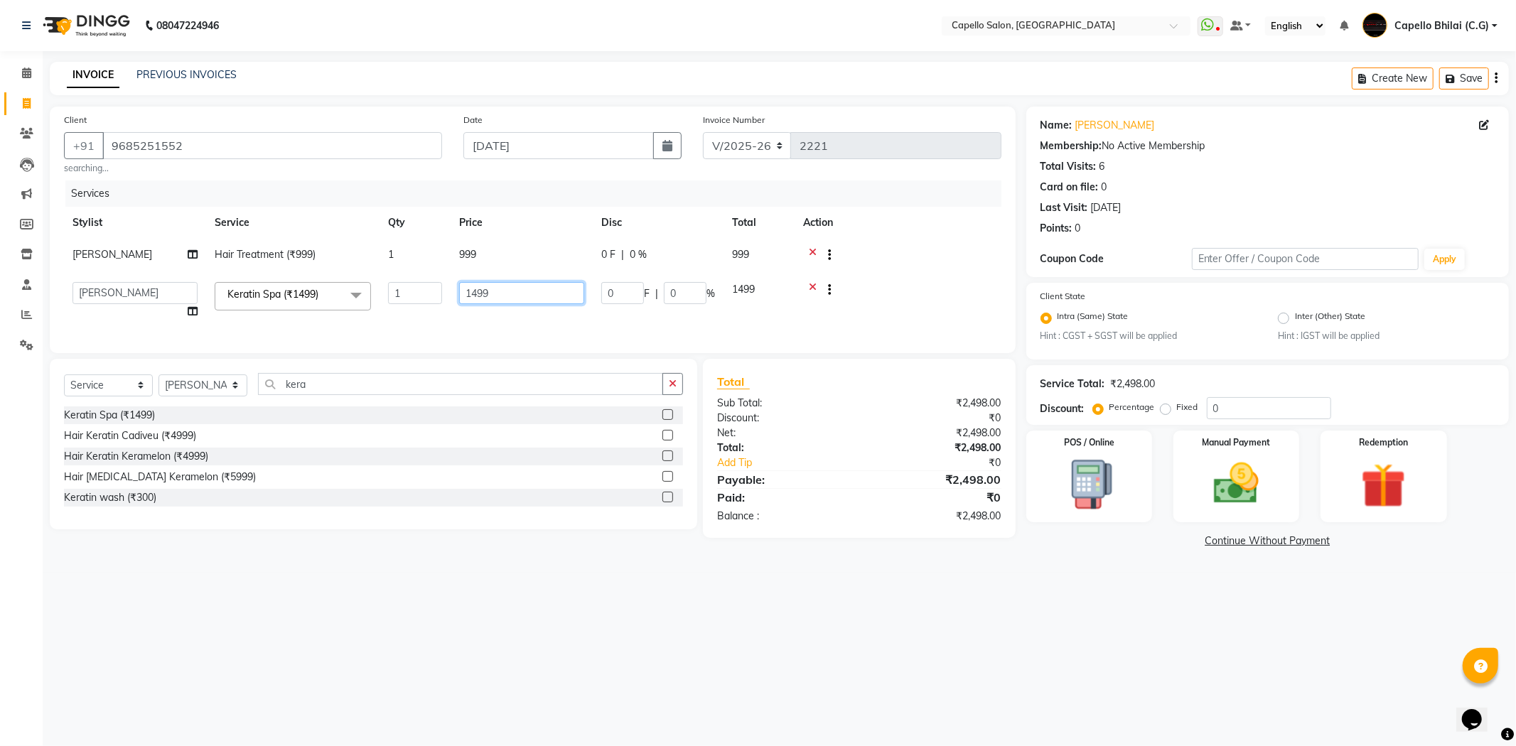
drag, startPoint x: 499, startPoint y: 289, endPoint x: 424, endPoint y: 289, distance: 75.3
click at [424, 289] on tr "ADMIN [PERSON_NAME] [PERSON_NAME] [PERSON_NAME] Bhilai (C.G) [PERSON_NAME] [PER…" at bounding box center [532, 301] width 937 height 54
type input "2000"
click at [490, 264] on td "999" at bounding box center [522, 256] width 142 height 35
select select "49122"
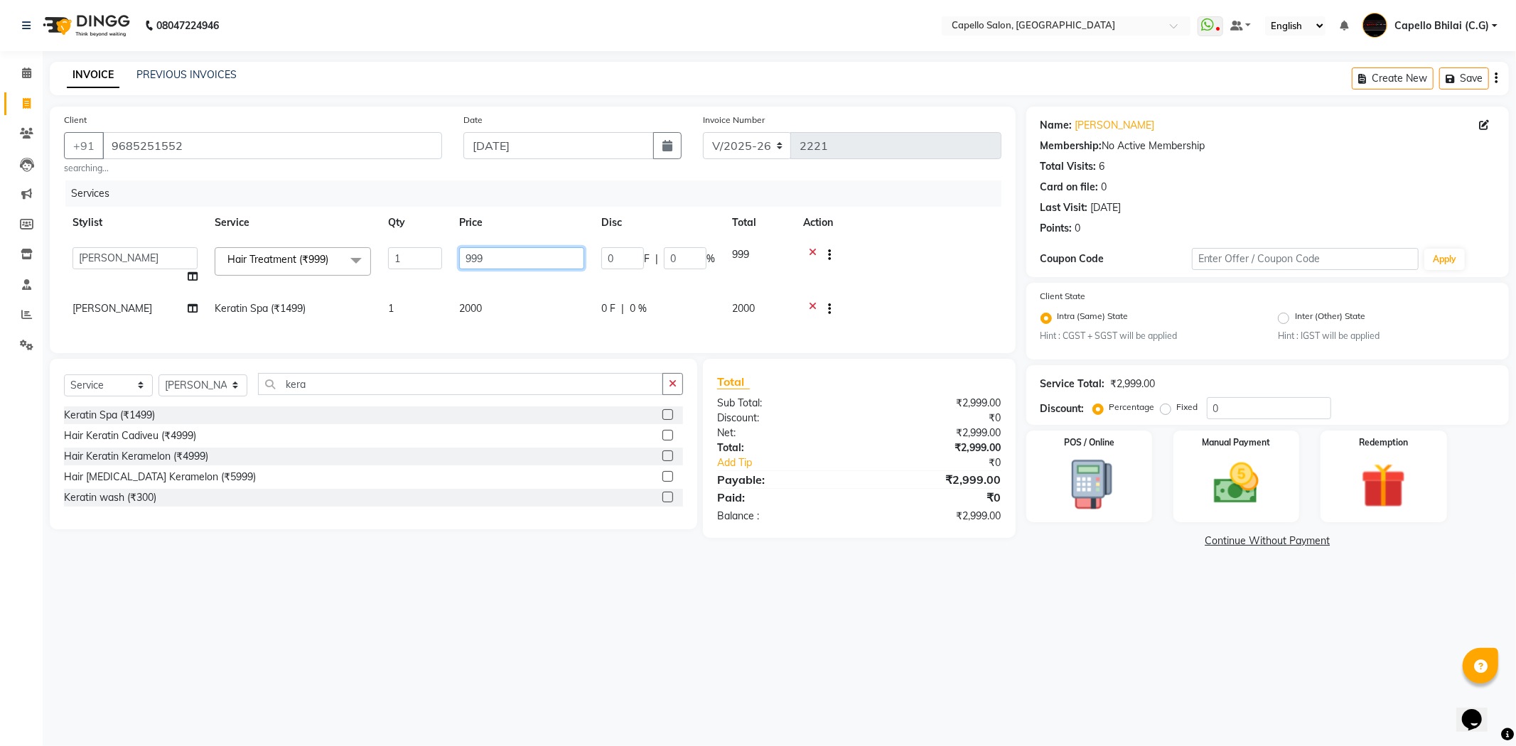
drag, startPoint x: 528, startPoint y: 247, endPoint x: 445, endPoint y: 263, distance: 84.6
click at [446, 263] on tr "ADMIN [PERSON_NAME] [PERSON_NAME] [PERSON_NAME] Bhilai (C.G) [PERSON_NAME] [PER…" at bounding box center [532, 266] width 937 height 54
type input "1000"
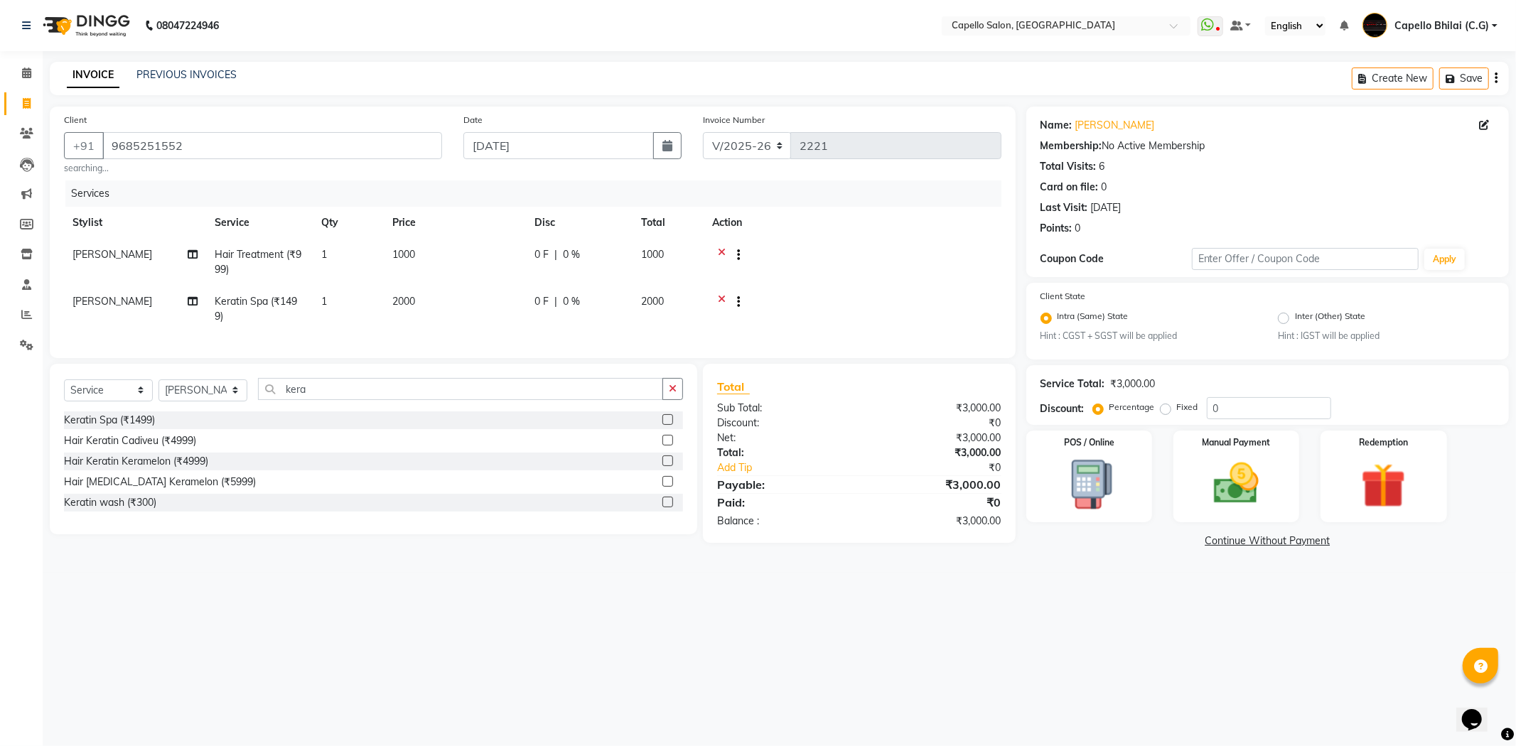
click at [912, 529] on div "₹3,000.00" at bounding box center [935, 521] width 153 height 15
click at [402, 304] on span "2000" at bounding box center [403, 301] width 23 height 13
select select "49122"
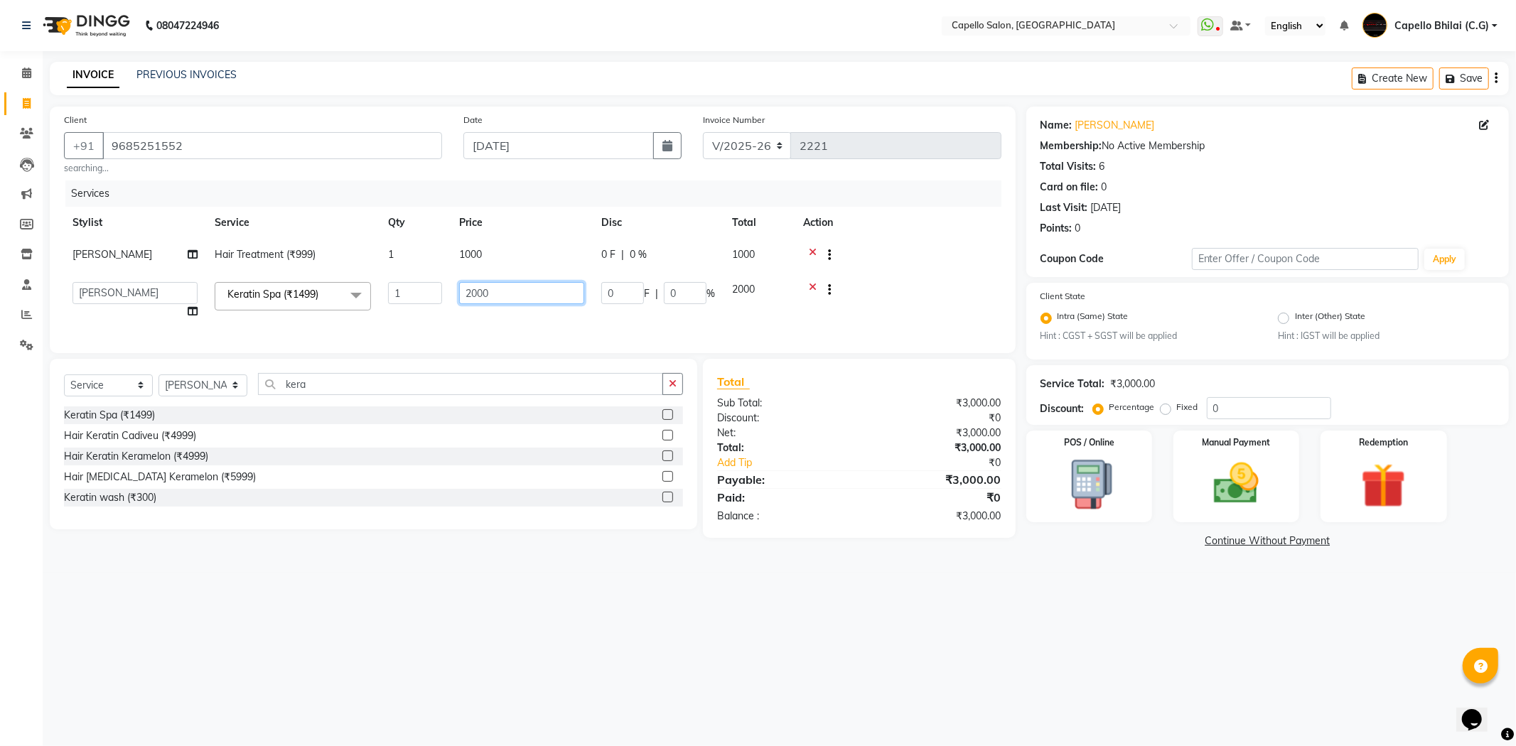
drag, startPoint x: 475, startPoint y: 293, endPoint x: 470, endPoint y: 301, distance: 9.3
click at [470, 301] on input "2000" at bounding box center [521, 293] width 125 height 22
type input "2200"
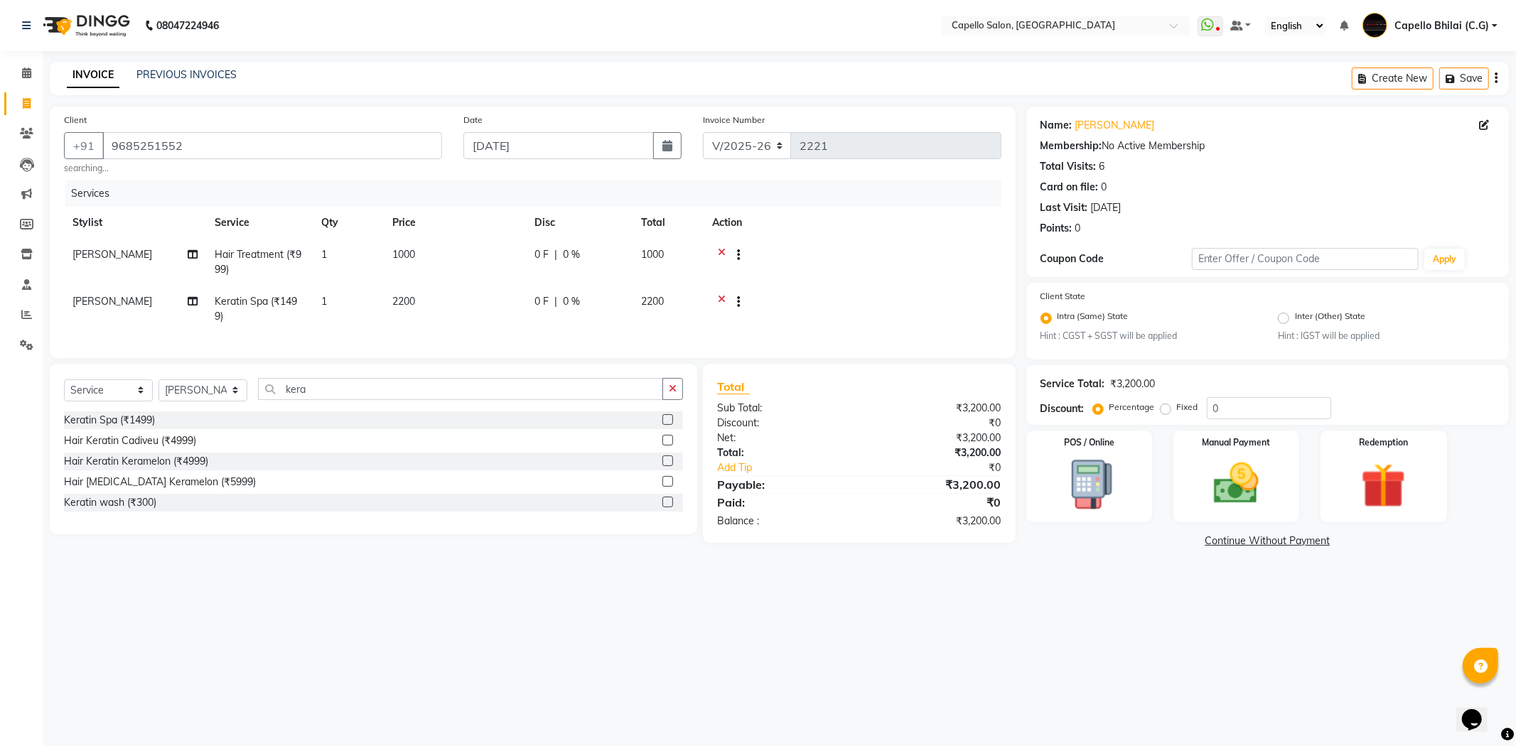
click at [557, 301] on div "0 F | 0 %" at bounding box center [579, 301] width 90 height 15
select select "49122"
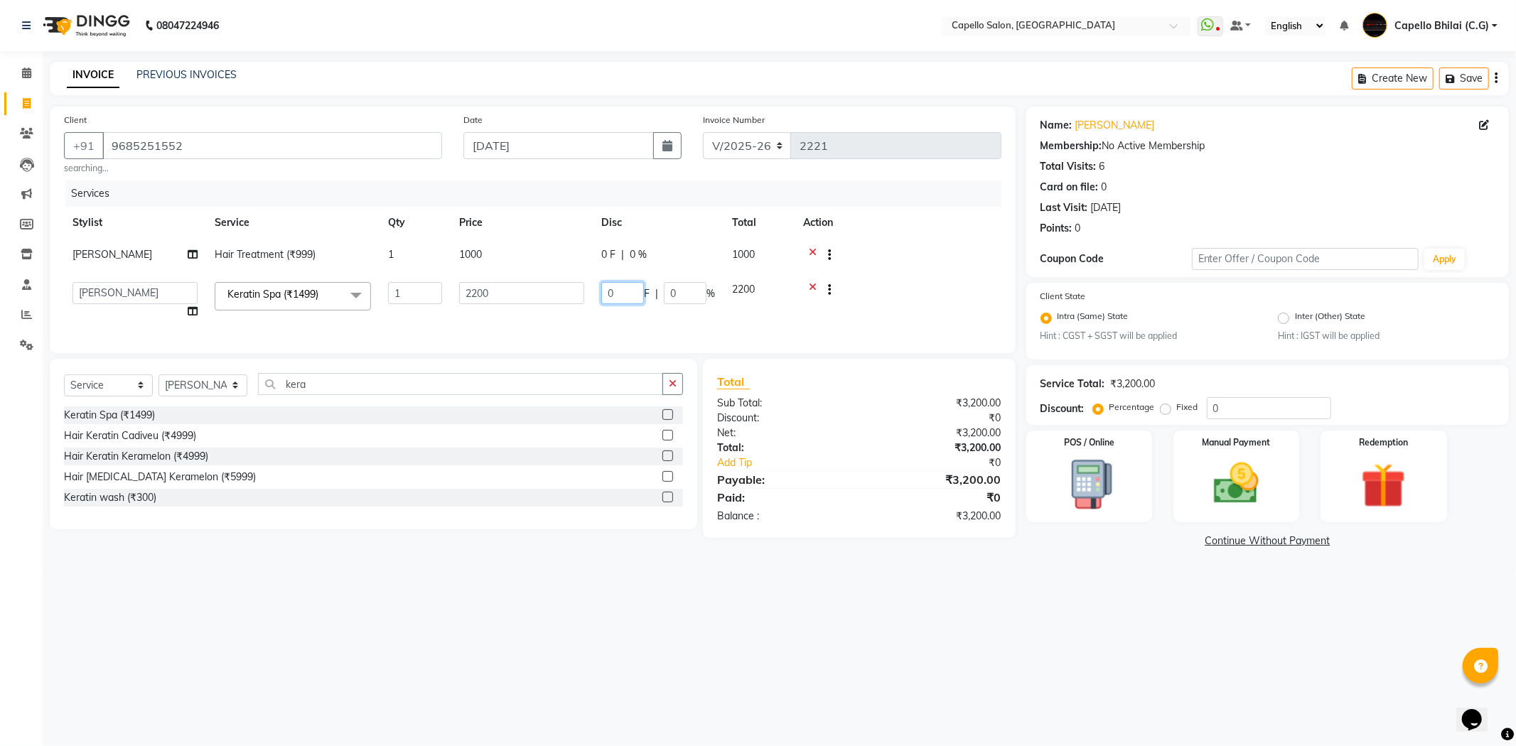
drag, startPoint x: 615, startPoint y: 296, endPoint x: 550, endPoint y: 298, distance: 64.7
click at [550, 298] on tr "ADMIN [PERSON_NAME] [PERSON_NAME] [PERSON_NAME] Bhilai (C.G) [PERSON_NAME] [PER…" at bounding box center [532, 301] width 937 height 54
type input "200"
click at [846, 572] on main "INVOICE PREVIOUS INVOICES Create New Save Client [PHONE_NUMBER] searching... Da…" at bounding box center [779, 317] width 1473 height 511
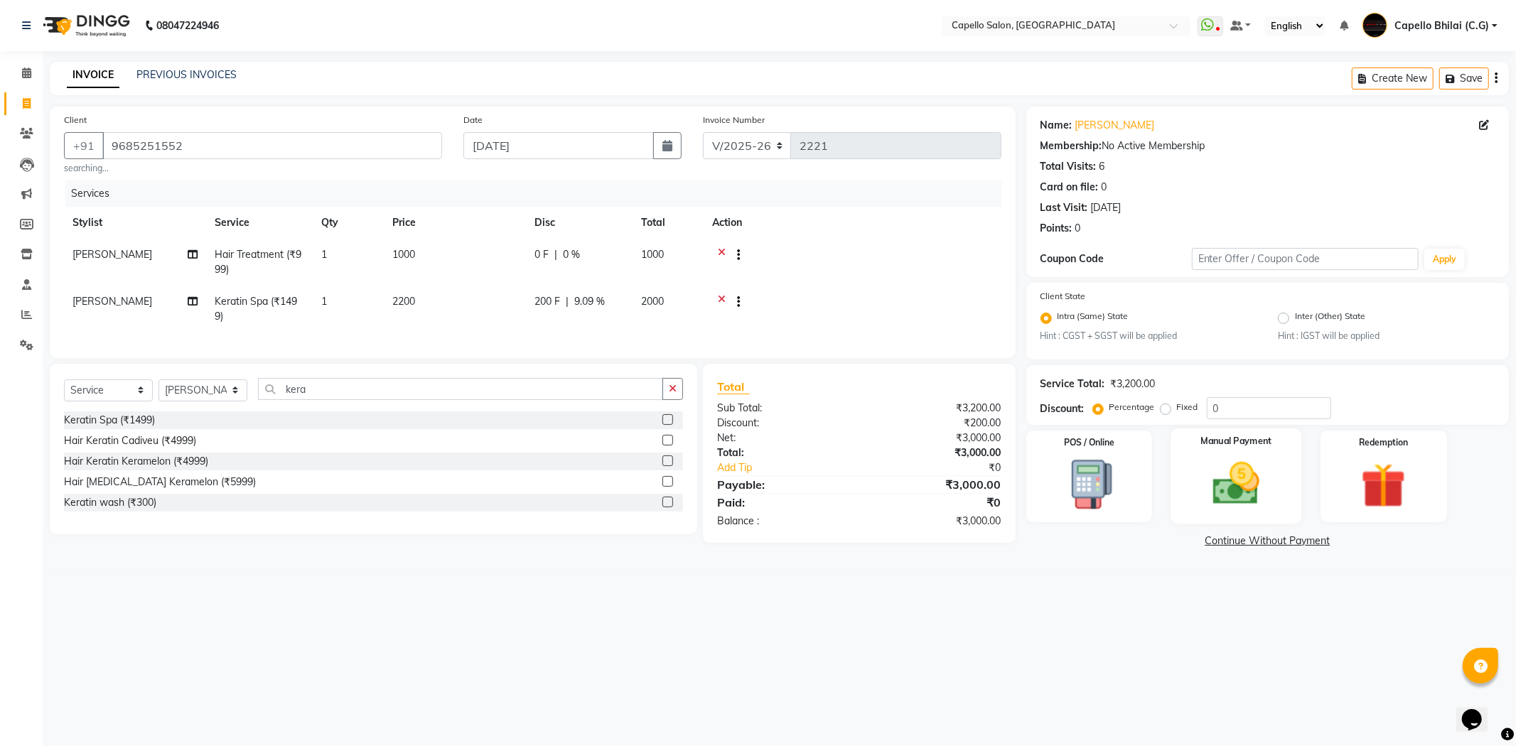
click at [1216, 482] on img at bounding box center [1236, 484] width 76 height 54
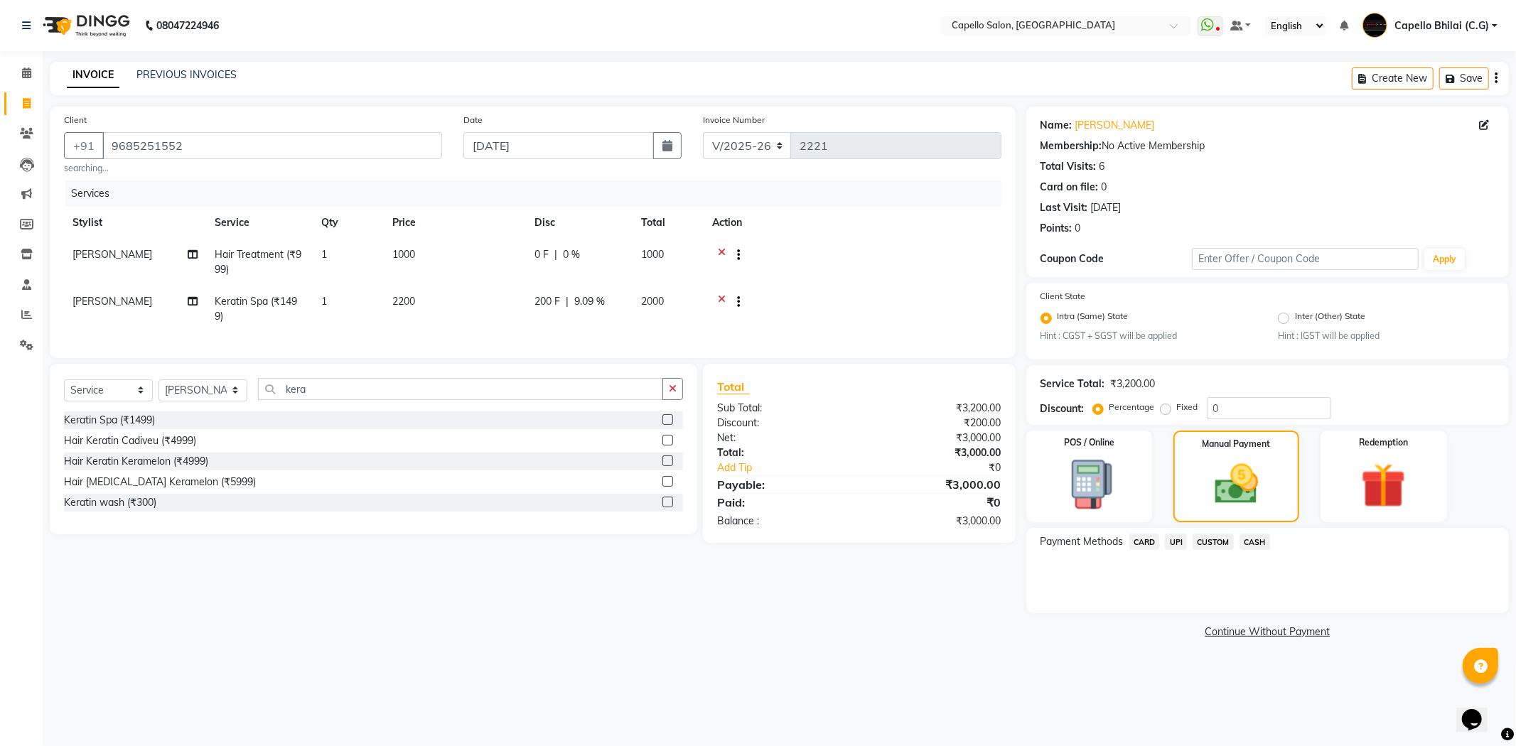
click at [1248, 544] on span "CASH" at bounding box center [1254, 542] width 31 height 16
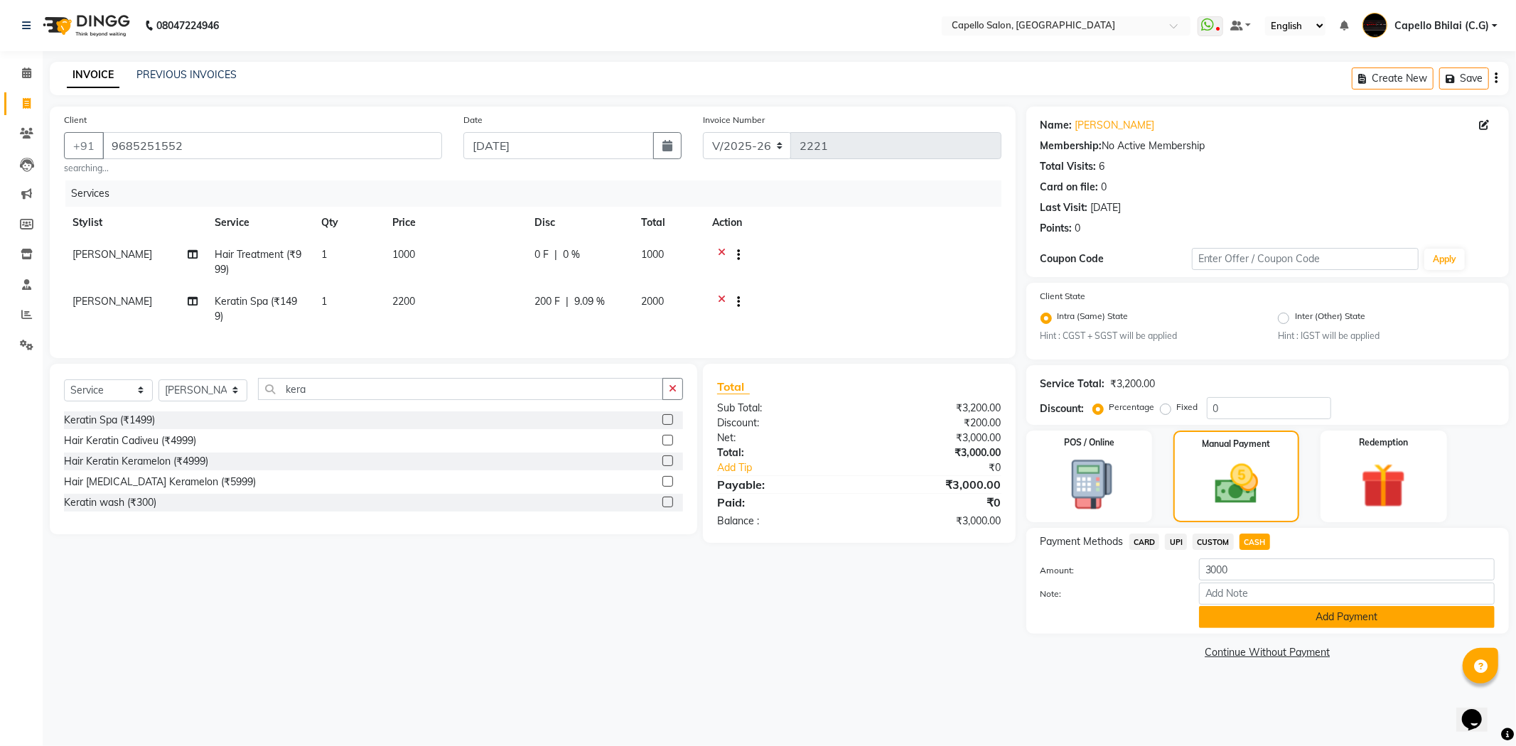
click at [1232, 620] on button "Add Payment" at bounding box center [1347, 617] width 296 height 22
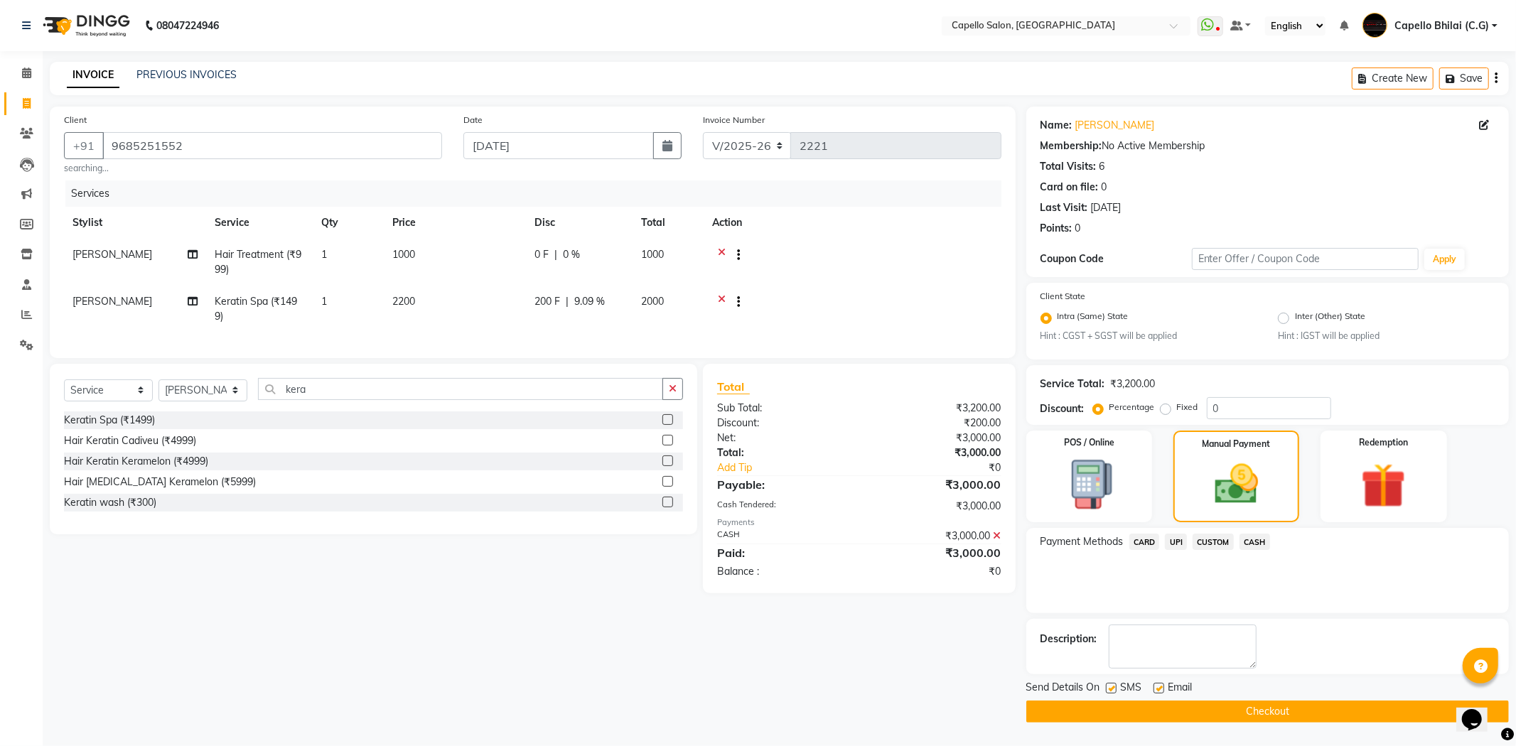
click at [1086, 709] on button "Checkout" at bounding box center [1267, 712] width 483 height 22
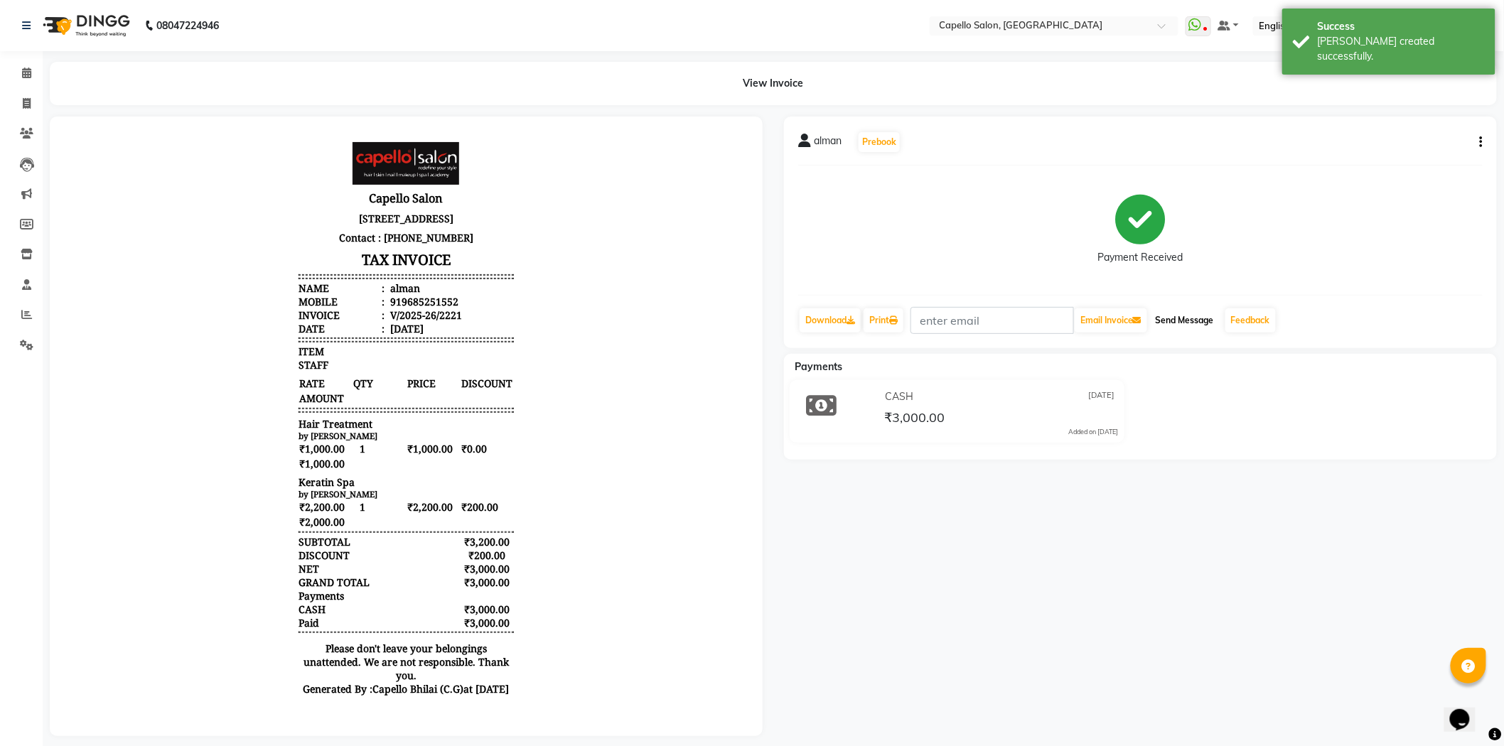
click at [1175, 329] on button "Send Message" at bounding box center [1185, 320] width 70 height 24
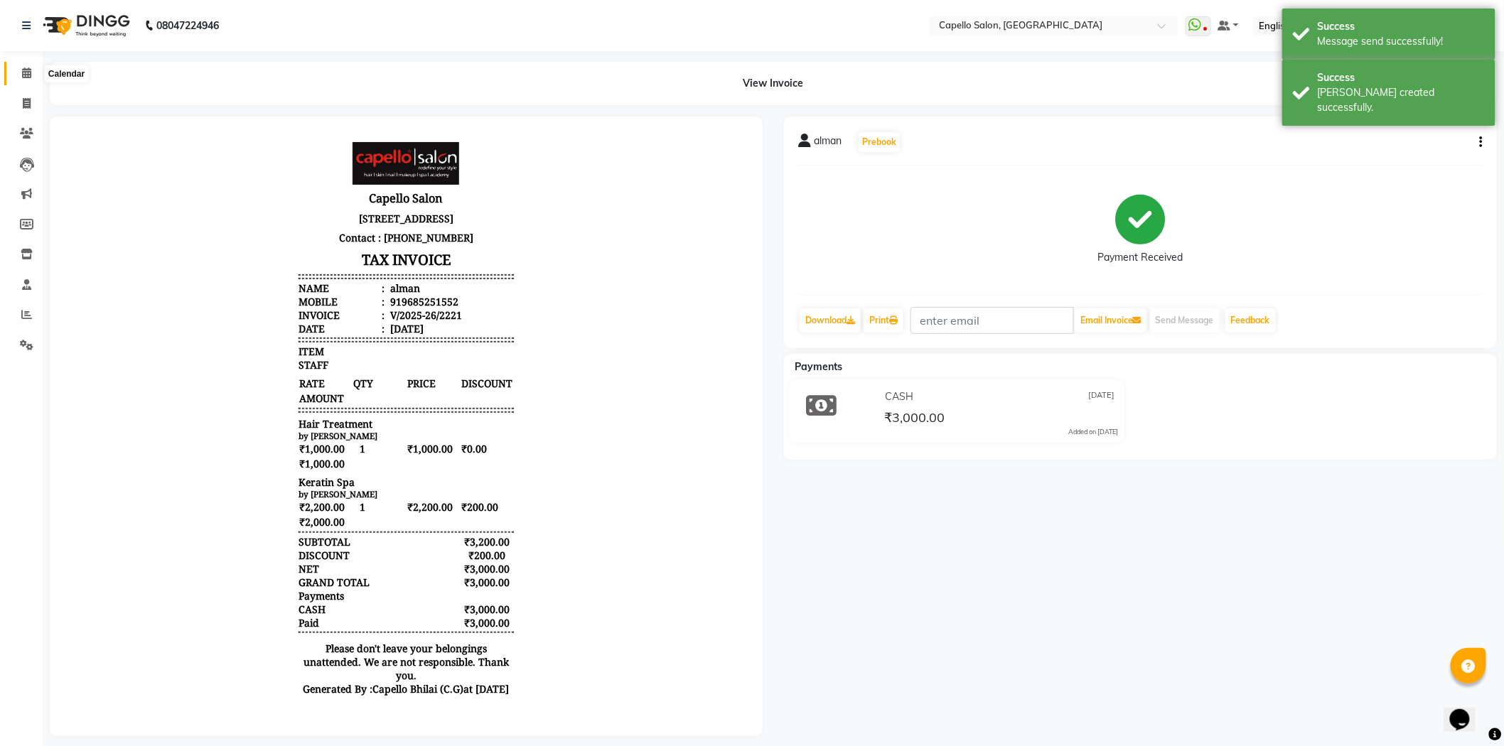
click at [27, 65] on span at bounding box center [26, 73] width 25 height 16
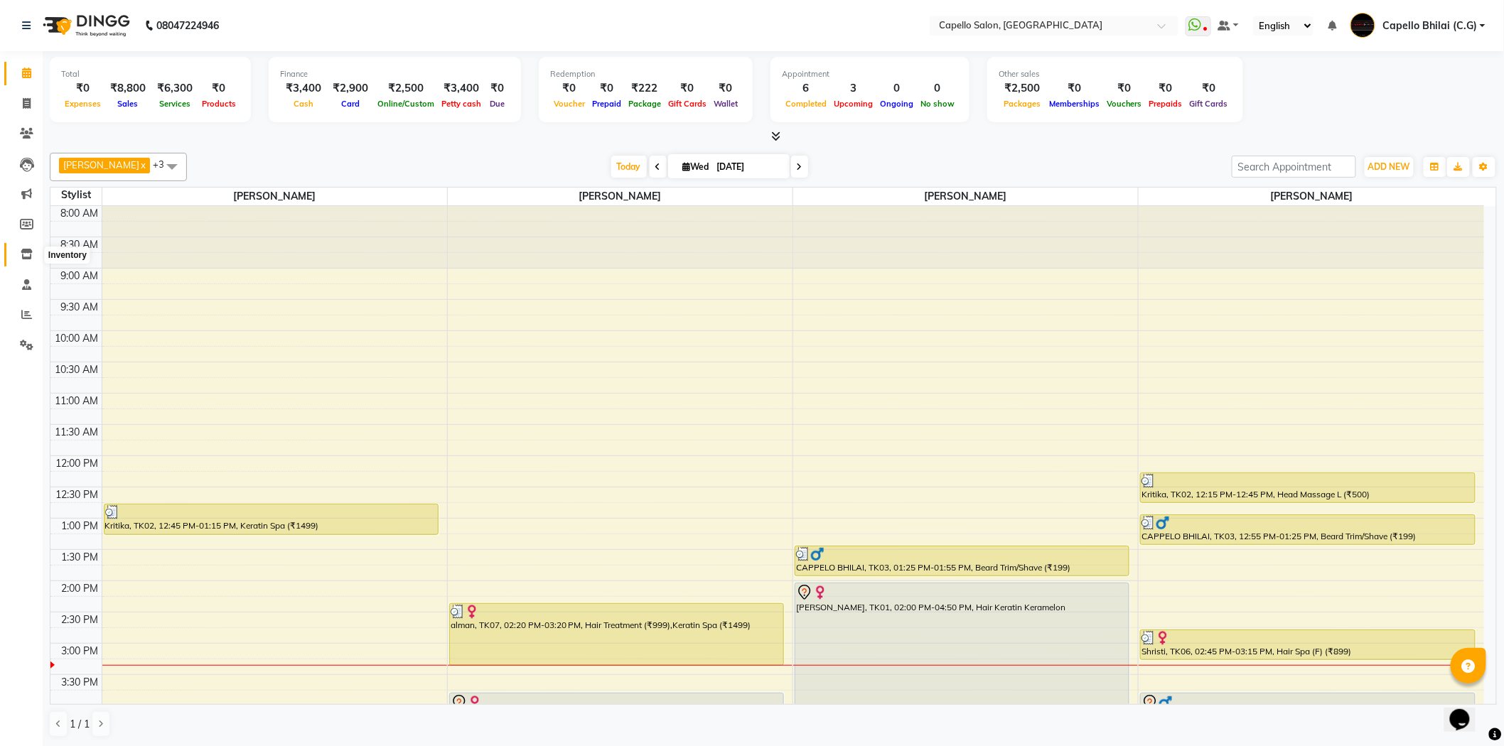
click at [29, 249] on icon at bounding box center [27, 254] width 12 height 11
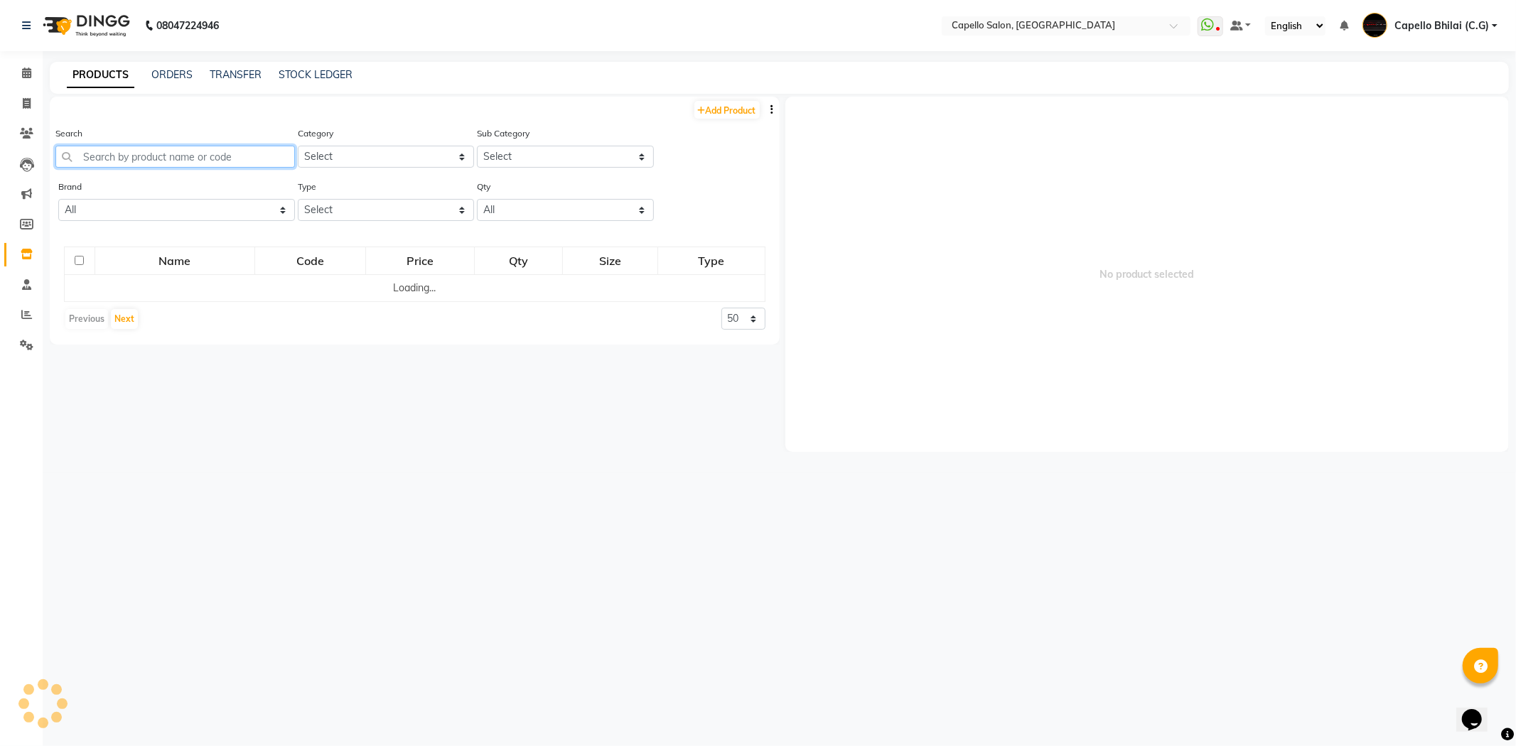
click at [148, 161] on input "text" at bounding box center [174, 157] width 239 height 22
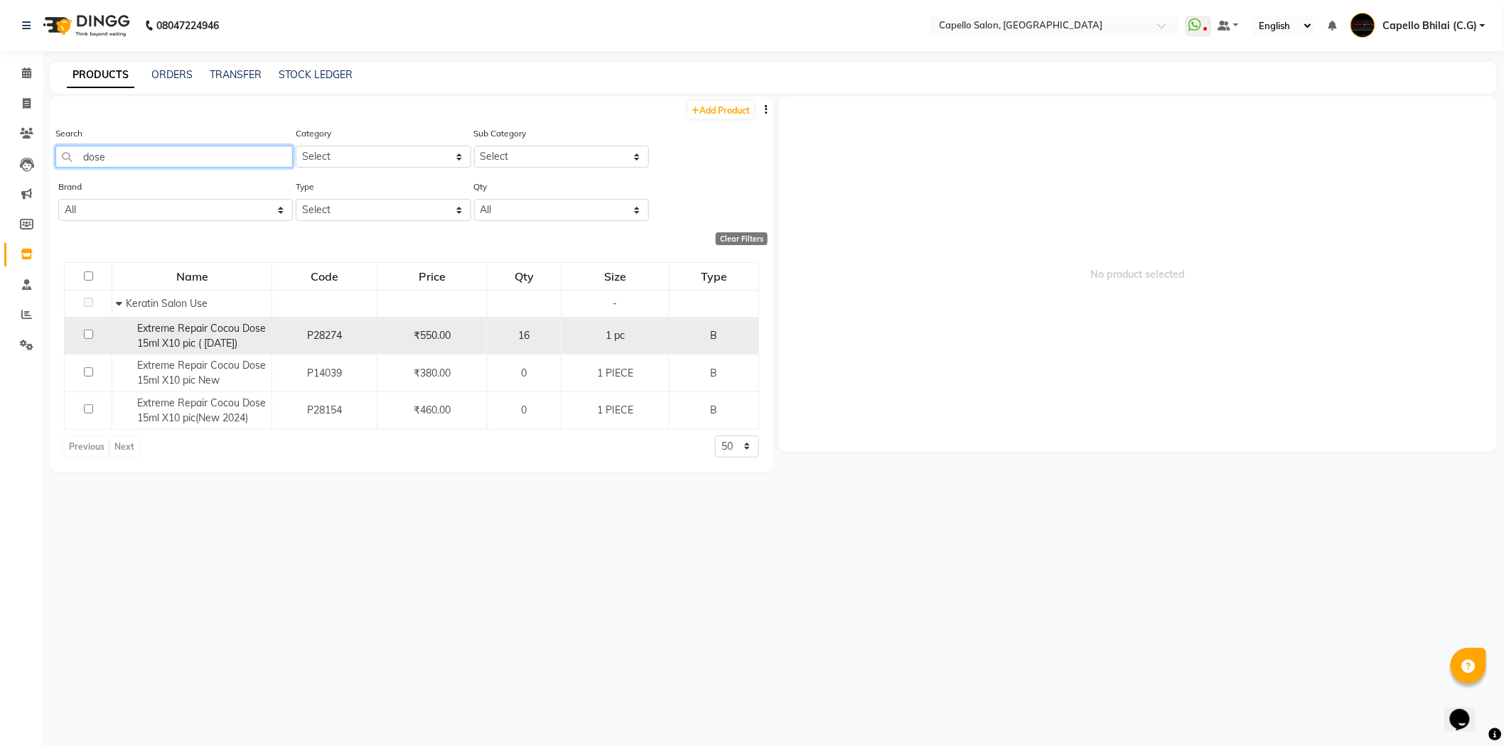
type input "dose"
click at [82, 335] on td at bounding box center [89, 336] width 48 height 38
click at [87, 336] on input "checkbox" at bounding box center [88, 334] width 9 height 9
checkbox input "true"
select select
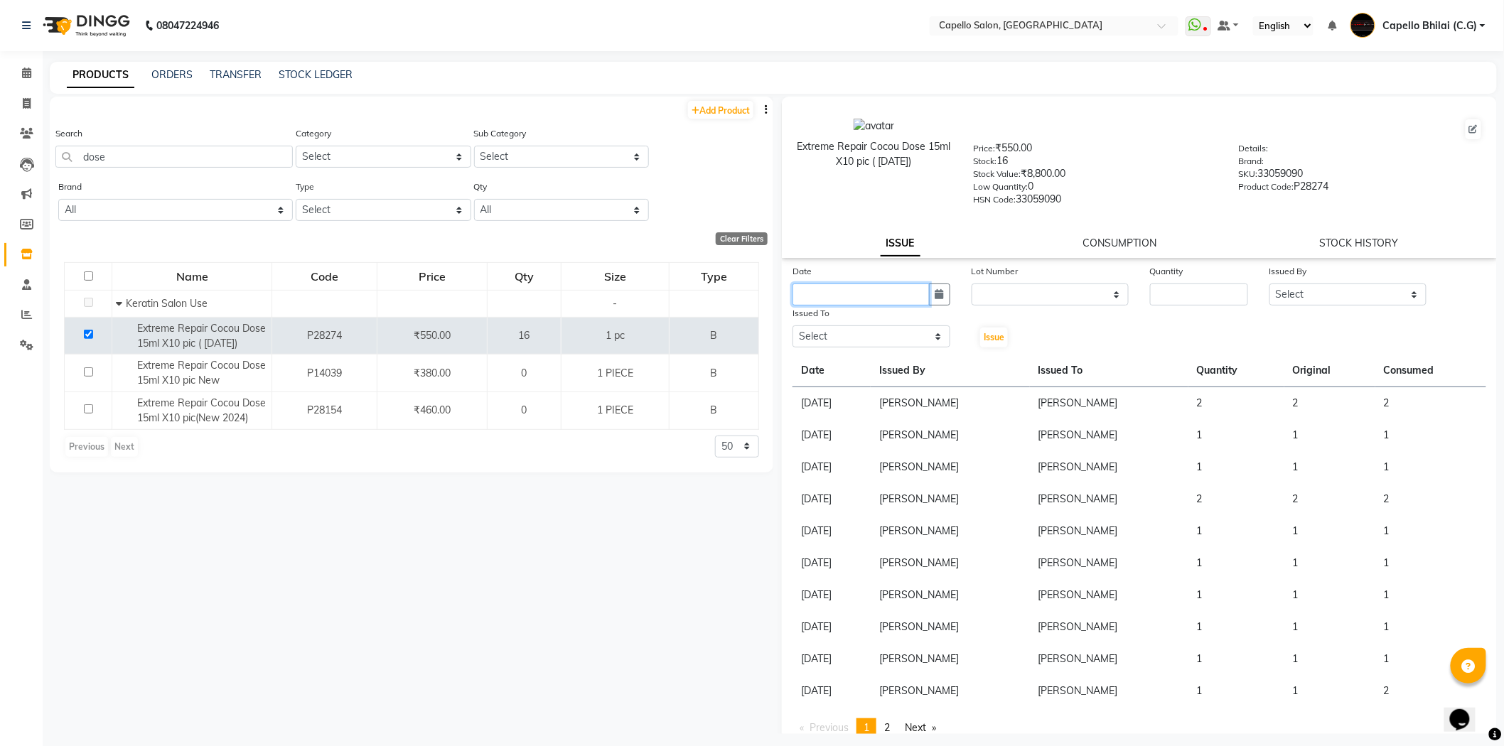
click at [856, 284] on input "text" at bounding box center [860, 295] width 137 height 22
select select "9"
select select "2025"
click at [847, 365] on div "3" at bounding box center [852, 368] width 23 height 23
type input "[DATE]"
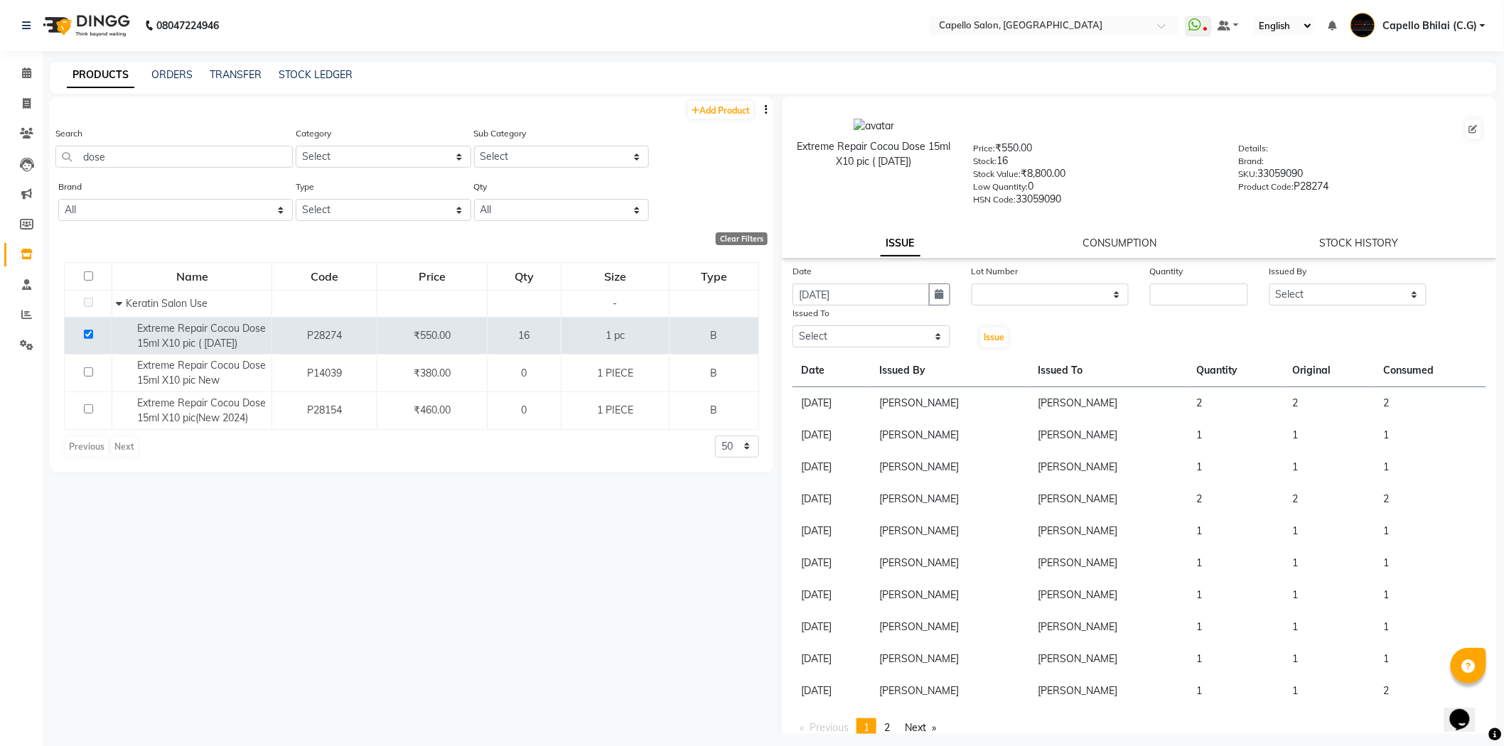
click at [1060, 280] on div "Lot Number" at bounding box center [1050, 274] width 158 height 20
click at [1060, 290] on select "None" at bounding box center [1050, 295] width 158 height 22
select select "0: null"
click at [971, 284] on select "None" at bounding box center [1050, 295] width 158 height 22
click at [1155, 300] on input "number" at bounding box center [1199, 295] width 98 height 22
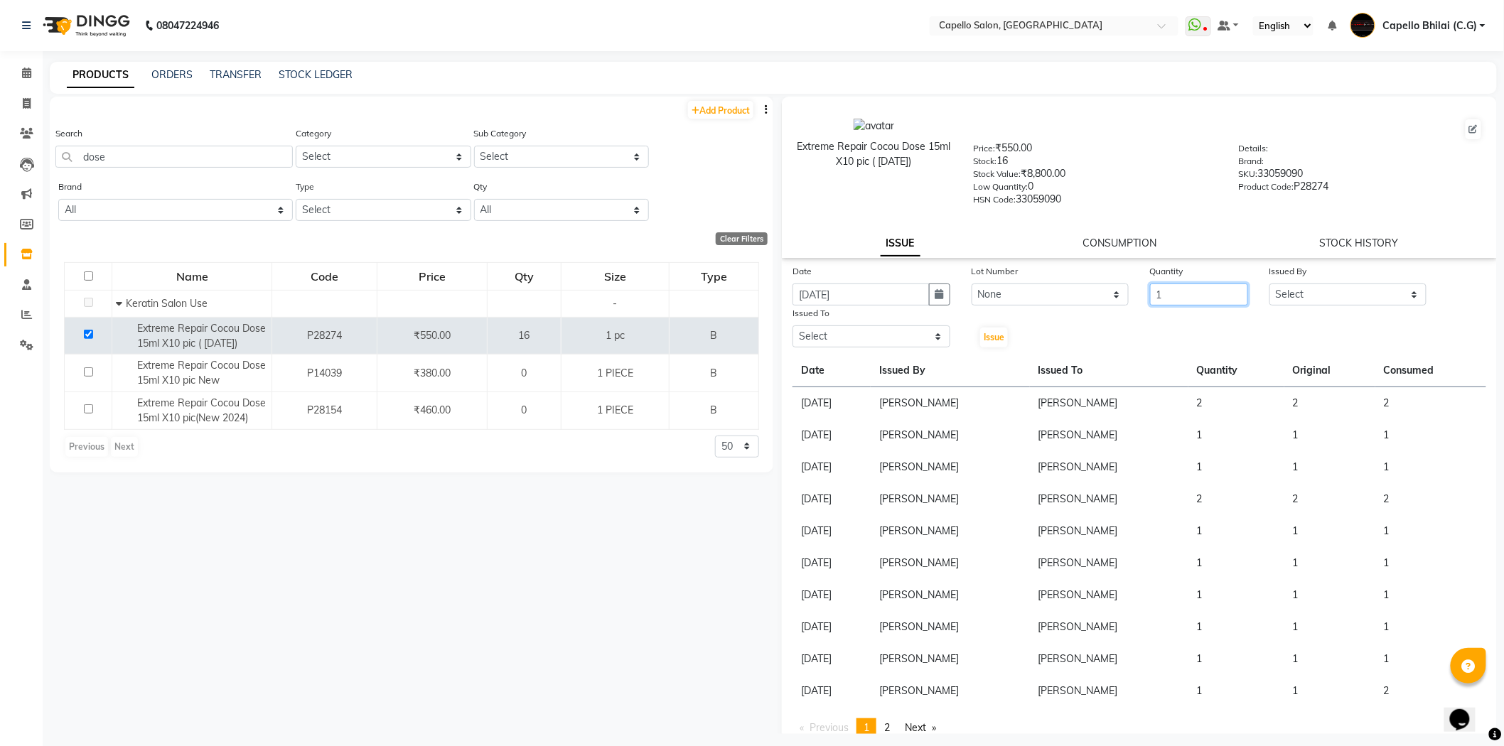
type input "1"
click at [1259, 300] on div "Issued By Select ADMIN [PERSON_NAME] [PERSON_NAME] [PERSON_NAME] Bhilai (C.G) […" at bounding box center [1348, 285] width 179 height 42
click at [1290, 301] on select "Select ADMIN [PERSON_NAME] [PERSON_NAME] [PERSON_NAME] Bhilai (C.G) [PERSON_NAM…" at bounding box center [1348, 295] width 158 height 22
select select "48401"
click at [1269, 284] on select "Select ADMIN [PERSON_NAME] [PERSON_NAME] [PERSON_NAME] Bhilai (C.G) [PERSON_NAM…" at bounding box center [1348, 295] width 158 height 22
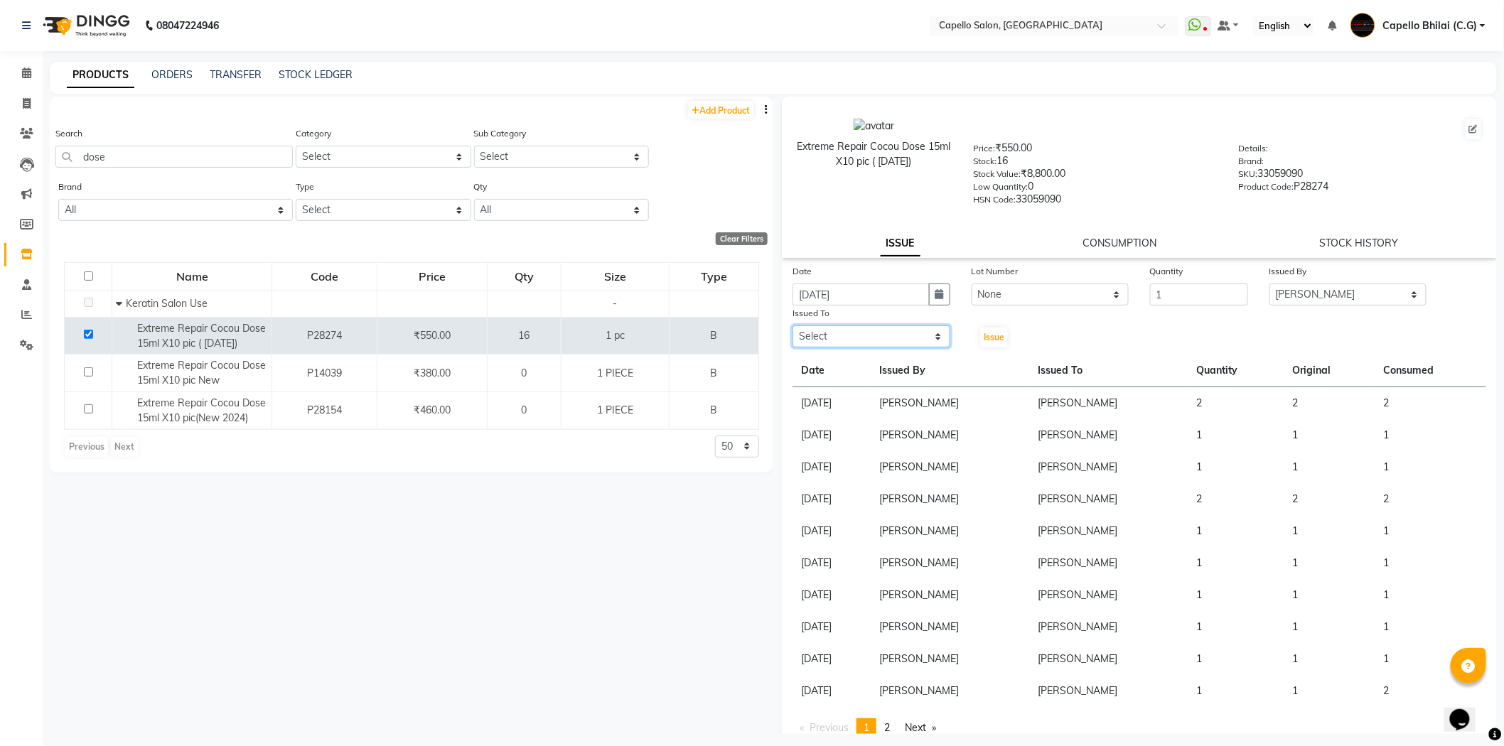
click at [868, 336] on select "Select ADMIN [PERSON_NAME] [PERSON_NAME] [PERSON_NAME] Bhilai (C.G) [PERSON_NAM…" at bounding box center [871, 336] width 158 height 22
select select "48401"
click at [792, 326] on select "Select ADMIN [PERSON_NAME] [PERSON_NAME] [PERSON_NAME] Bhilai (C.G) [PERSON_NAM…" at bounding box center [871, 336] width 158 height 22
click at [998, 332] on span "Issue" at bounding box center [993, 337] width 21 height 11
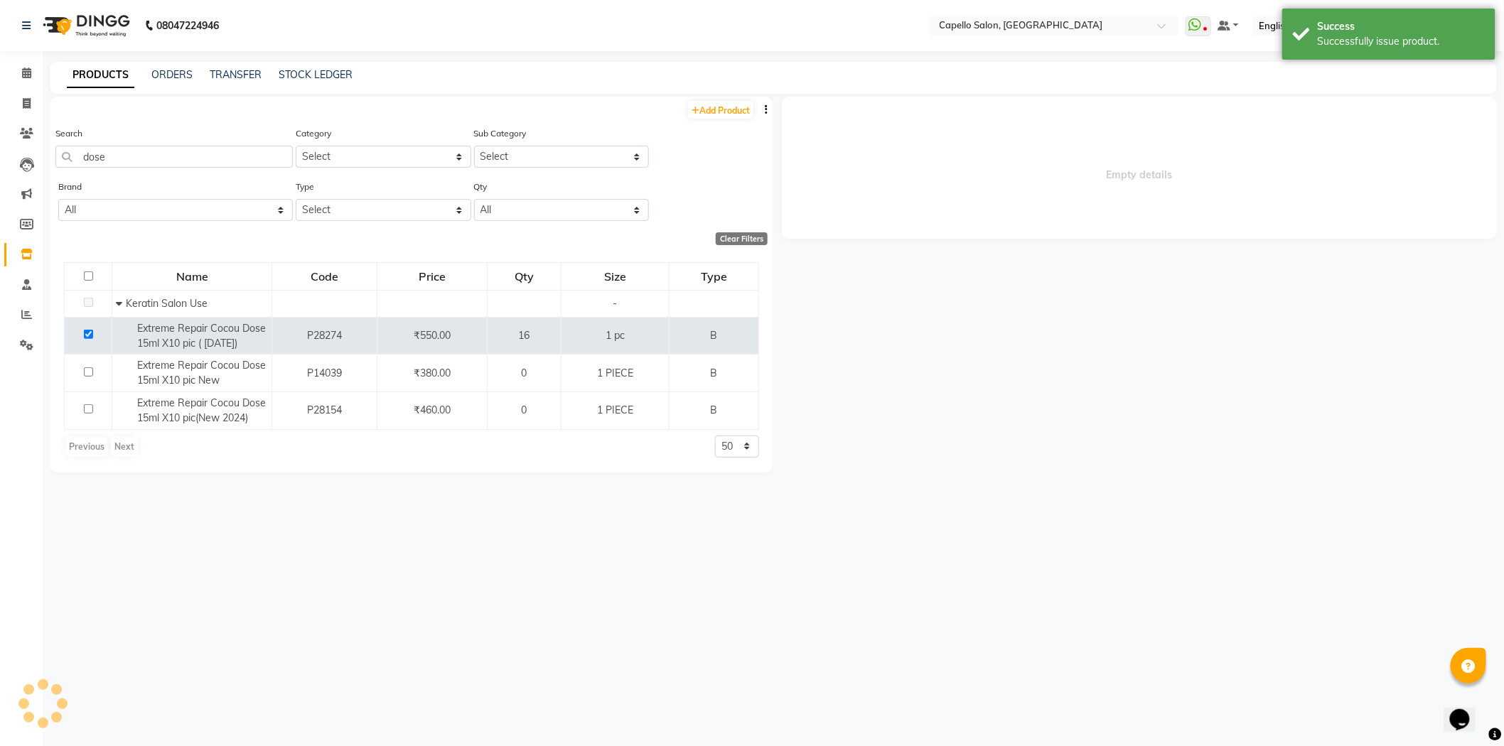
select select
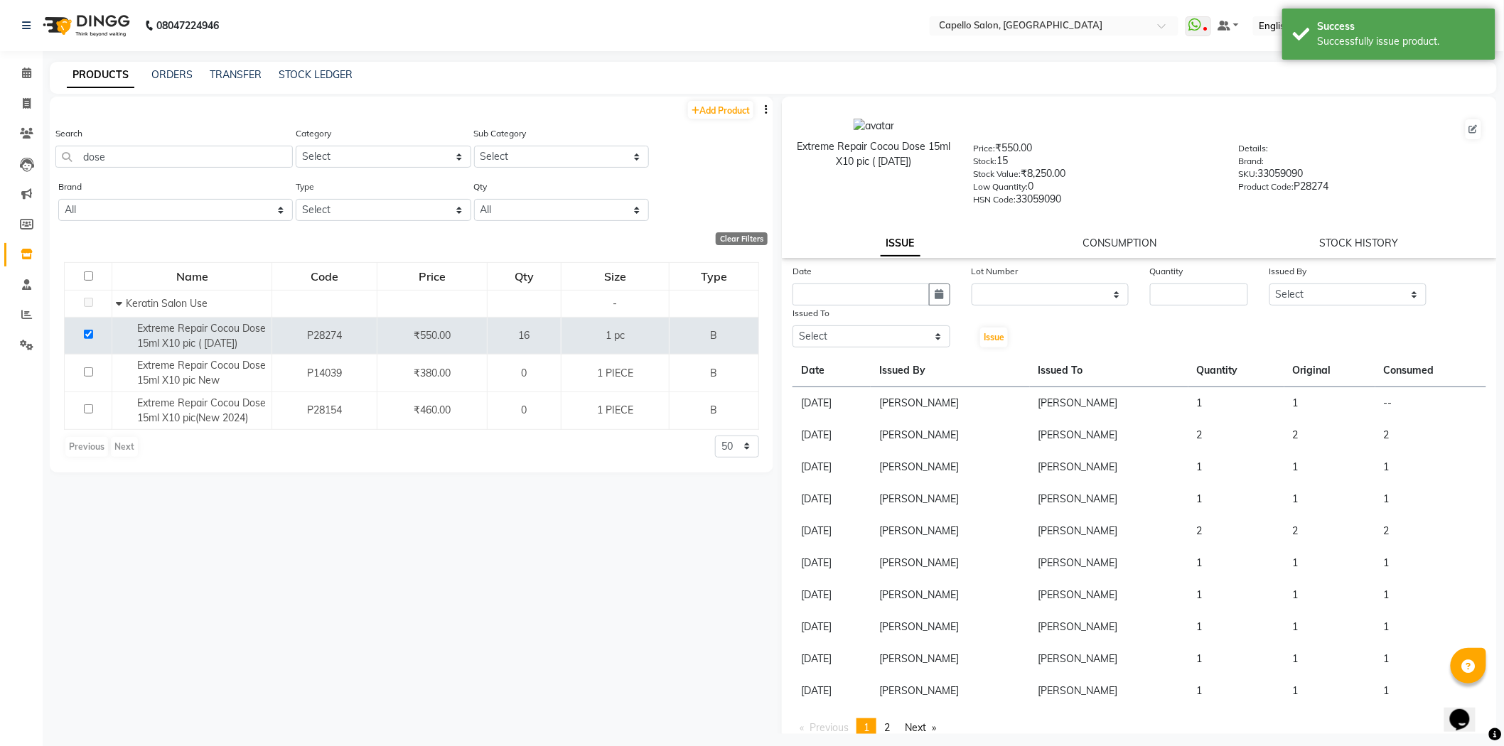
click at [1096, 236] on div "CONSUMPTION" at bounding box center [1120, 243] width 74 height 15
click at [1101, 245] on link "CONSUMPTION" at bounding box center [1120, 243] width 74 height 13
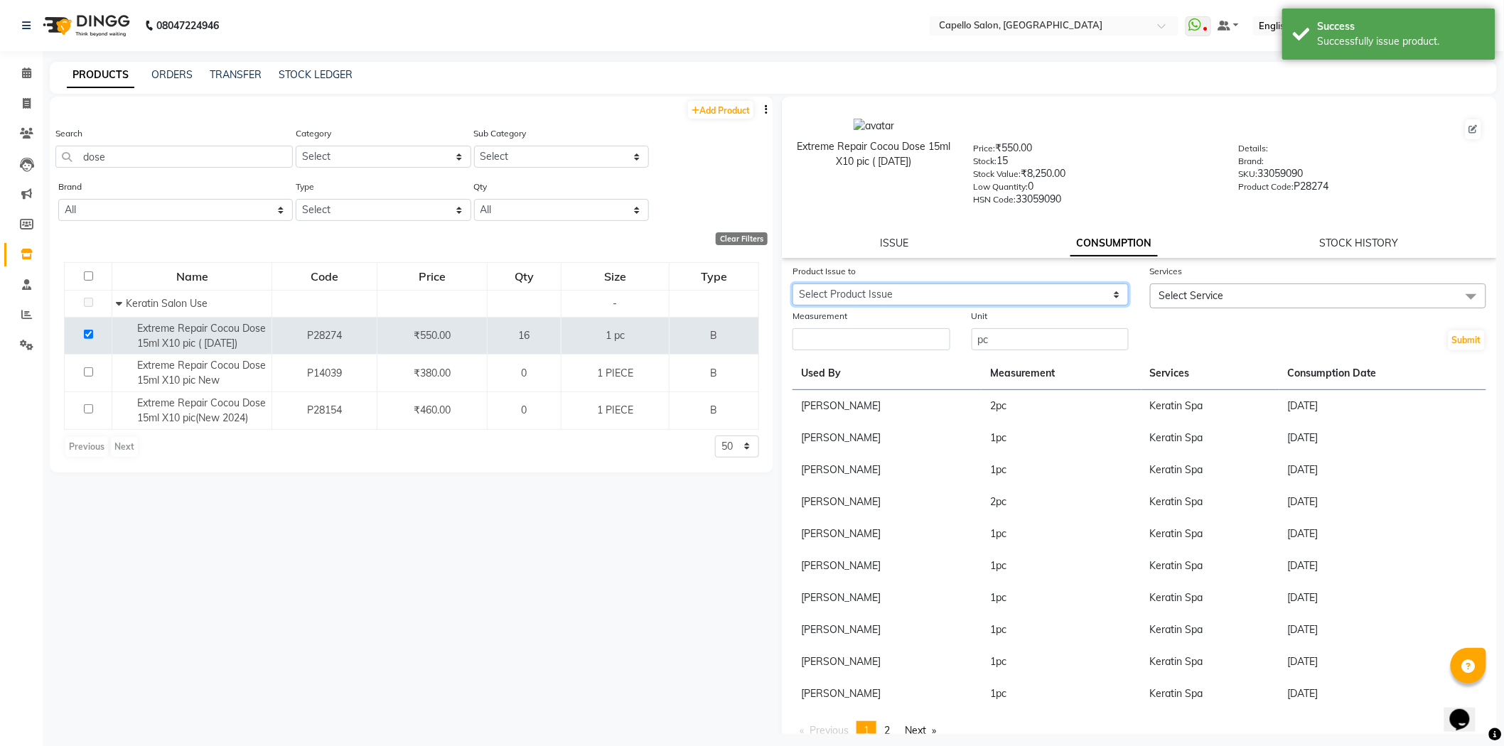
click at [911, 291] on select "Select Product Issue [DATE], Issued to: [PERSON_NAME], Balance: 1 [DATE], Issue…" at bounding box center [960, 295] width 336 height 22
select select "1202103"
click at [792, 284] on select "Select Product Issue [DATE], Issued to: [PERSON_NAME], Balance: 1 [DATE], Issue…" at bounding box center [960, 295] width 336 height 22
click at [851, 342] on input "number" at bounding box center [871, 339] width 158 height 22
type input "1"
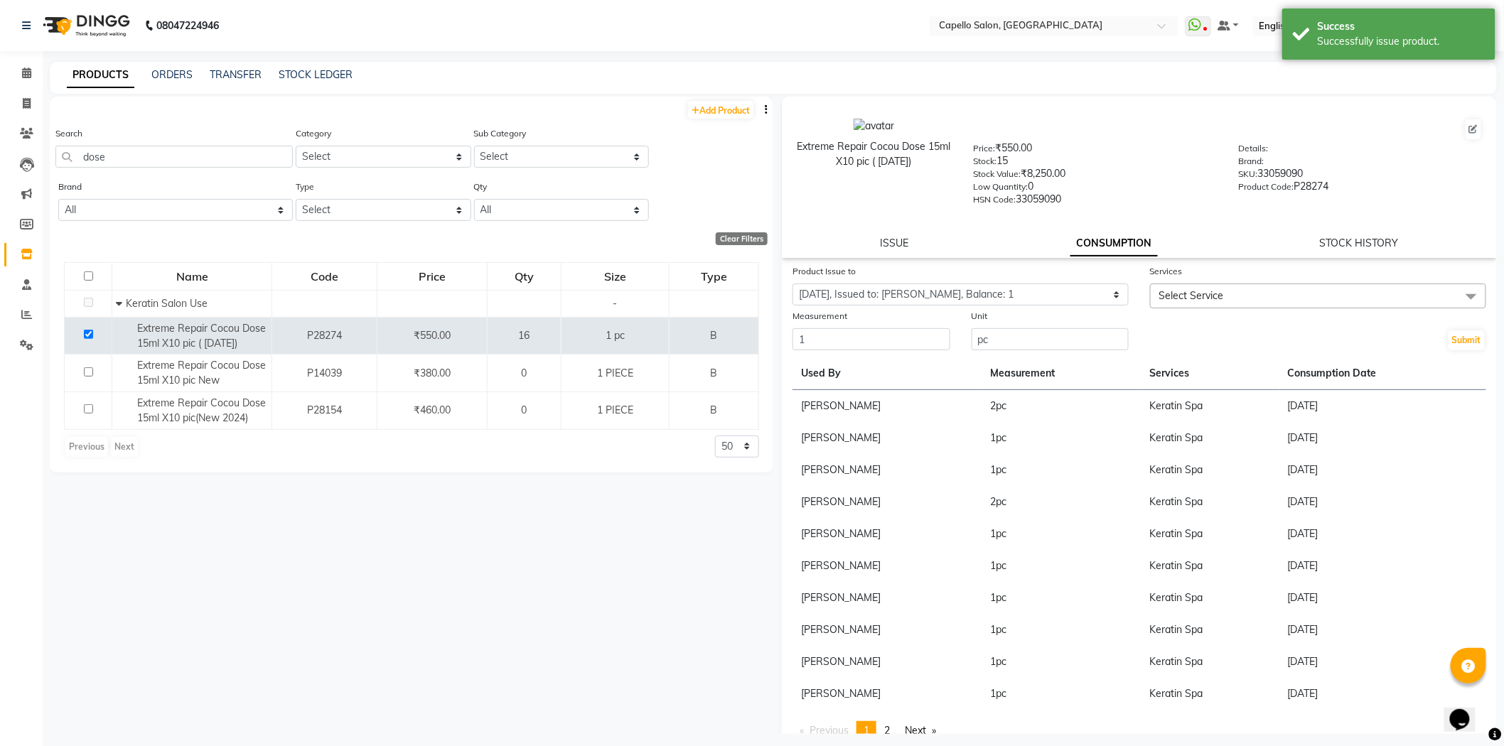
click at [1192, 289] on span "Select Service" at bounding box center [1191, 295] width 65 height 13
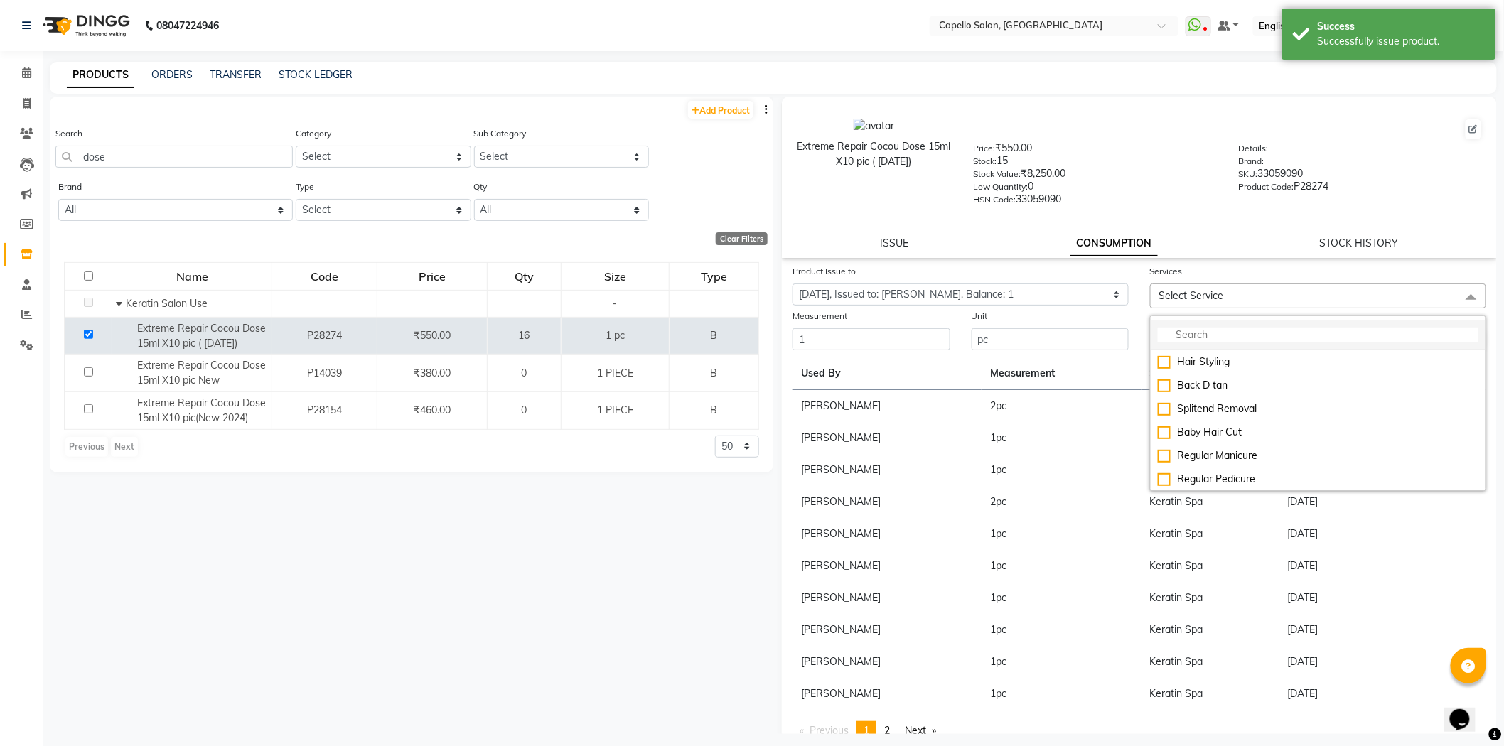
click at [1204, 345] on li at bounding box center [1317, 335] width 335 height 30
click at [1197, 337] on input "multiselect-search" at bounding box center [1318, 335] width 320 height 15
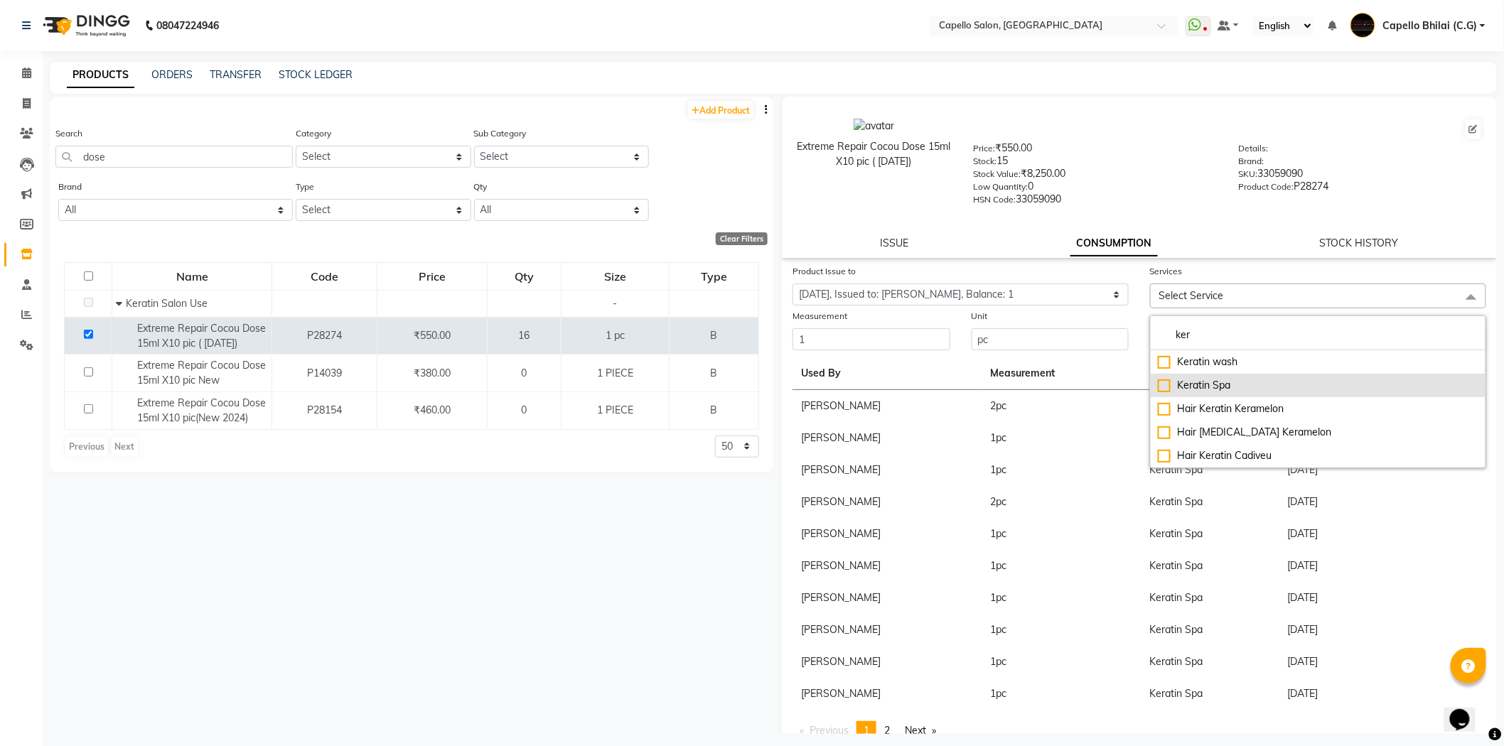
type input "ker"
drag, startPoint x: 1214, startPoint y: 385, endPoint x: 1215, endPoint y: 349, distance: 36.3
click at [1214, 382] on div "Keratin Spa" at bounding box center [1318, 385] width 320 height 15
checkbox input "true"
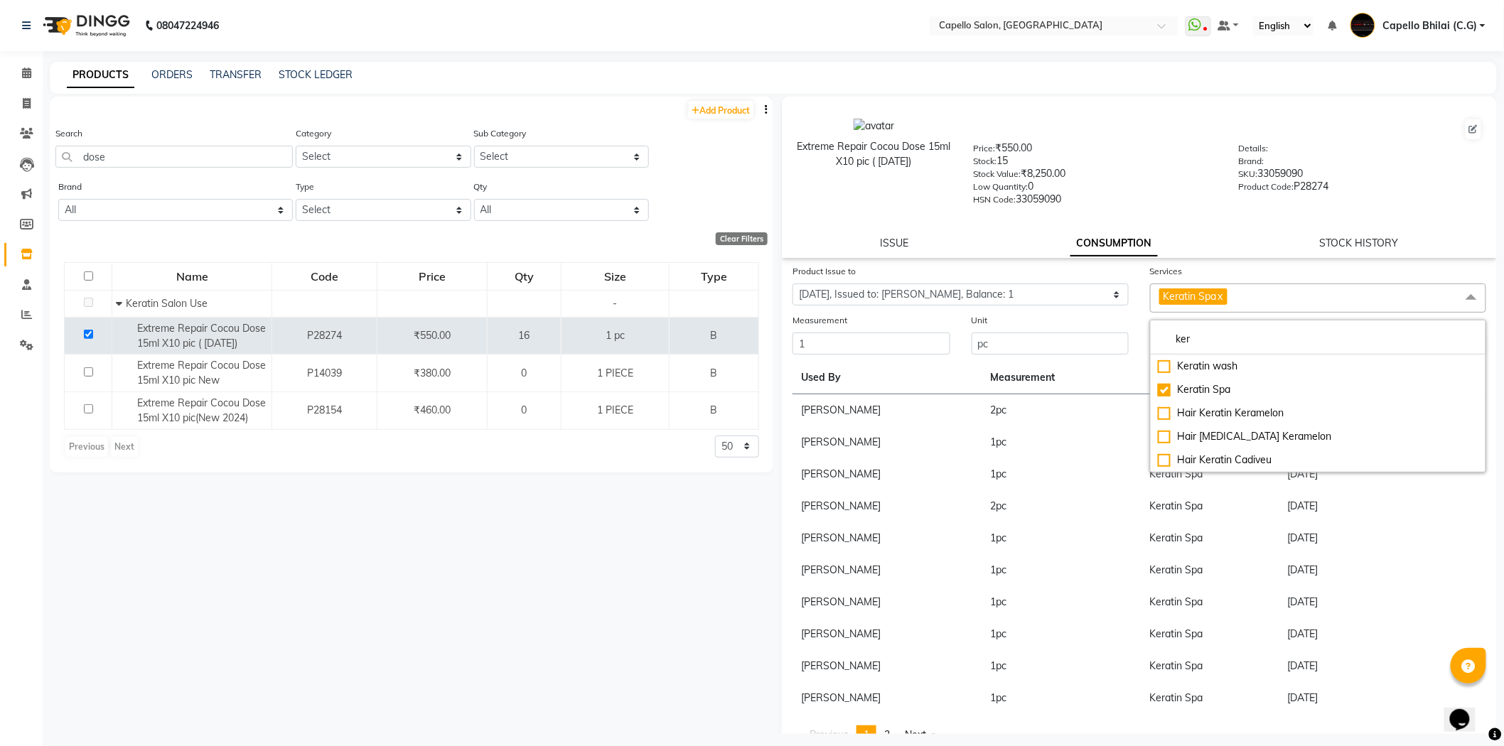
drag, startPoint x: 1219, startPoint y: 271, endPoint x: 1256, endPoint y: 279, distance: 37.8
click at [1219, 270] on div "Services" at bounding box center [1318, 274] width 336 height 20
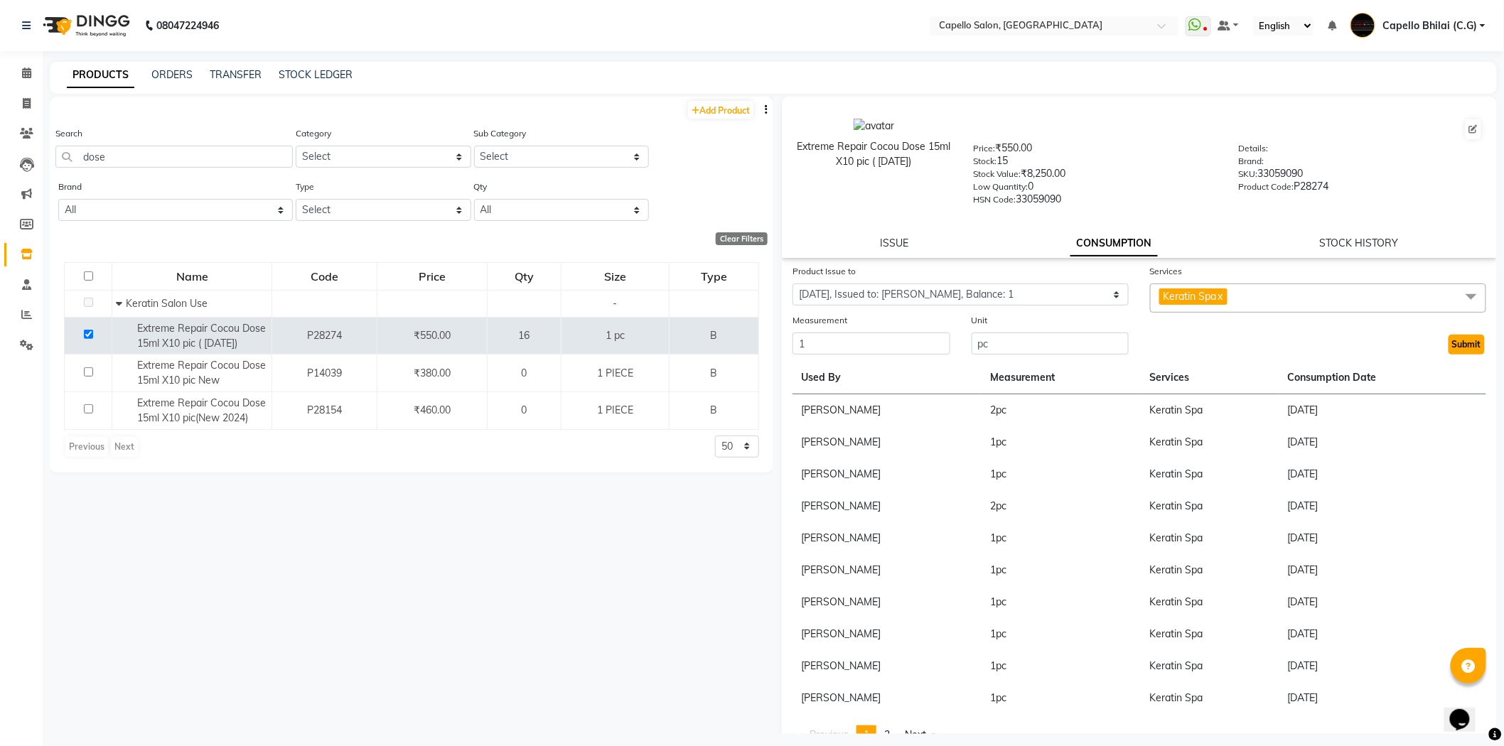
click at [1448, 338] on button "Submit" at bounding box center [1466, 345] width 36 height 20
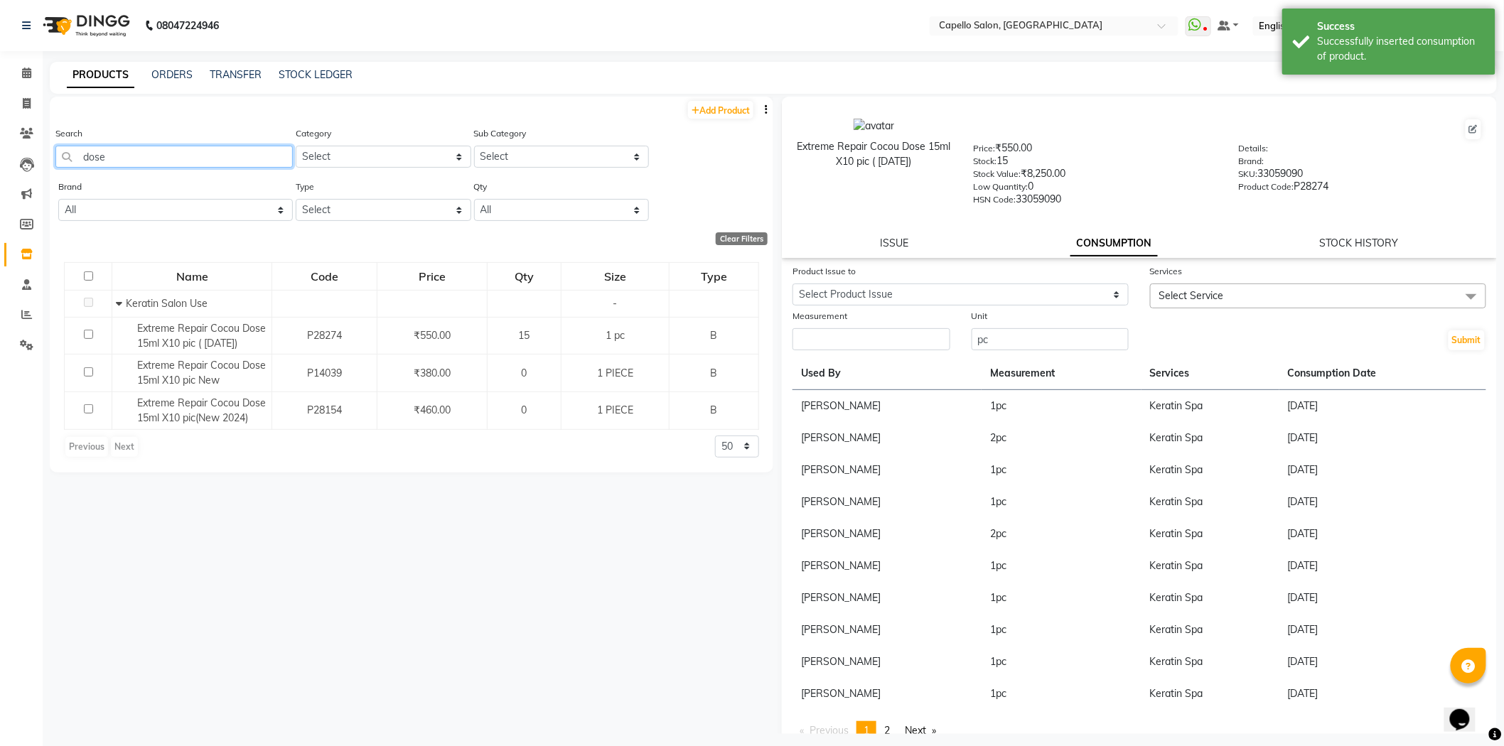
drag, startPoint x: 144, startPoint y: 151, endPoint x: 0, endPoint y: 159, distance: 144.5
click at [0, 159] on app-home "08047224946 Select Location × Capello Salon, Bhilai WhatsApp Status ✕ Status: D…" at bounding box center [752, 377] width 1504 height 755
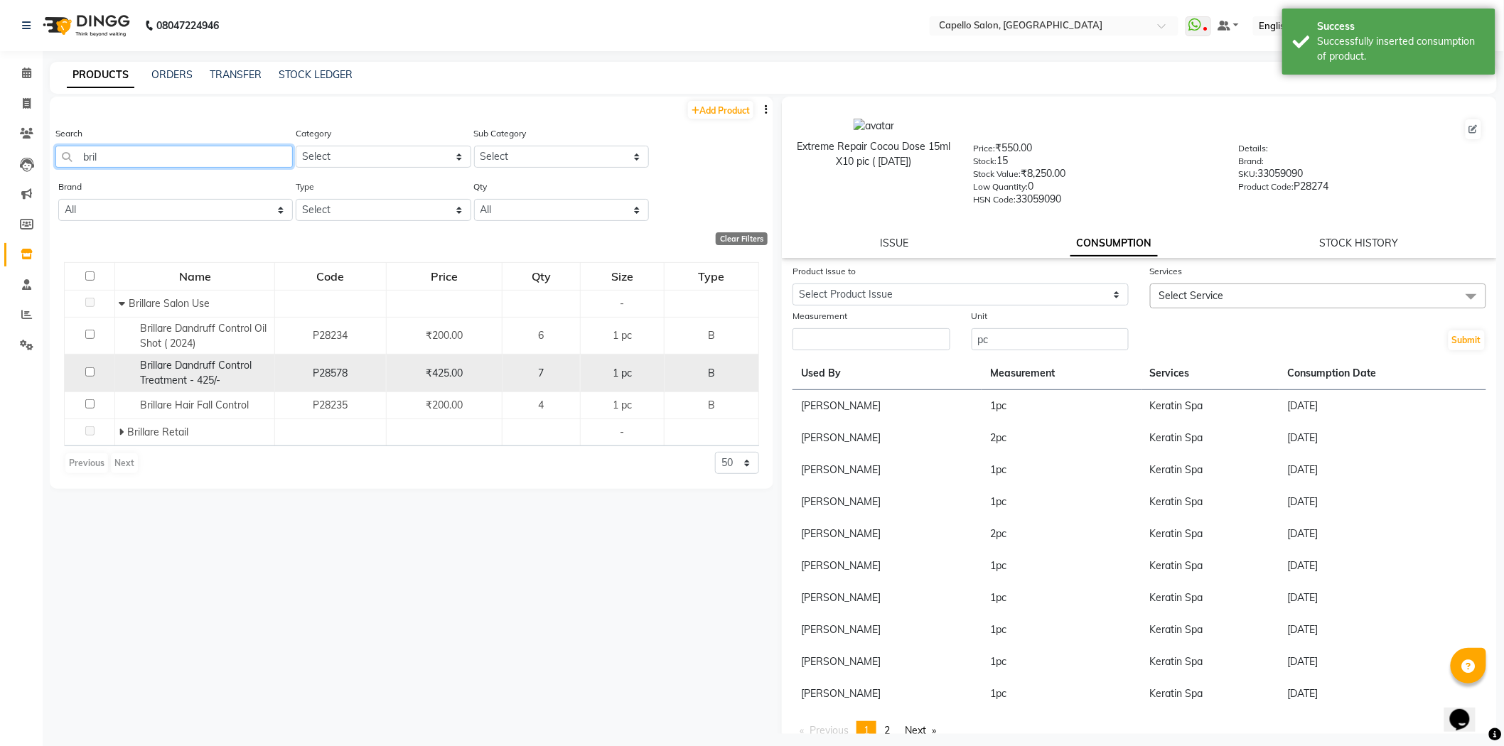
type input "bril"
click at [87, 372] on input "checkbox" at bounding box center [89, 371] width 9 height 9
checkbox input "true"
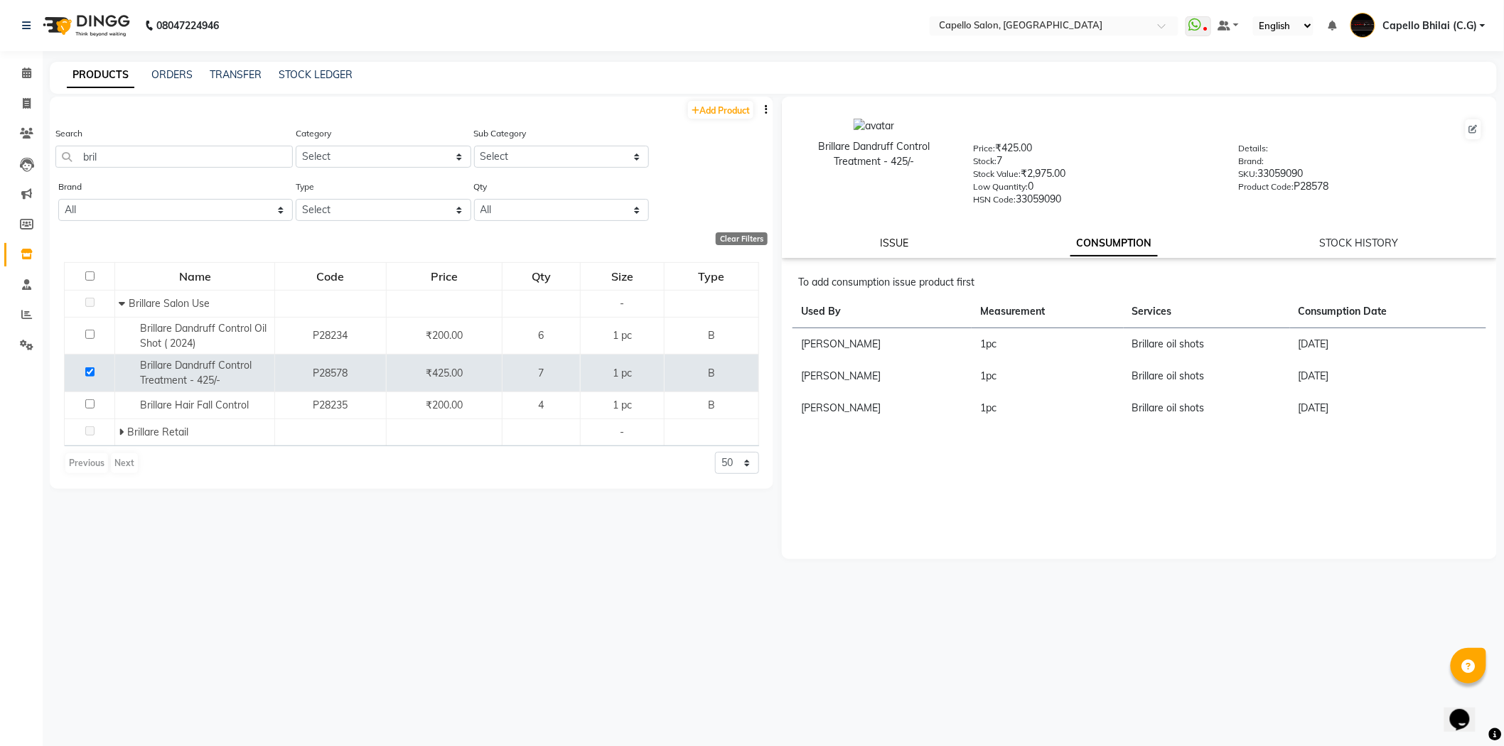
click at [888, 246] on link "ISSUE" at bounding box center [894, 243] width 28 height 13
select select
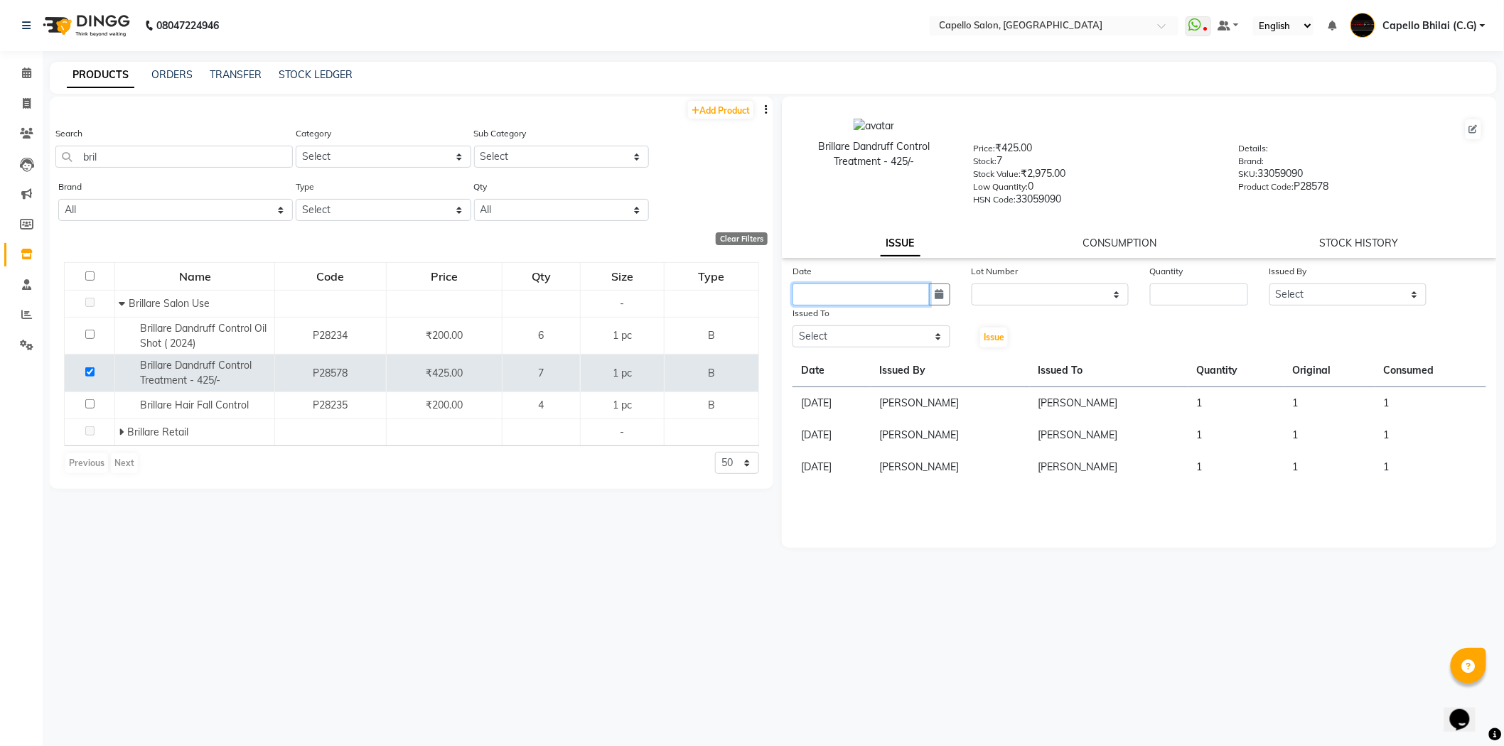
click at [910, 290] on input "text" at bounding box center [860, 295] width 137 height 22
select select "9"
select select "2025"
click at [853, 359] on div "3" at bounding box center [852, 368] width 23 height 23
type input "[DATE]"
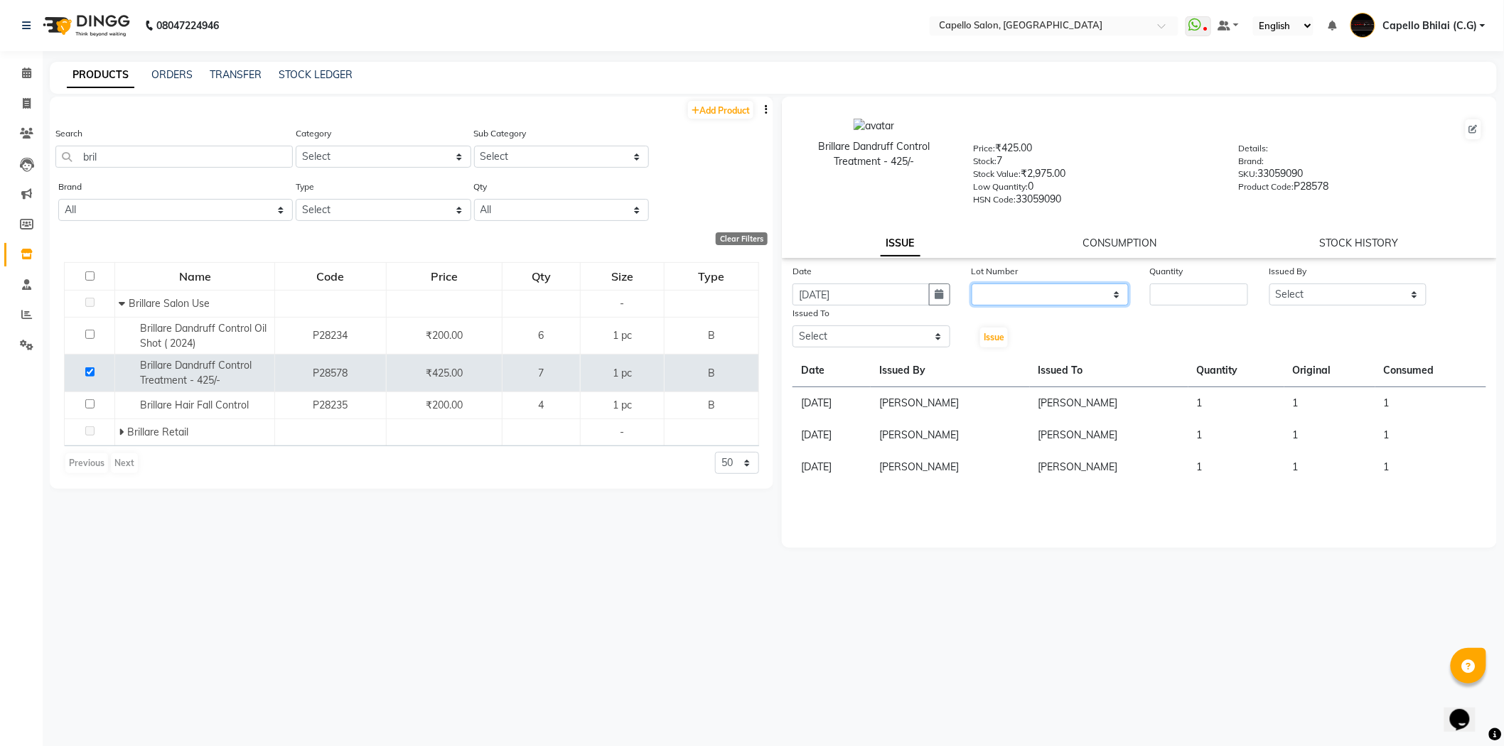
drag, startPoint x: 1062, startPoint y: 291, endPoint x: 1060, endPoint y: 306, distance: 14.3
click at [1062, 298] on select "None" at bounding box center [1050, 295] width 158 height 22
select select "0: null"
click at [971, 284] on select "None" at bounding box center [1050, 295] width 158 height 22
click at [1161, 277] on label "Quantity" at bounding box center [1166, 271] width 33 height 13
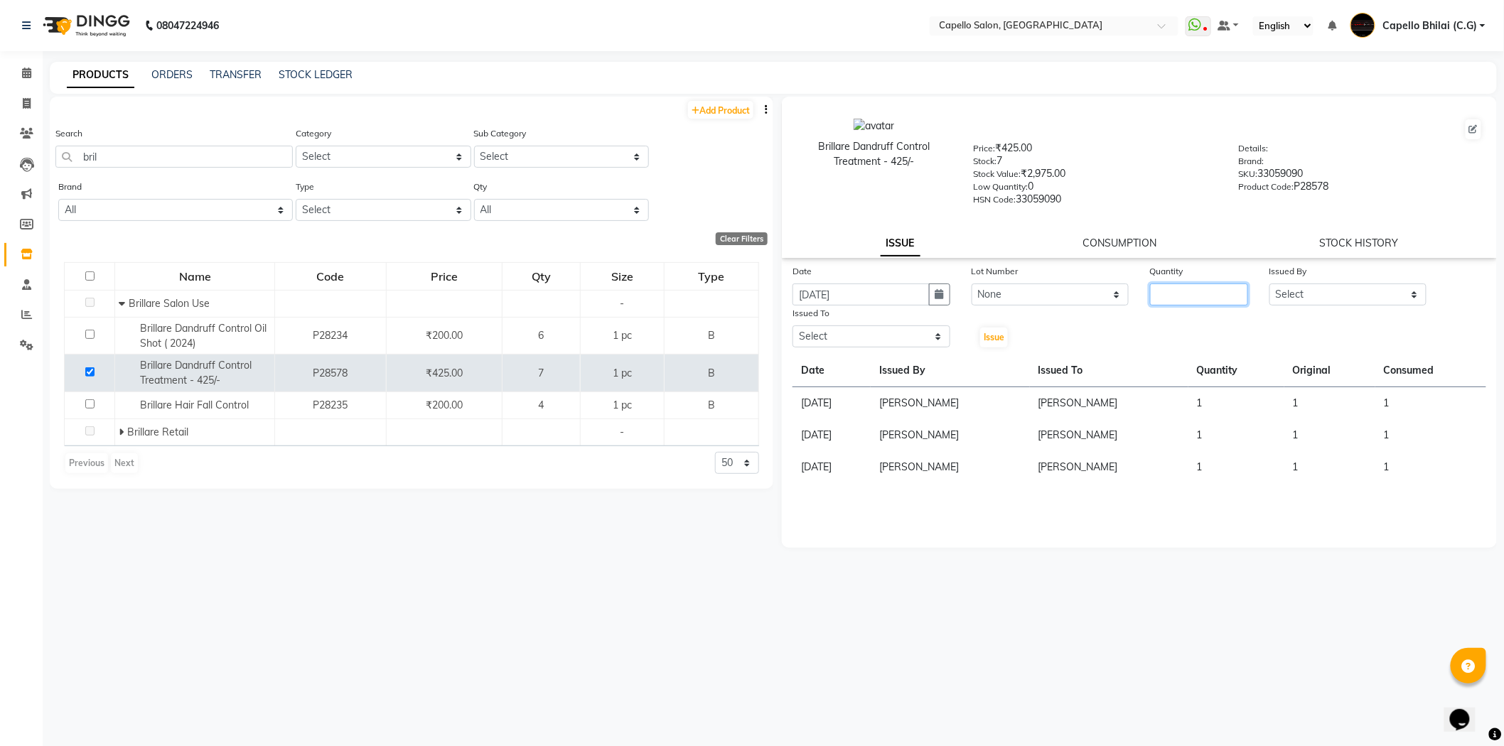
click at [1181, 286] on input "number" at bounding box center [1199, 295] width 98 height 22
type input "1"
click at [1286, 294] on select "Select ADMIN [PERSON_NAME] [PERSON_NAME] [PERSON_NAME] Bhilai (C.G) [PERSON_NAM…" at bounding box center [1348, 295] width 158 height 22
select select "48401"
click at [1269, 284] on select "Select ADMIN [PERSON_NAME] [PERSON_NAME] [PERSON_NAME] Bhilai (C.G) [PERSON_NAM…" at bounding box center [1348, 295] width 158 height 22
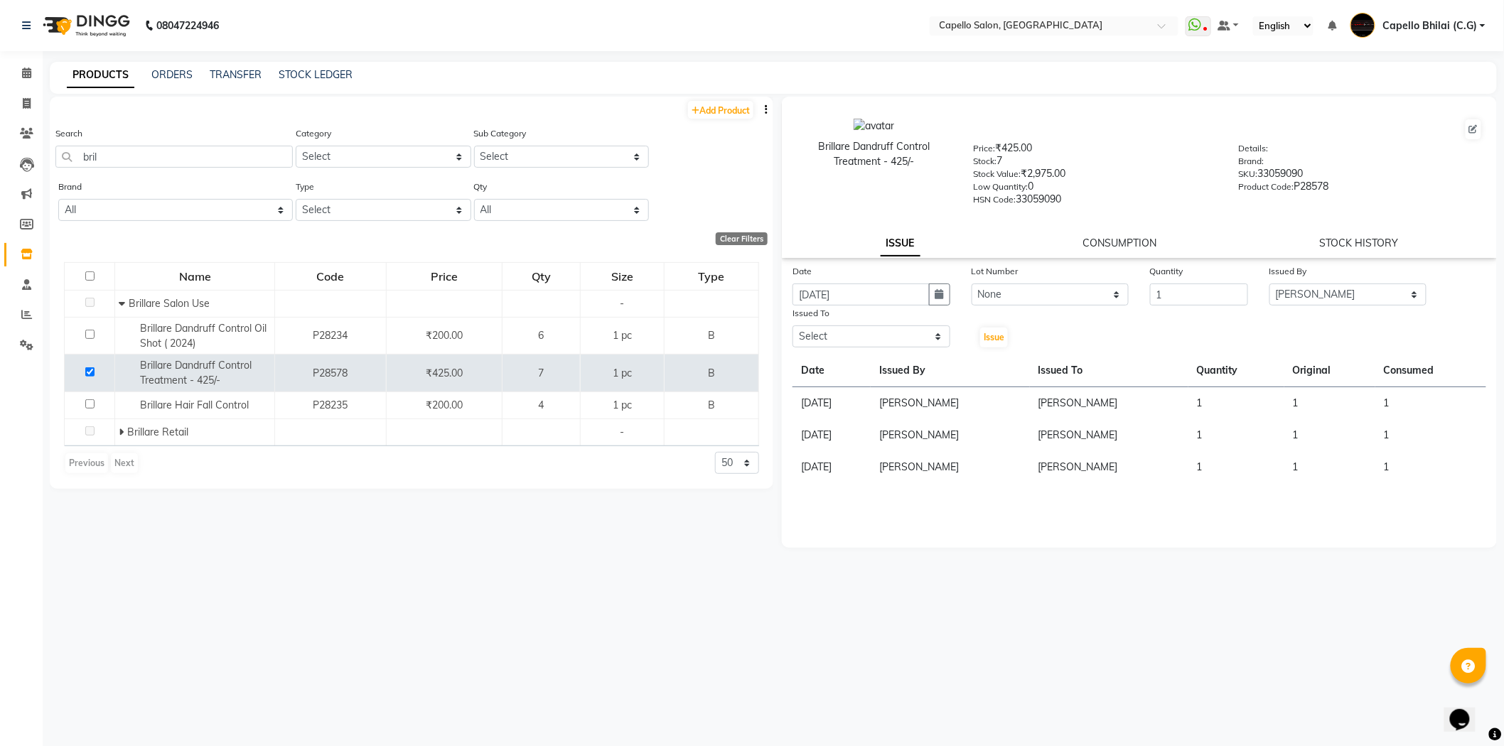
click at [827, 320] on label "Issued To" at bounding box center [810, 313] width 37 height 13
click at [834, 335] on select "Select ADMIN [PERSON_NAME] [PERSON_NAME] [PERSON_NAME] Bhilai (C.G) [PERSON_NAM…" at bounding box center [871, 336] width 158 height 22
select select "48401"
click at [792, 326] on select "Select ADMIN [PERSON_NAME] [PERSON_NAME] [PERSON_NAME] Bhilai (C.G) [PERSON_NAM…" at bounding box center [871, 336] width 158 height 22
click at [998, 335] on span "Issue" at bounding box center [993, 337] width 21 height 11
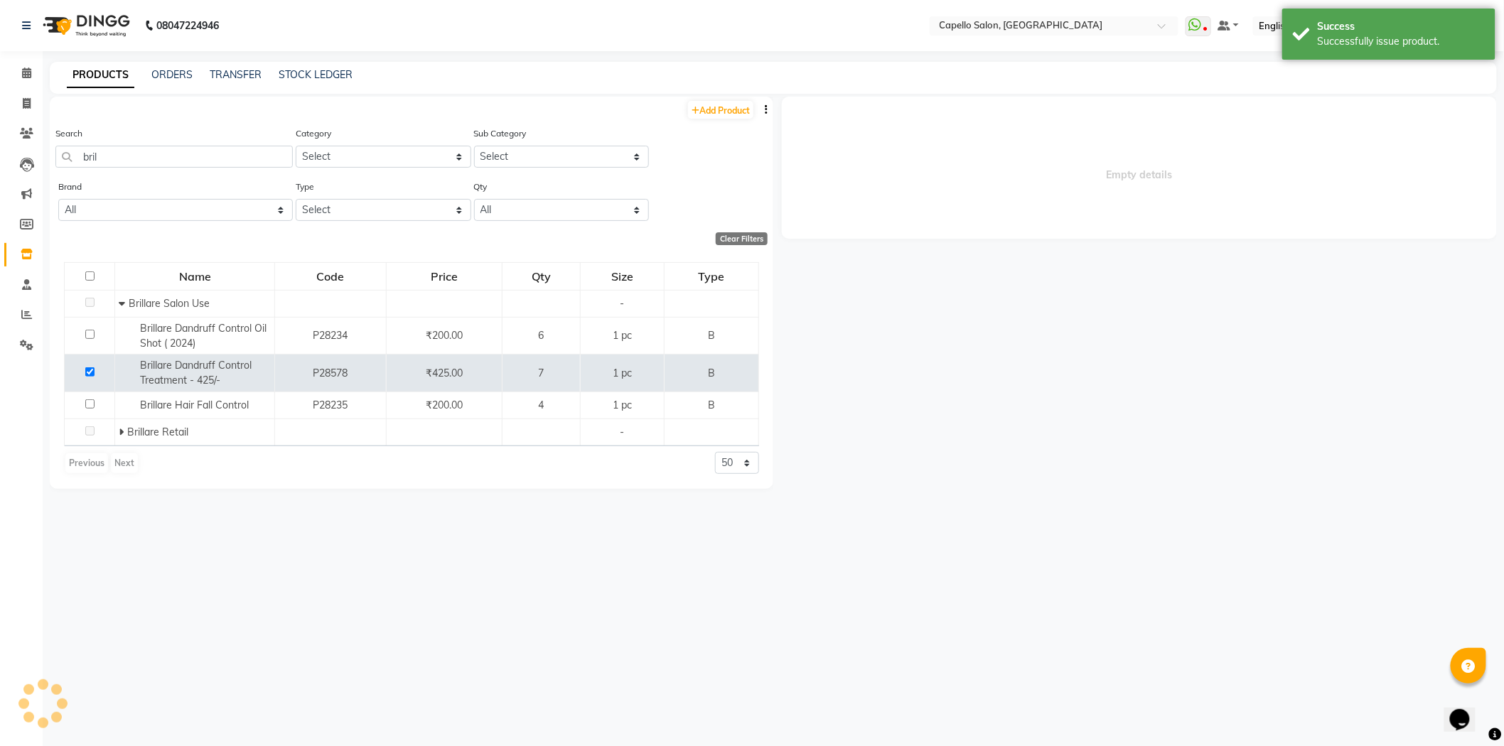
select select
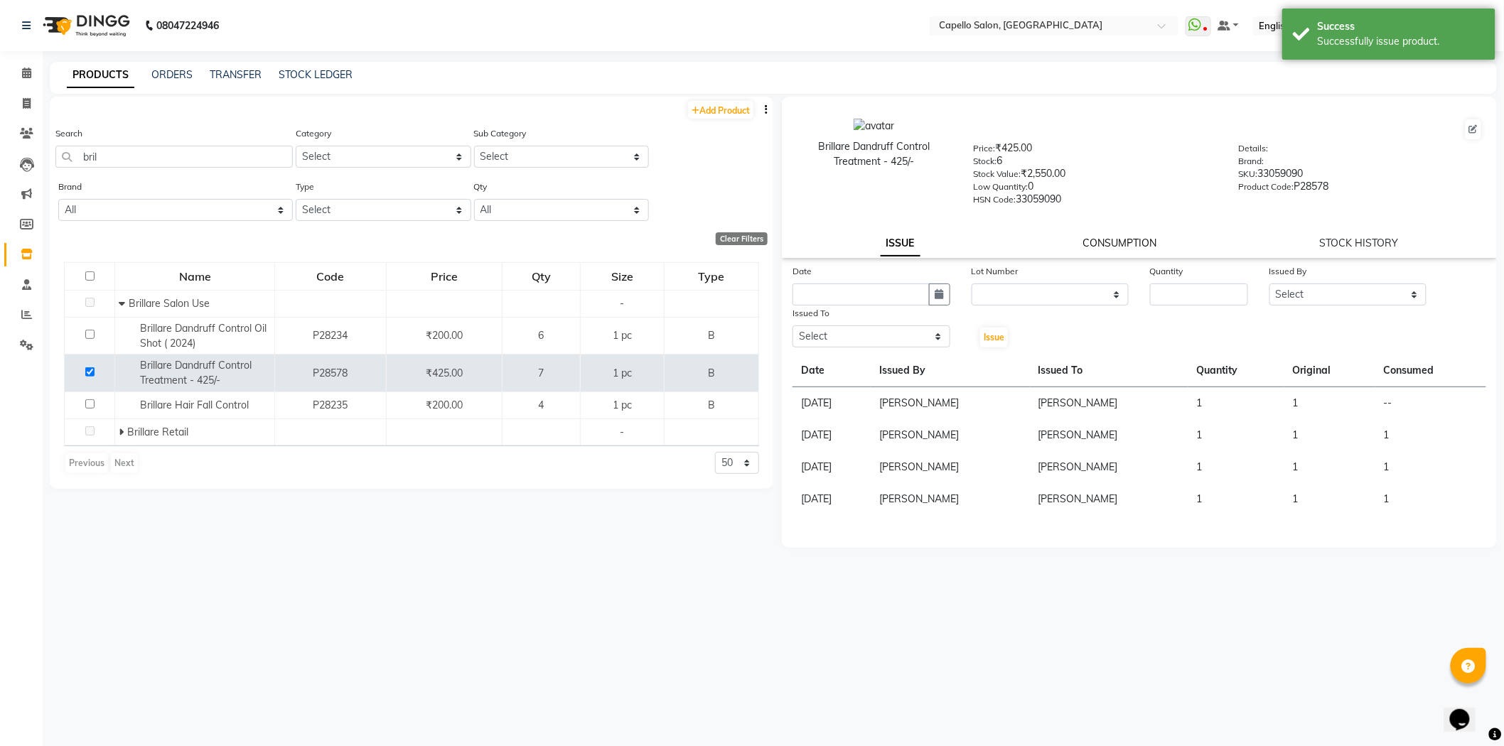
click at [1114, 242] on link "CONSUMPTION" at bounding box center [1120, 243] width 74 height 13
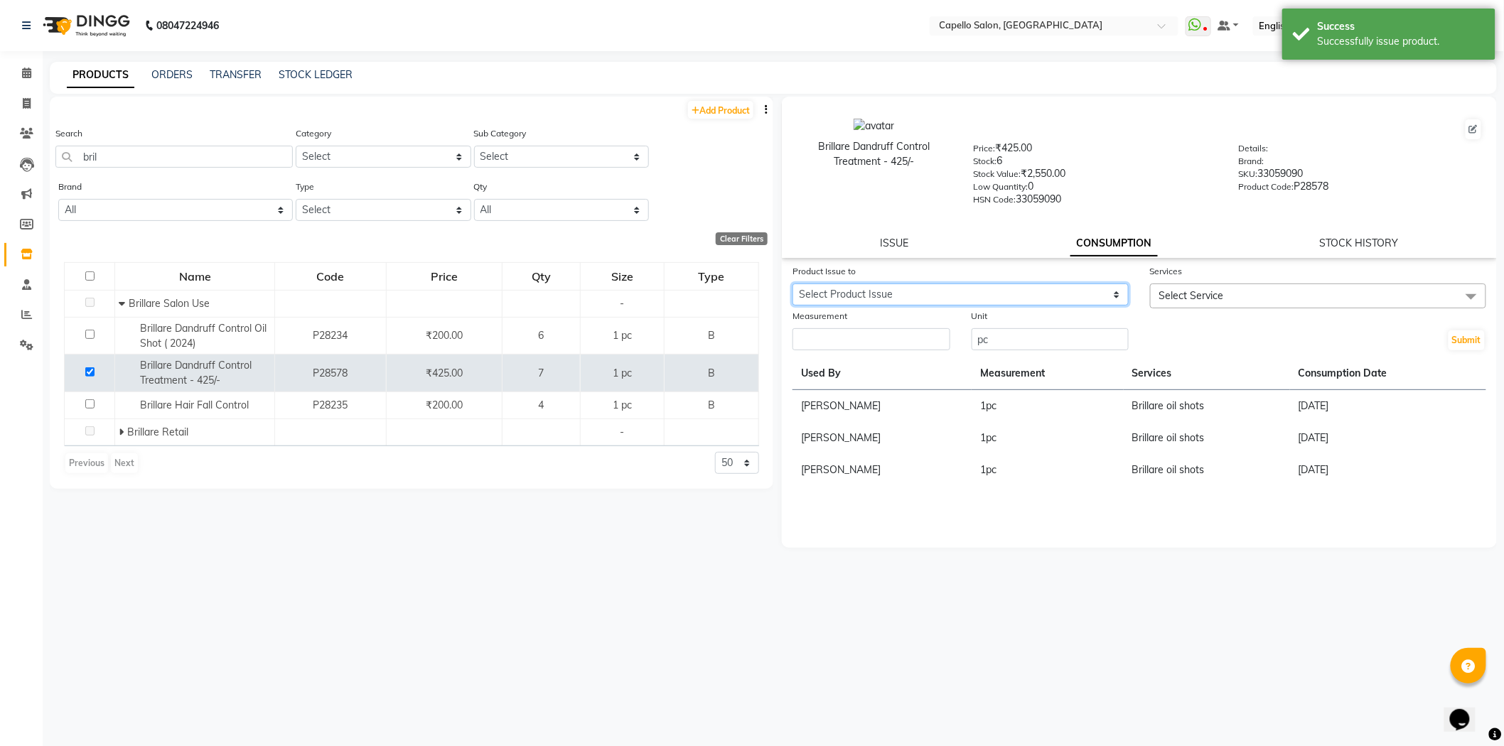
drag, startPoint x: 853, startPoint y: 286, endPoint x: 853, endPoint y: 300, distance: 13.5
click at [853, 286] on select "Select Product Issue [DATE], Issued to: [PERSON_NAME], Balance: 1" at bounding box center [960, 295] width 336 height 22
select select "1202105"
click at [792, 284] on select "Select Product Issue [DATE], Issued to: [PERSON_NAME], Balance: 1" at bounding box center [960, 295] width 336 height 22
click at [826, 338] on input "number" at bounding box center [871, 339] width 158 height 22
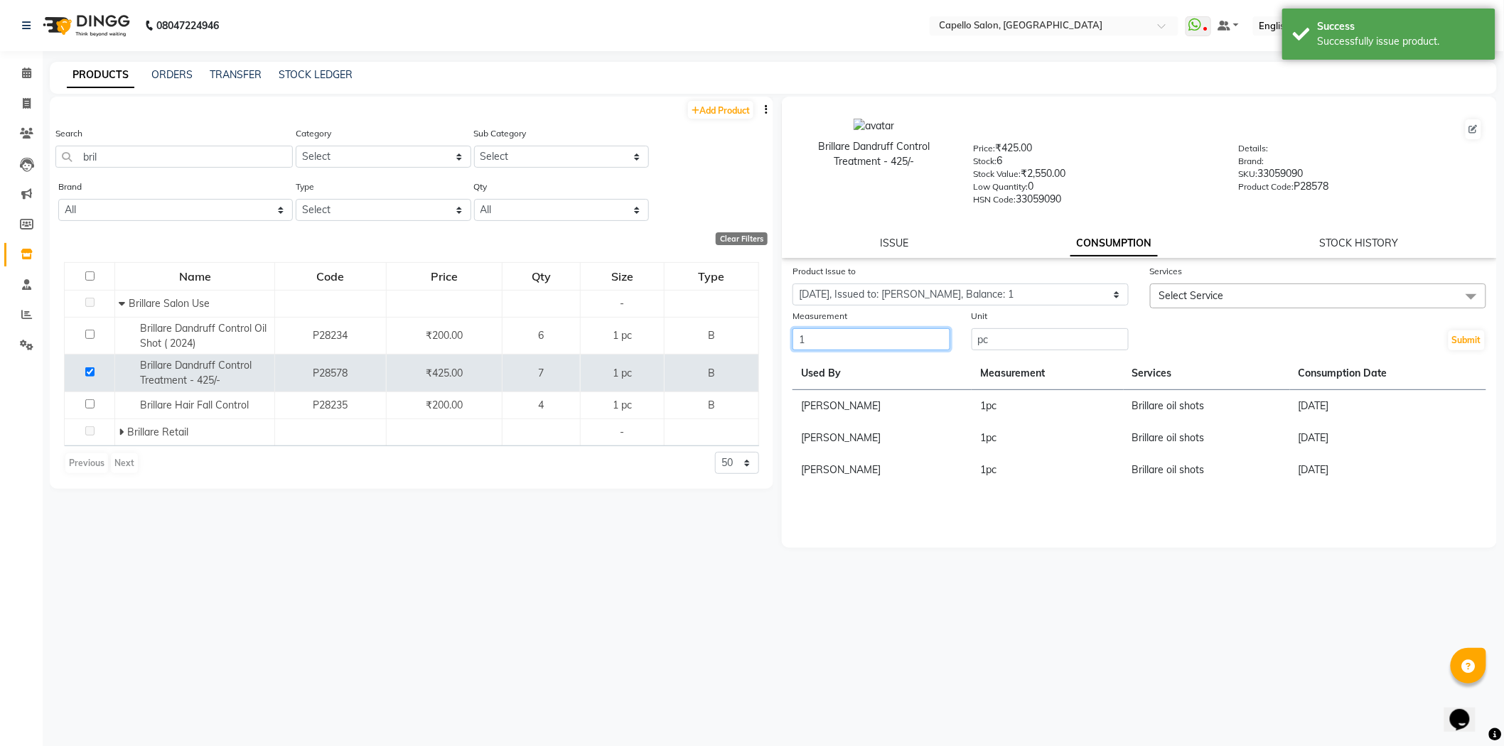
type input "1"
drag, startPoint x: 1288, startPoint y: 296, endPoint x: 1279, endPoint y: 311, distance: 17.6
click at [1288, 295] on span "Select Service" at bounding box center [1318, 296] width 336 height 25
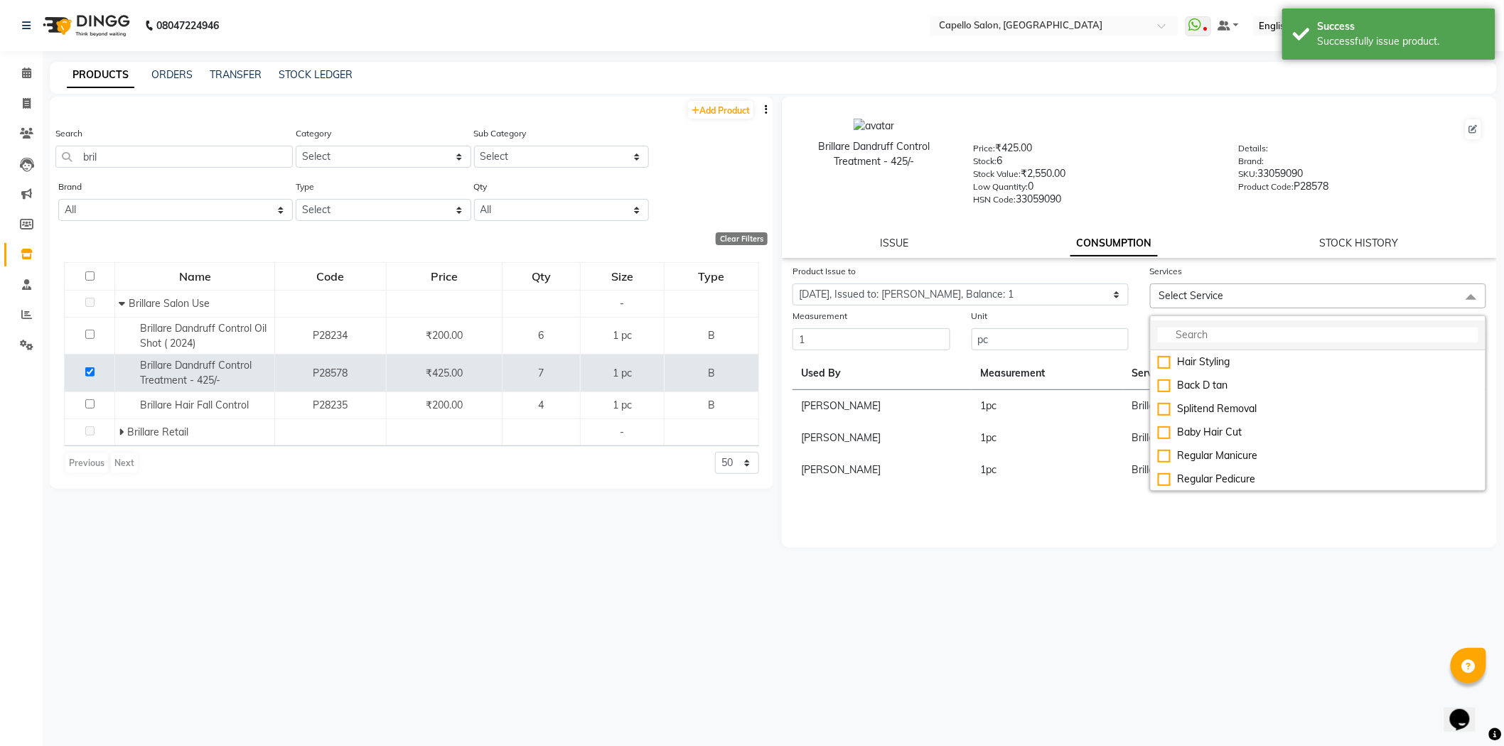
click at [1241, 328] on input "multiselect-search" at bounding box center [1318, 335] width 320 height 15
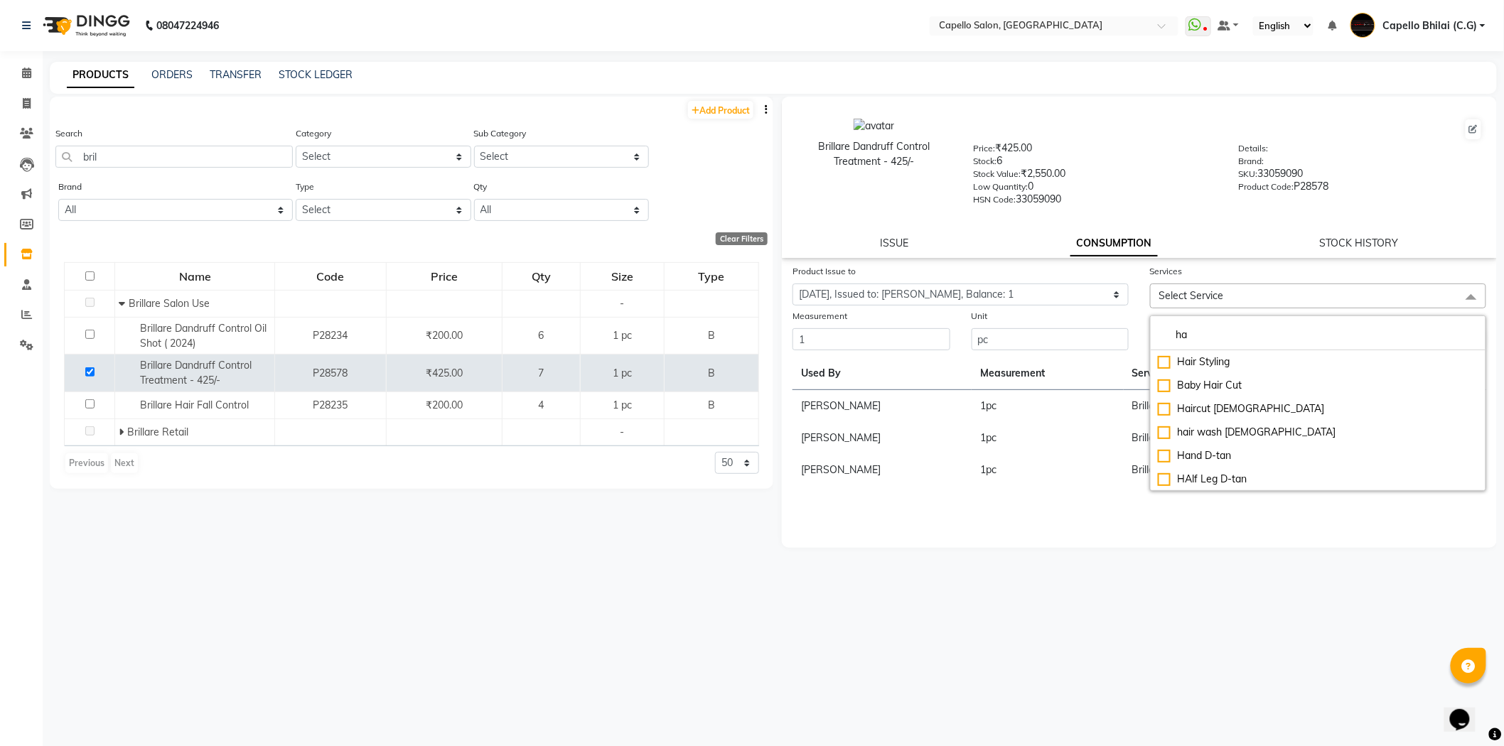
type input "h"
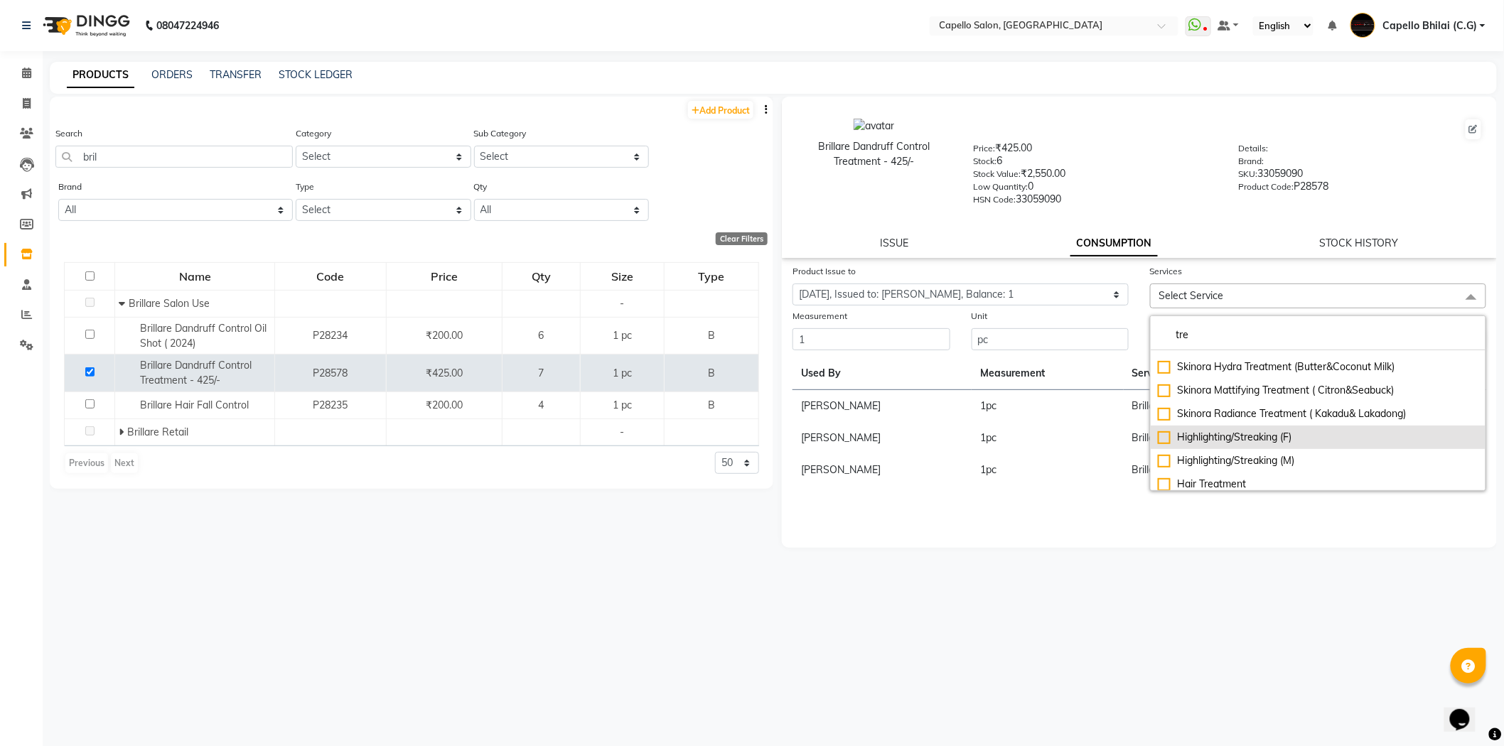
scroll to position [94, 0]
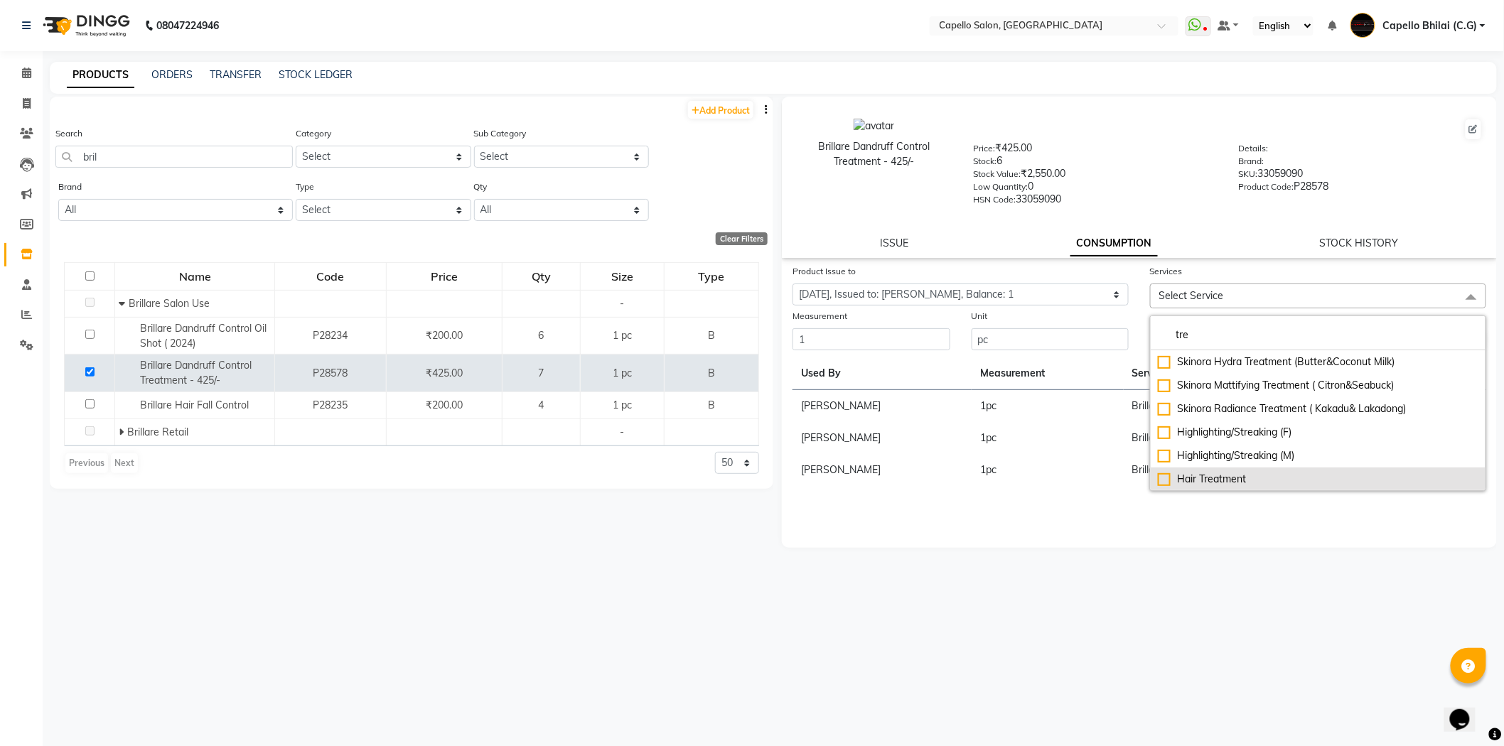
type input "tre"
click at [1244, 480] on div "Hair Treatment" at bounding box center [1318, 479] width 320 height 15
checkbox input "true"
click at [1297, 225] on div "Brillare [MEDICAL_DATA] Control Treatment - 425/- Price: ₹425.00 Stock: 6 Stock…" at bounding box center [1139, 177] width 715 height 161
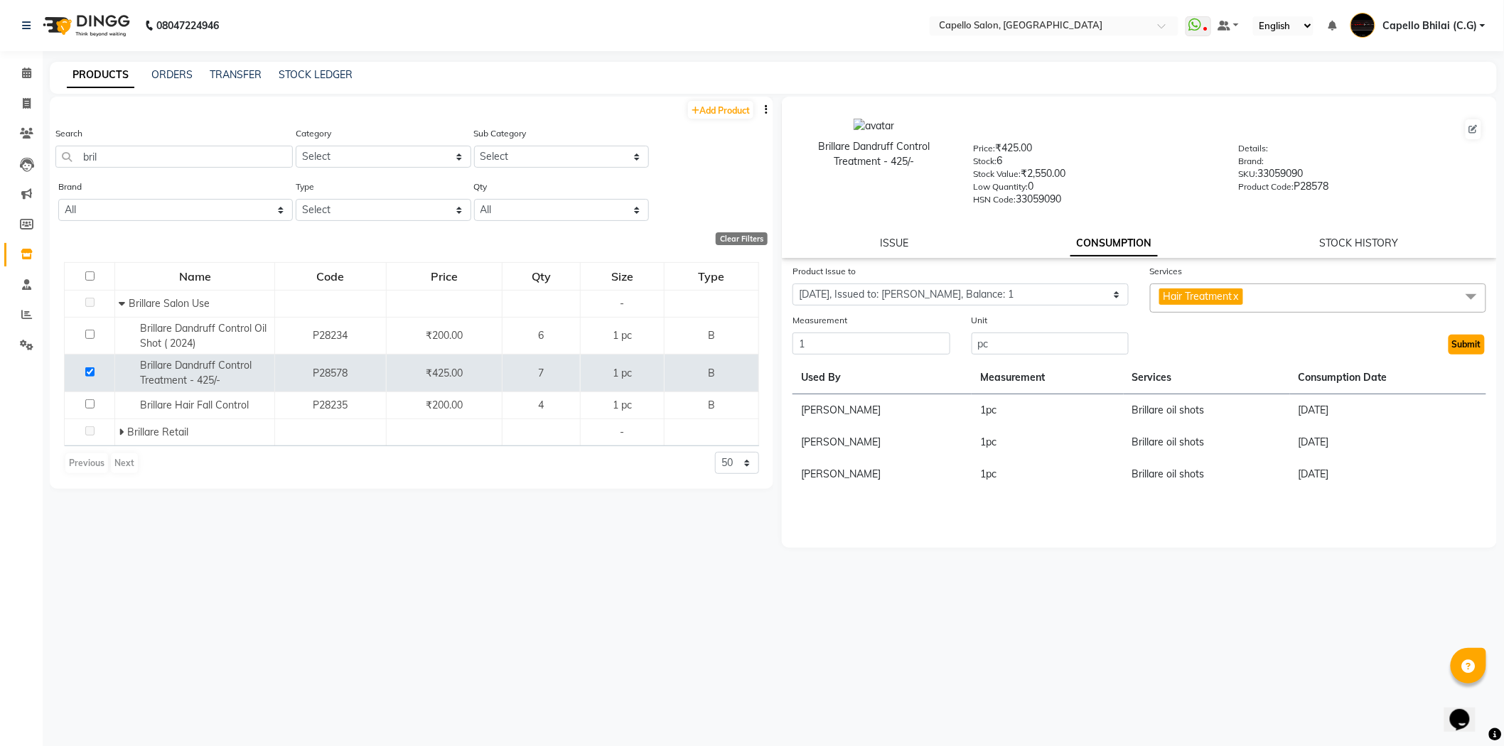
click at [1455, 343] on button "Submit" at bounding box center [1466, 345] width 36 height 20
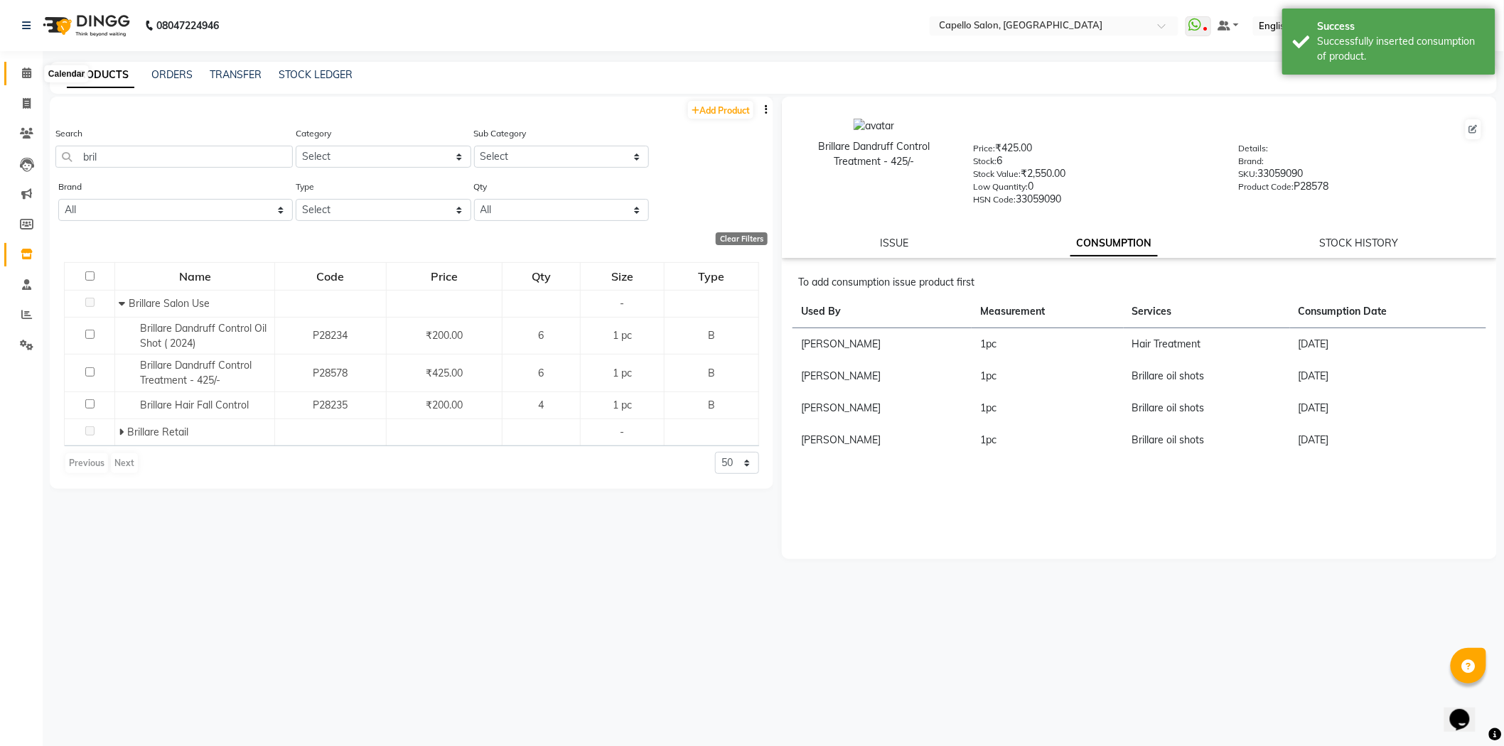
click at [22, 71] on icon at bounding box center [26, 73] width 9 height 11
